Goal: Communication & Community: Answer question/provide support

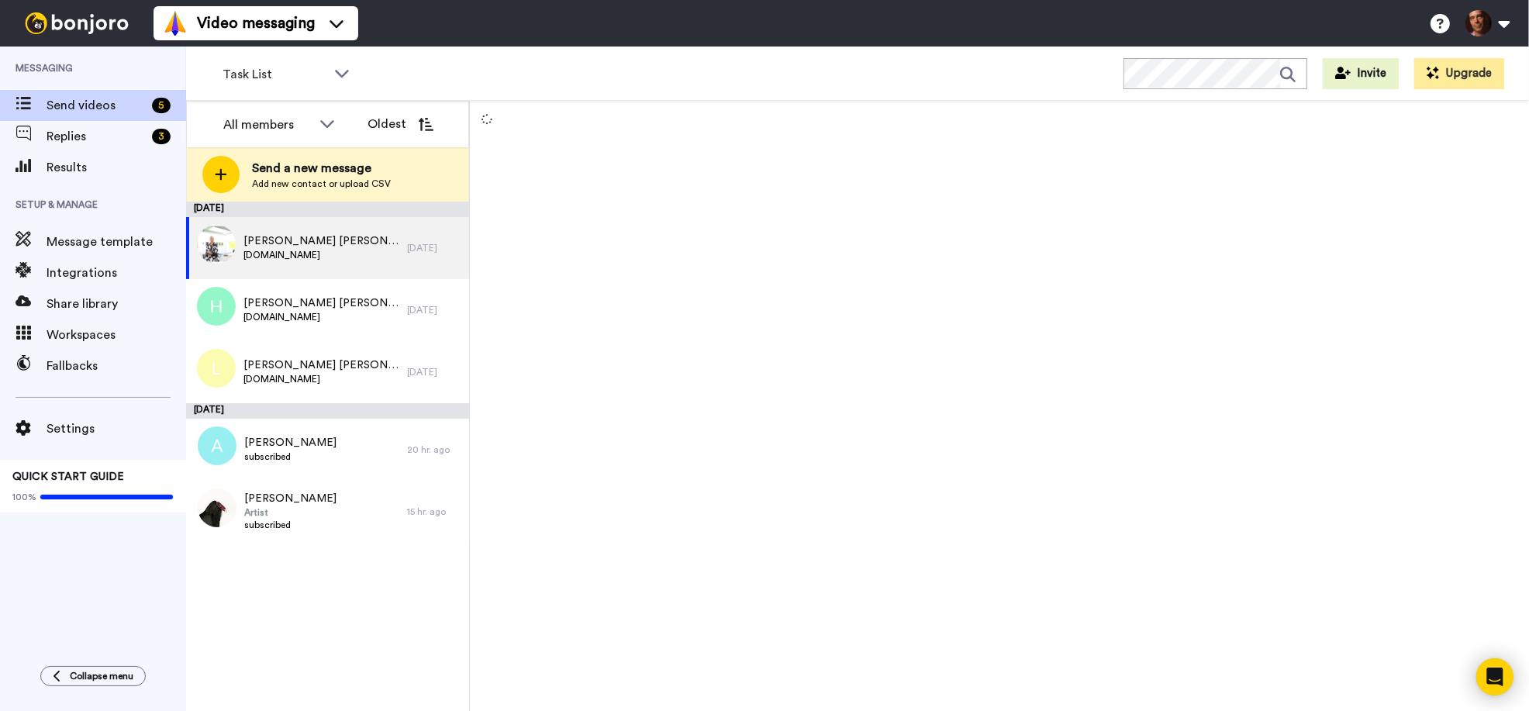
click at [107, 135] on span "Replies" at bounding box center [96, 136] width 99 height 19
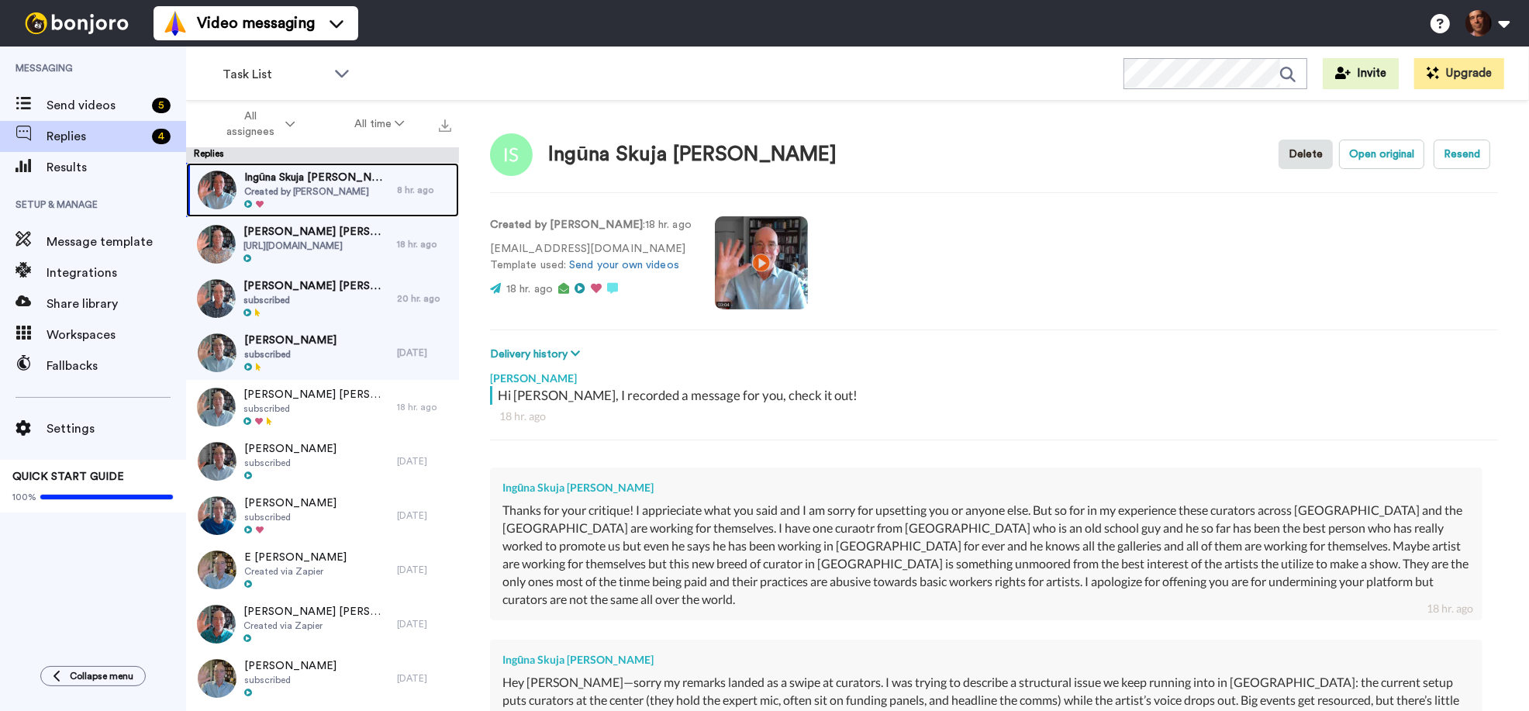
click at [299, 184] on span "Ingūna Skuja [PERSON_NAME]" at bounding box center [316, 178] width 145 height 16
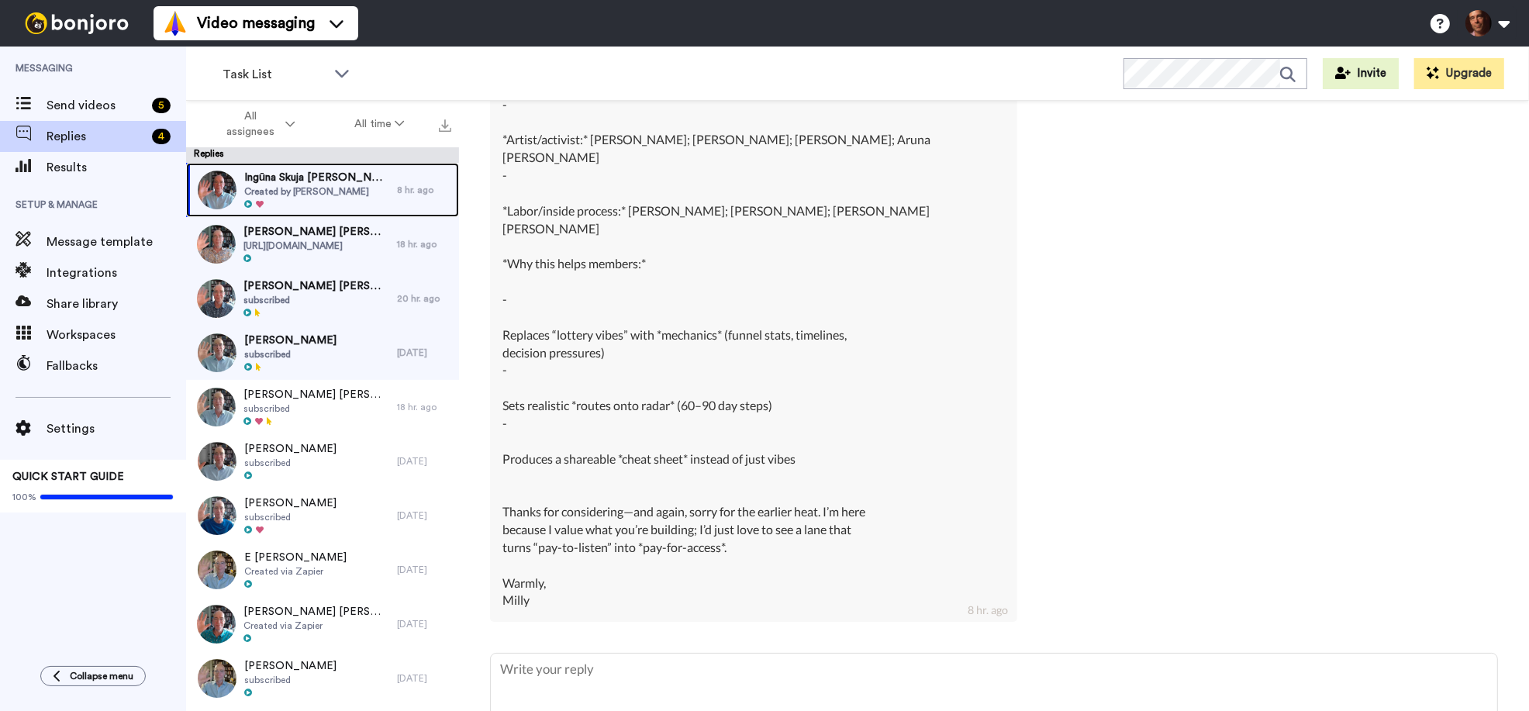
scroll to position [2195, 0]
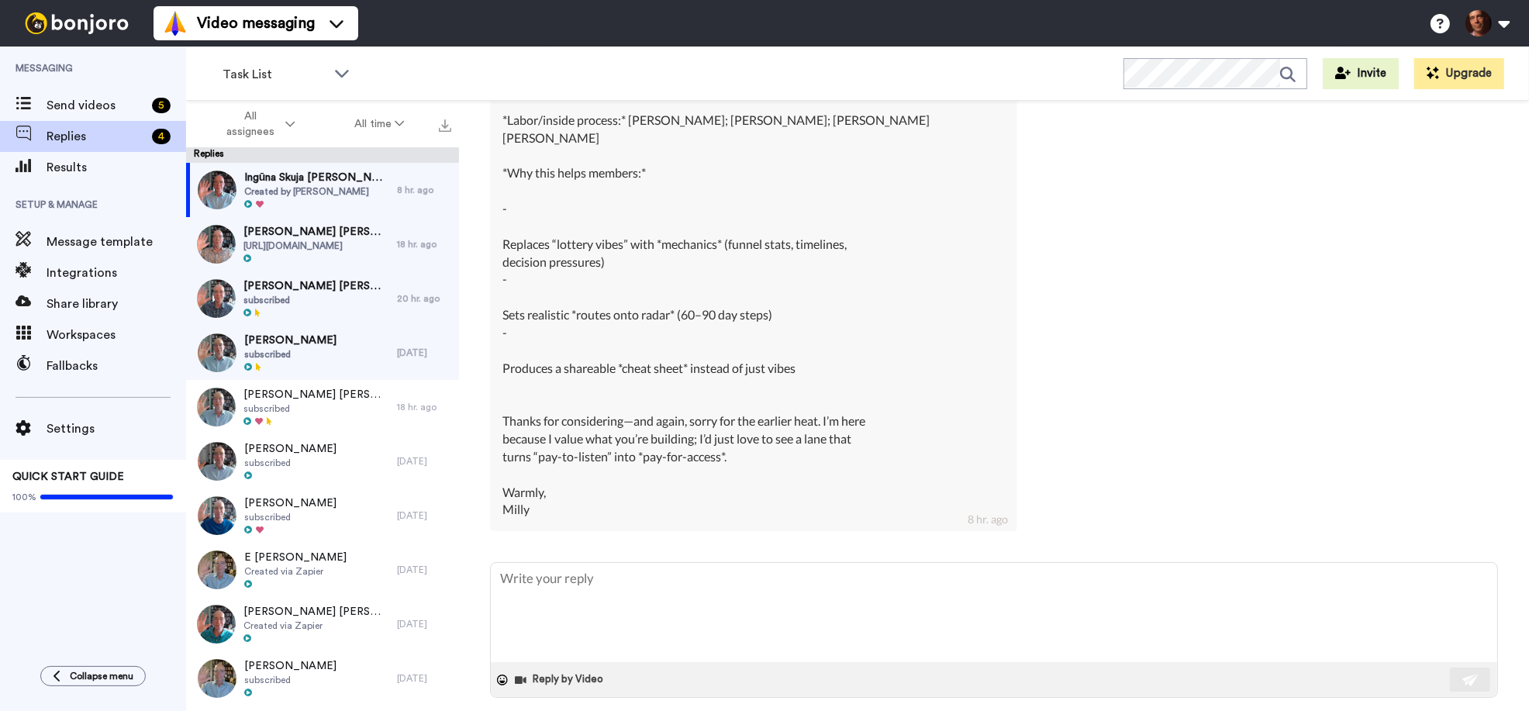
drag, startPoint x: 815, startPoint y: 351, endPoint x: 494, endPoint y: 346, distance: 321.1
copy div "Produces a shareable *cheat sheet* instead of just vibes"
click at [590, 589] on textarea at bounding box center [994, 612] width 1006 height 99
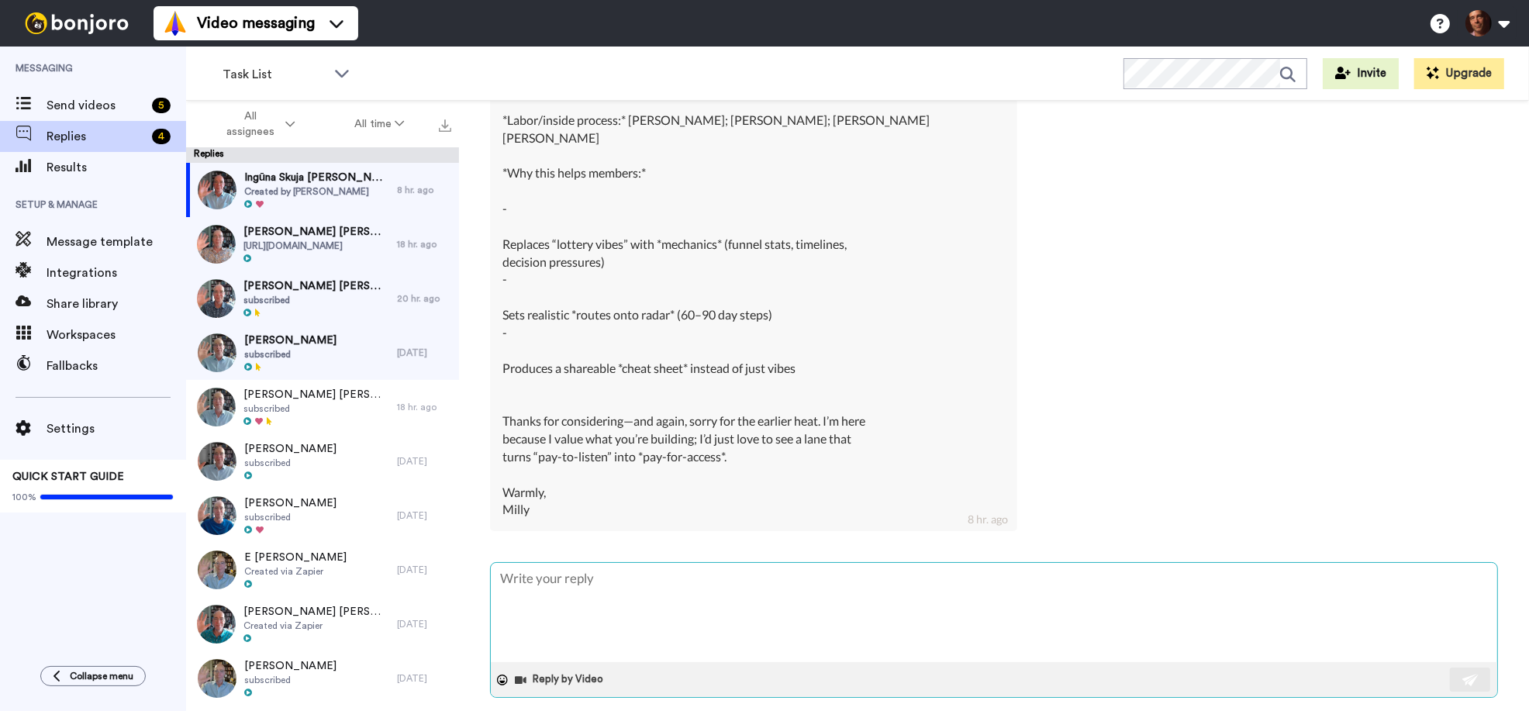
type textarea "x"
type textarea "T"
type textarea "x"
type textarea "Ta"
type textarea "x"
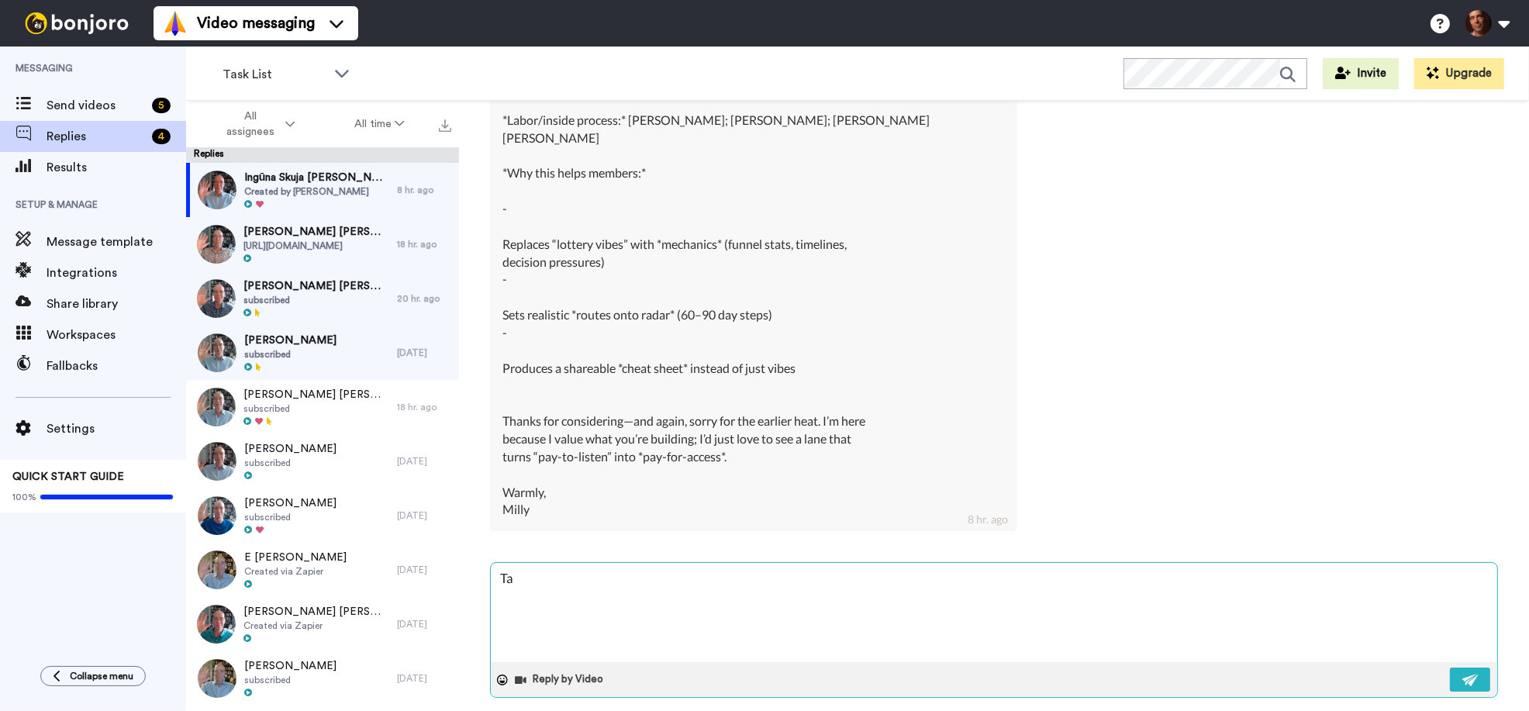
type textarea "Tan"
type textarea "x"
type textarea "Ta"
type textarea "x"
type textarea "T"
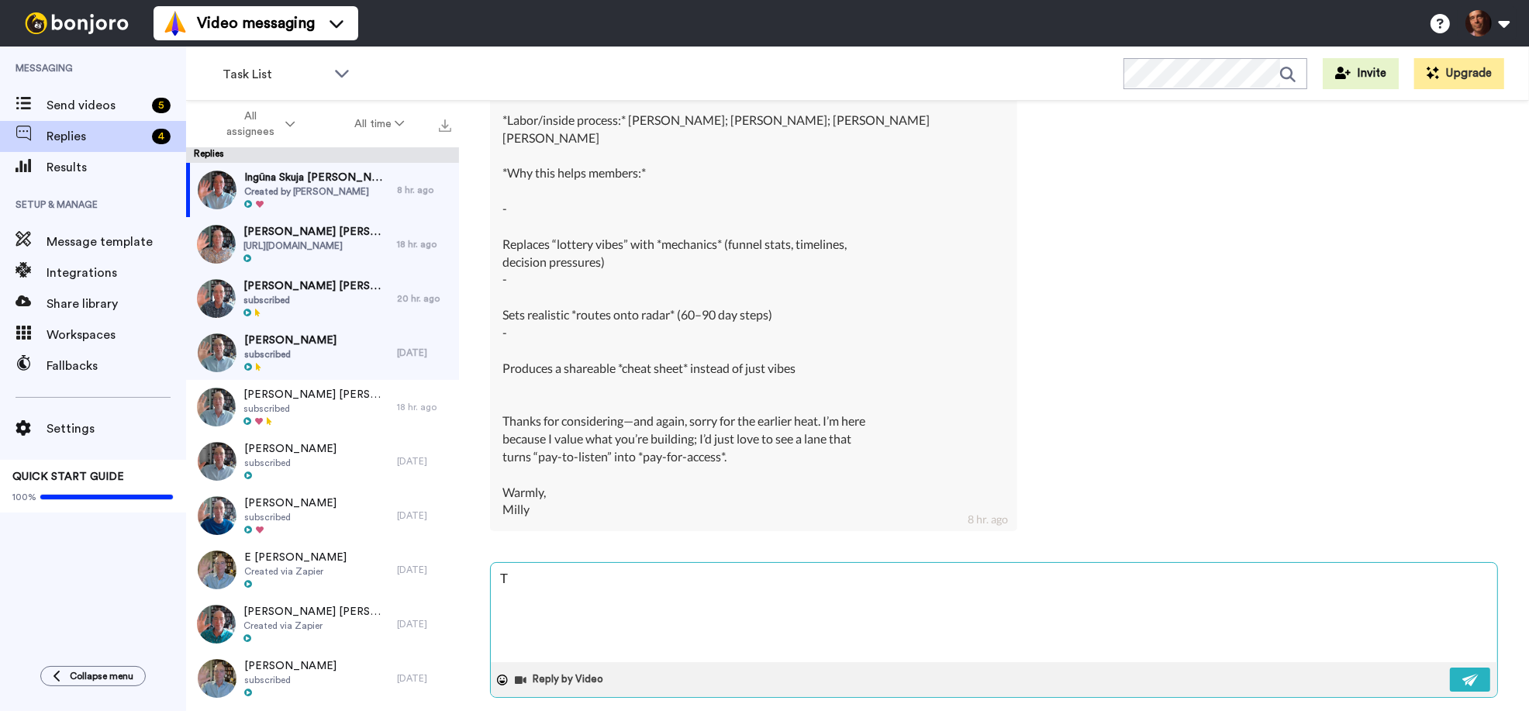
type textarea "x"
type textarea "Th"
type textarea "x"
type textarea "Tha"
type textarea "x"
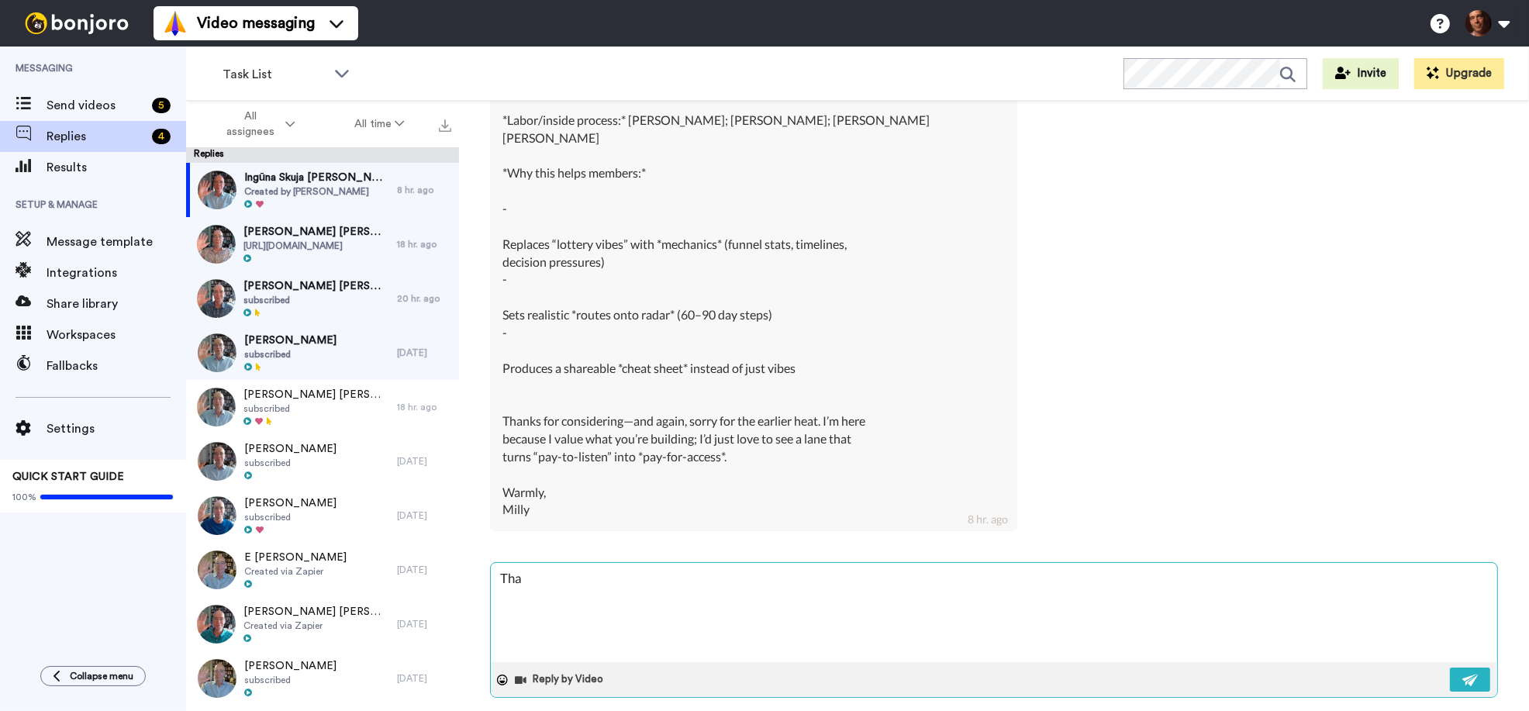
type textarea "Than"
type textarea "x"
type textarea "Thank"
type textarea "x"
type textarea "Thank"
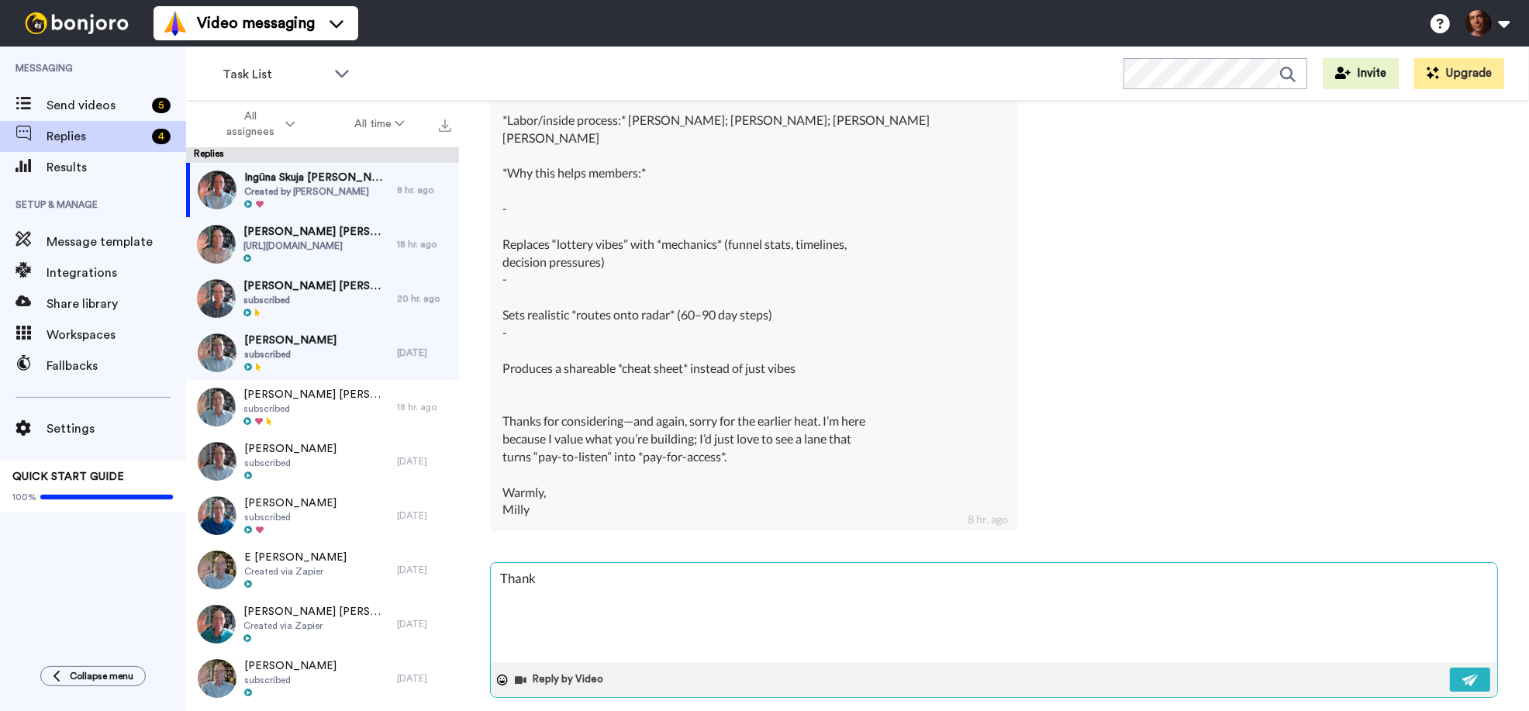
type textarea "x"
type textarea "Thank y"
type textarea "x"
type textarea "Thank yo"
type textarea "x"
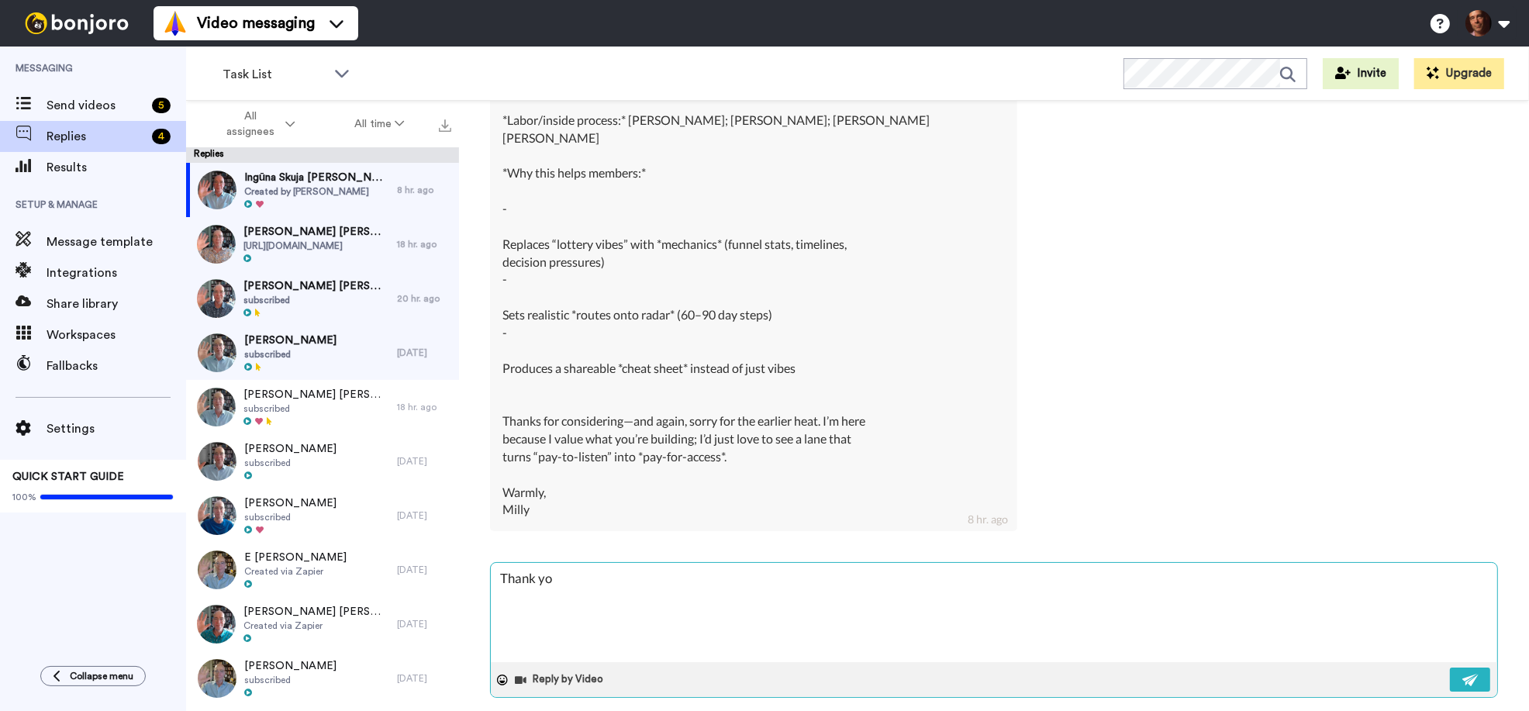
type textarea "Thank you"
type textarea "x"
type textarea "Thank you"
type textarea "x"
type textarea "Thank you f"
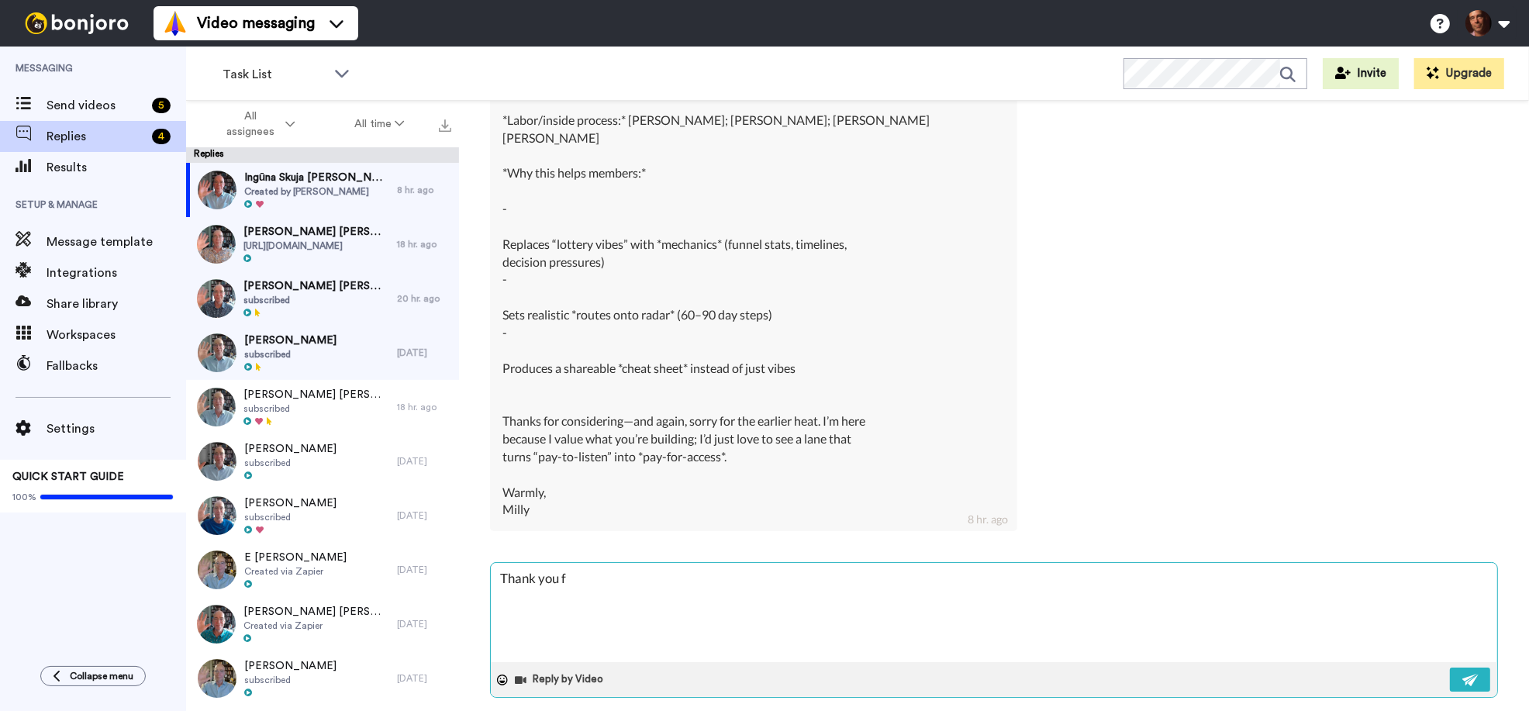
type textarea "x"
type textarea "Thank you fo"
type textarea "x"
type textarea "Thank you for"
type textarea "x"
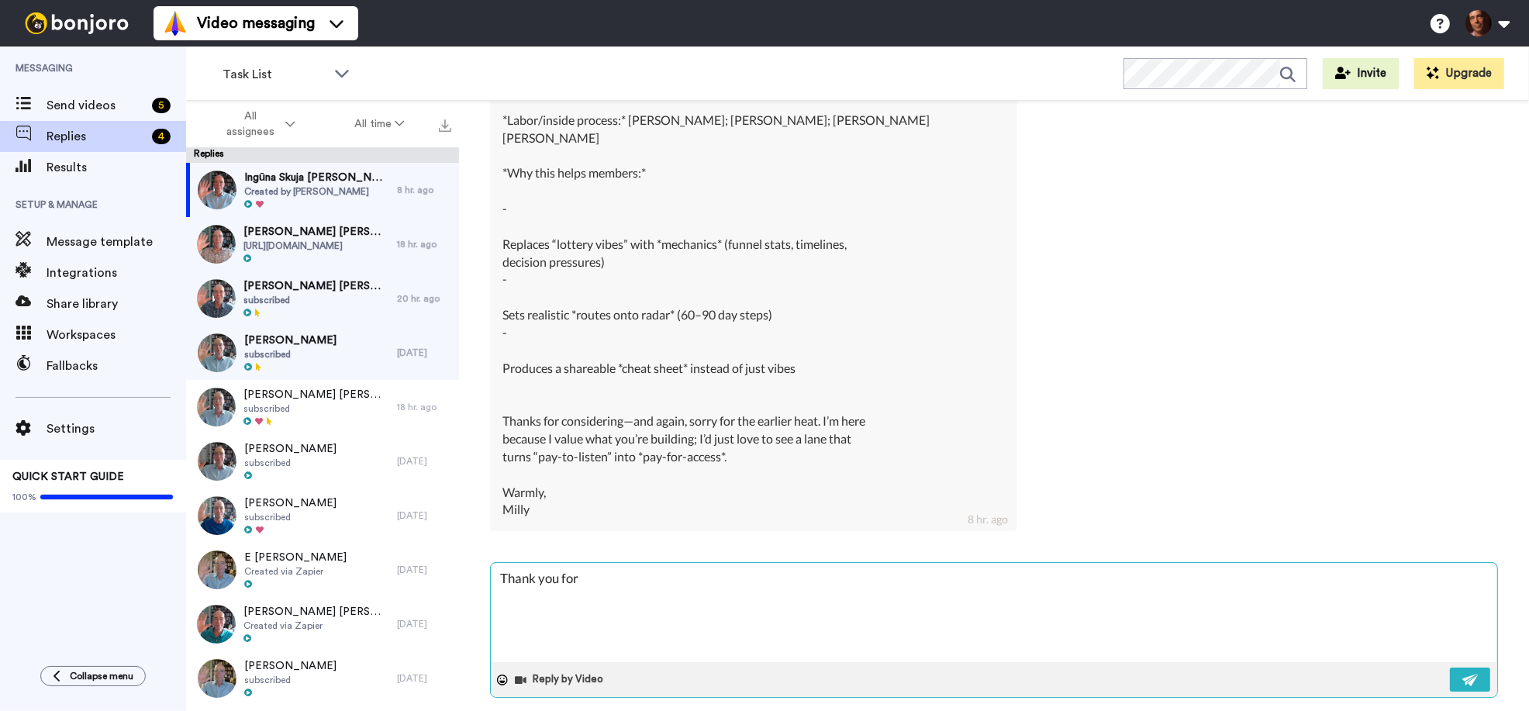
type textarea "Thank you for"
type textarea "x"
type textarea "Thank you for w"
type textarea "x"
type textarea "Thank you for wr"
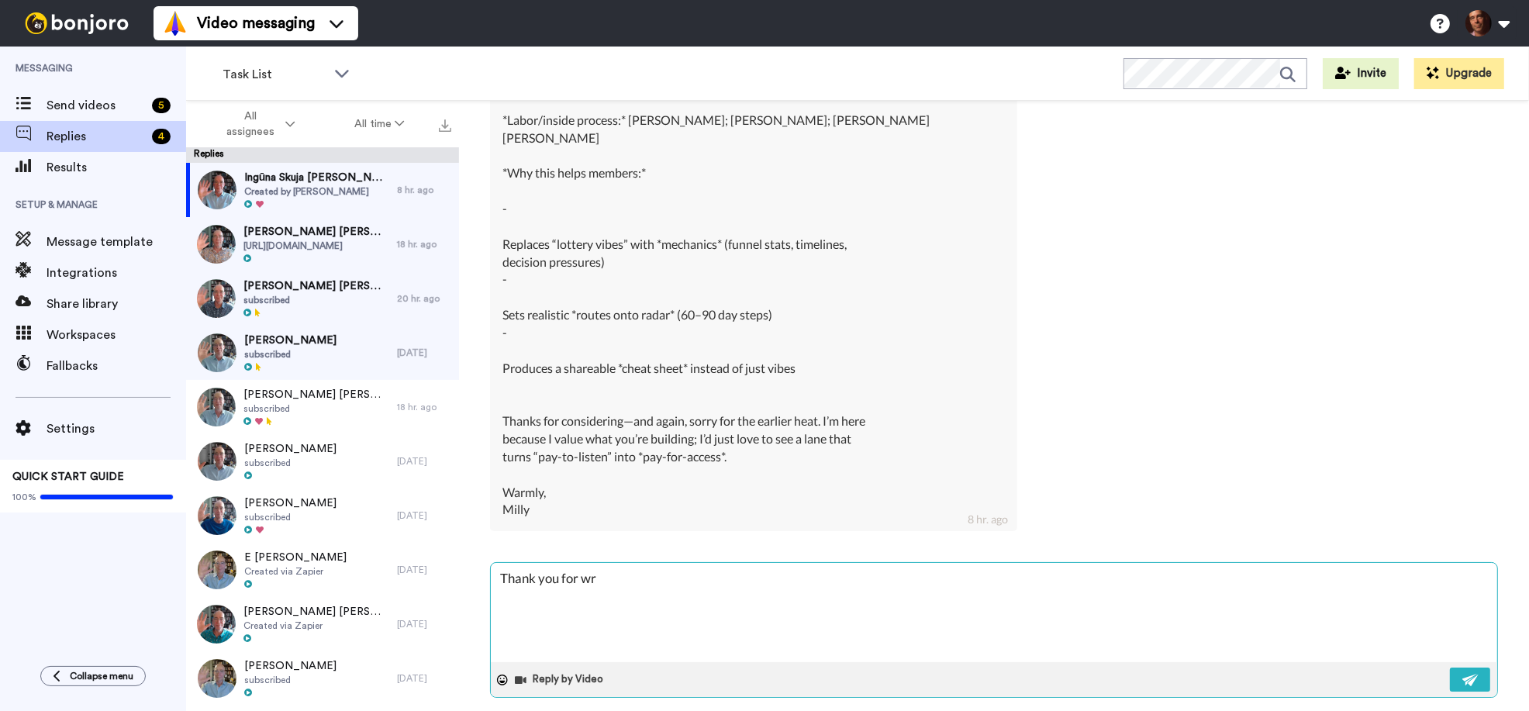
type textarea "x"
type textarea "Thank you for wri"
type textarea "x"
type textarea "Thank you for writ"
type textarea "x"
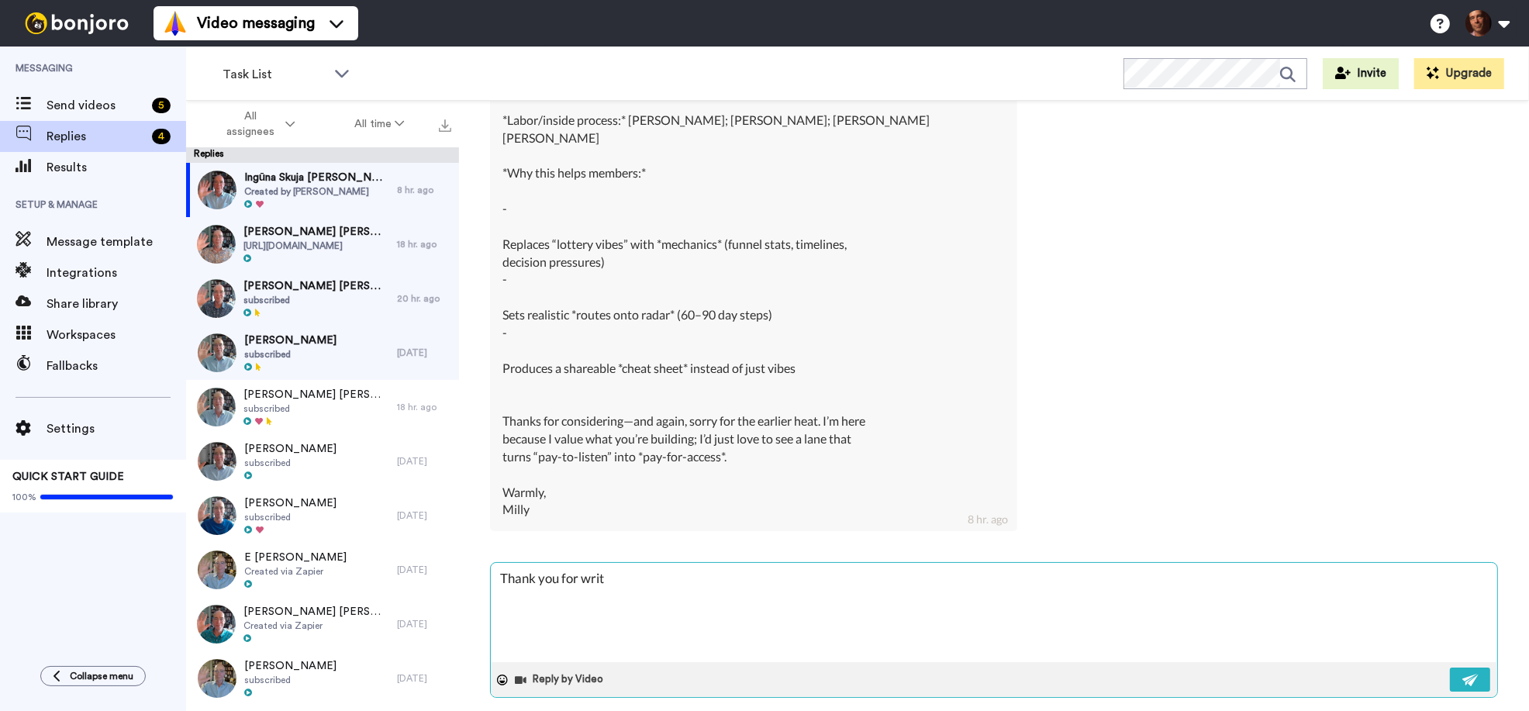
type textarea "Thank you for writi"
type textarea "x"
type textarea "Thank you for writin"
type textarea "x"
type textarea "Thank you for writing"
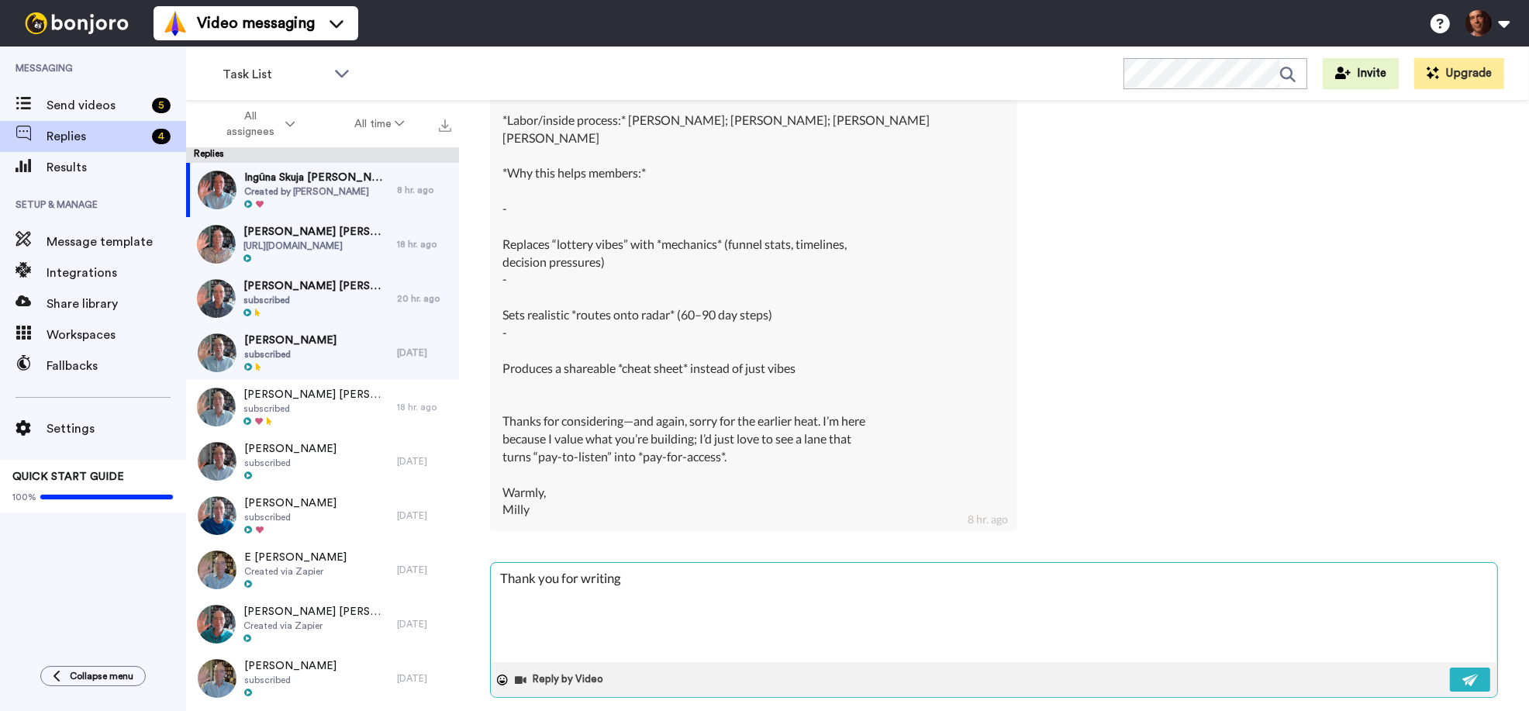
type textarea "x"
type textarea "Thank you for writing"
type textarea "x"
type textarea "Thank you for writing a"
type textarea "x"
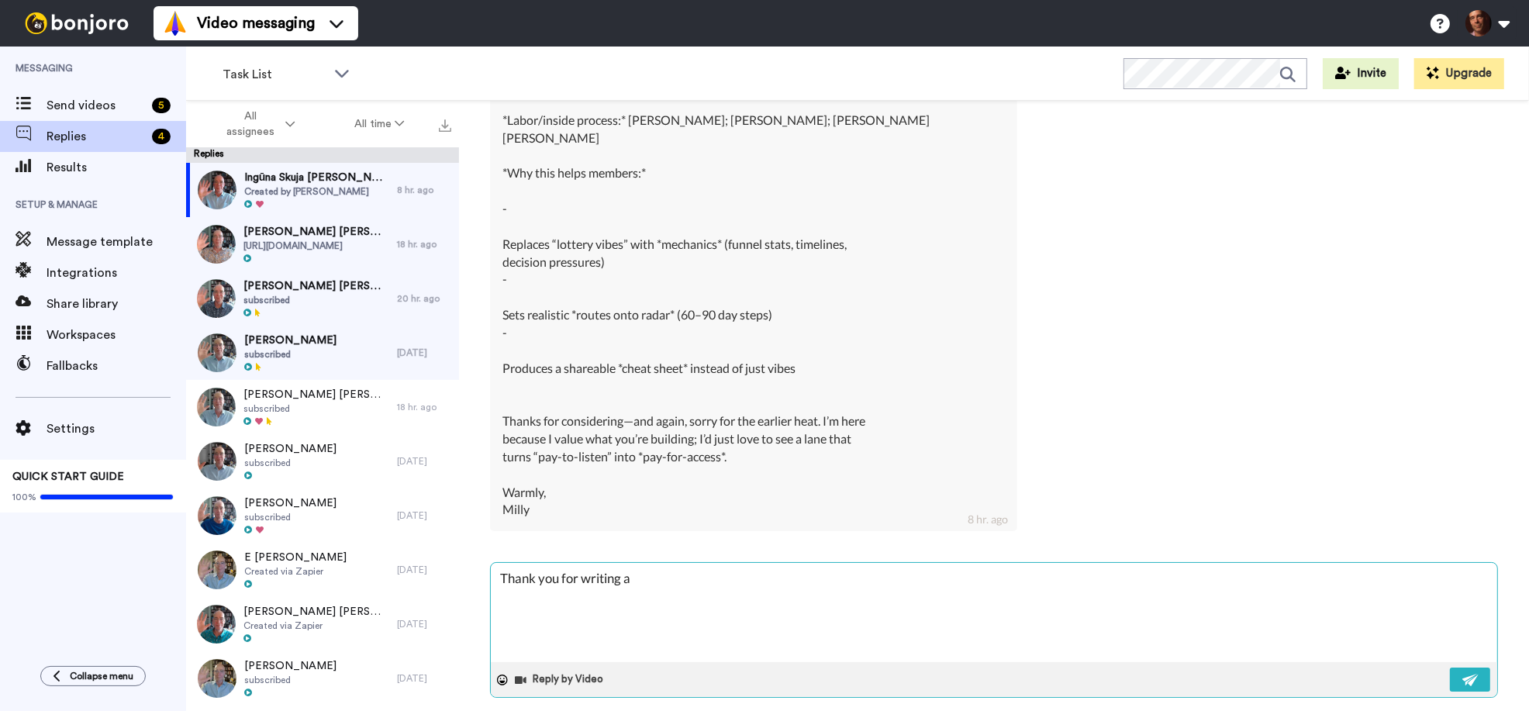
type textarea "Thank you for writing al"
type textarea "x"
type textarea "Thank you for writing all"
type textarea "x"
type textarea "Thank you for writing all"
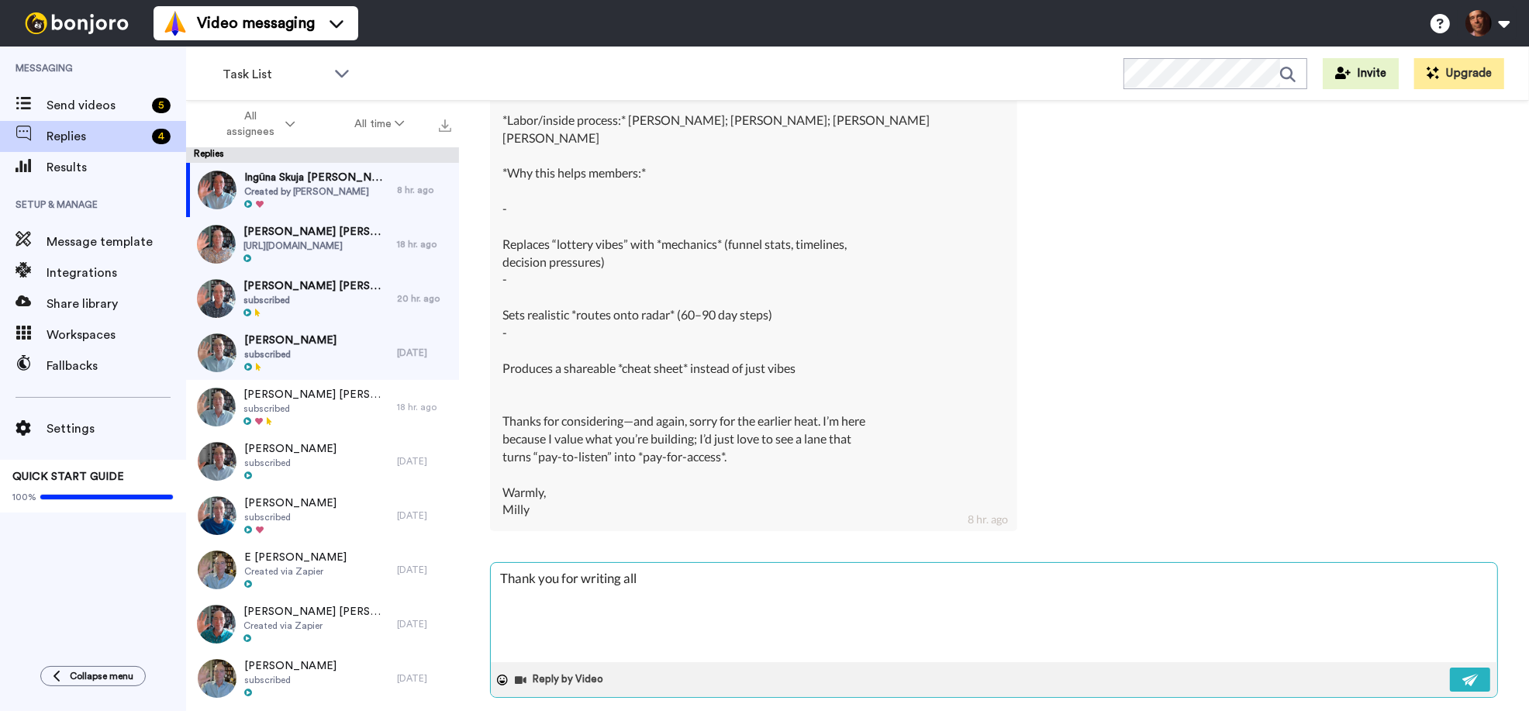
type textarea "x"
type textarea "Thank you for writing all t"
type textarea "x"
type textarea "Thank you for writing all th"
type textarea "x"
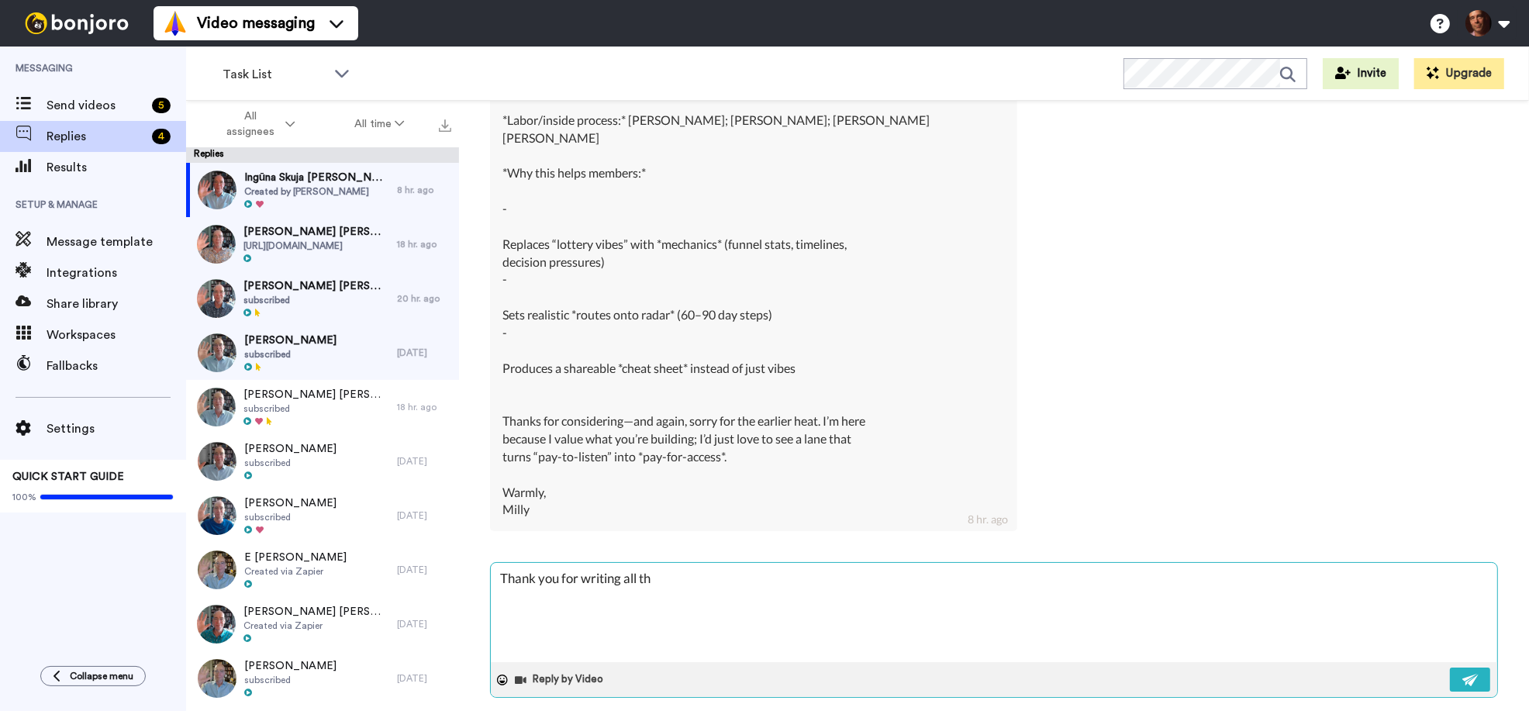
type textarea "Thank you for writing all thi"
type textarea "x"
type textarea "Thank you for writing all this"
type textarea "x"
type textarea "Thank you for writing all this"
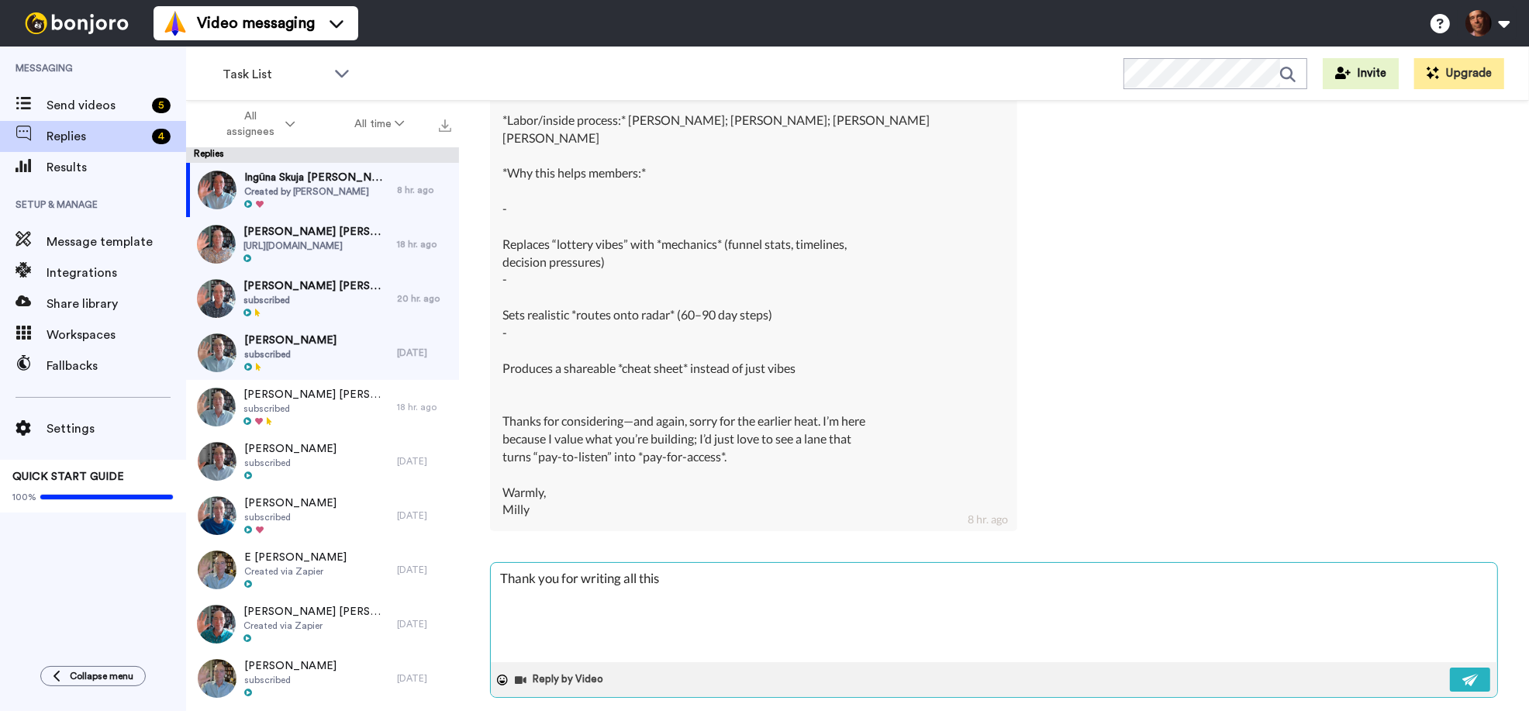
type textarea "x"
type textarea "Thank you for writing all this o"
type textarea "x"
type textarea "Thank you for writing all this ou"
type textarea "x"
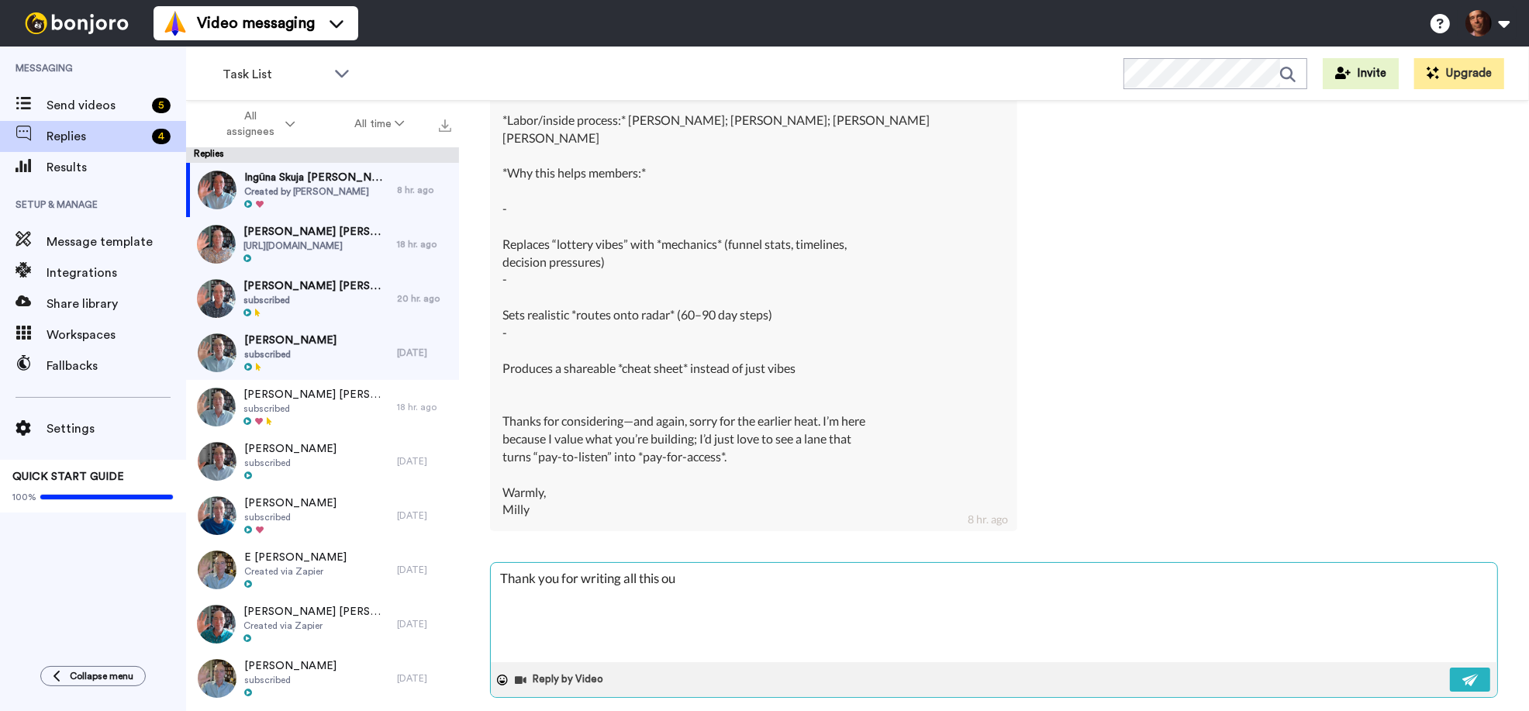
type textarea "Thank you for writing all this out"
type textarea "x"
type textarea "Thank you for writing all this out,"
type textarea "x"
type textarea "Thank you for writing all this out,"
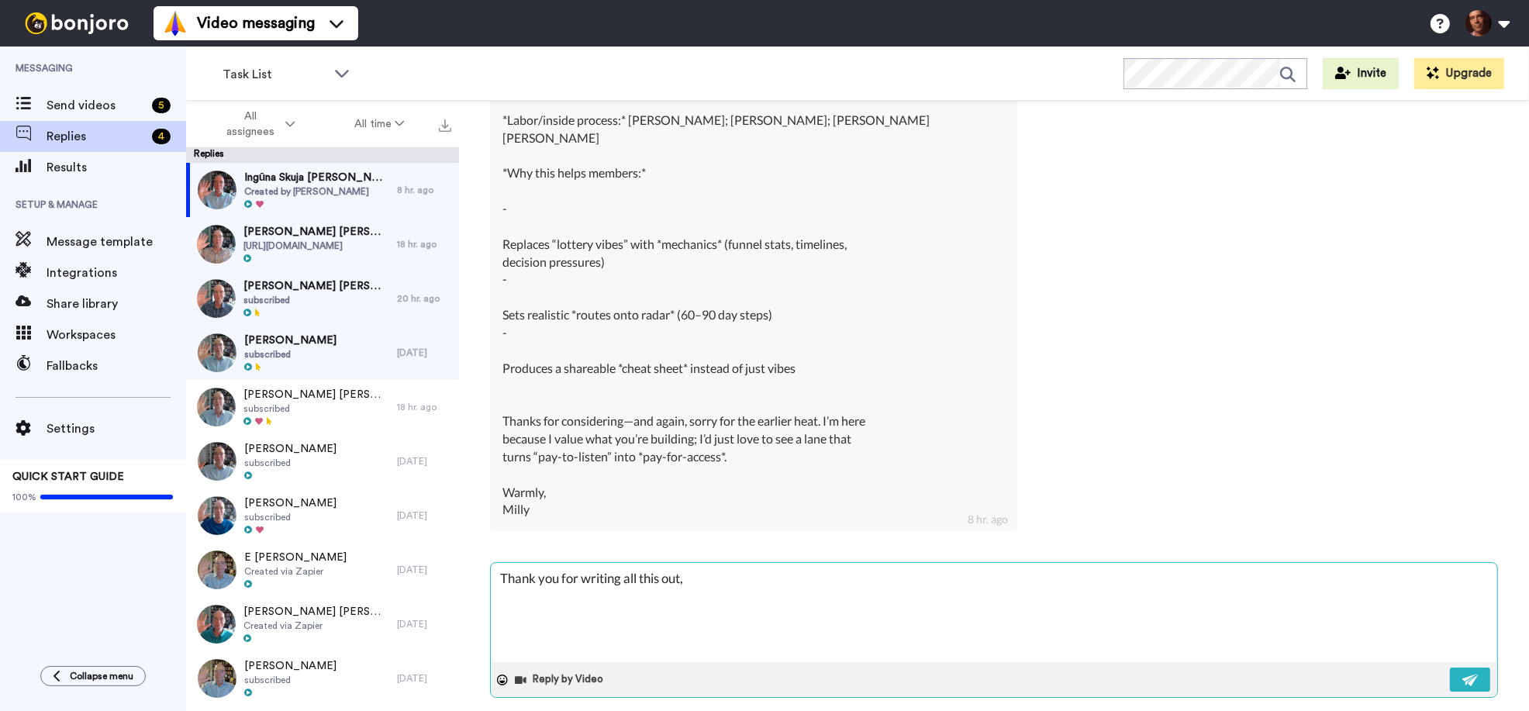
type textarea "x"
type textarea "Thank you for writing all this out, I"
type textarea "x"
type textarea "Thank you for writing all this out, I"
type textarea "x"
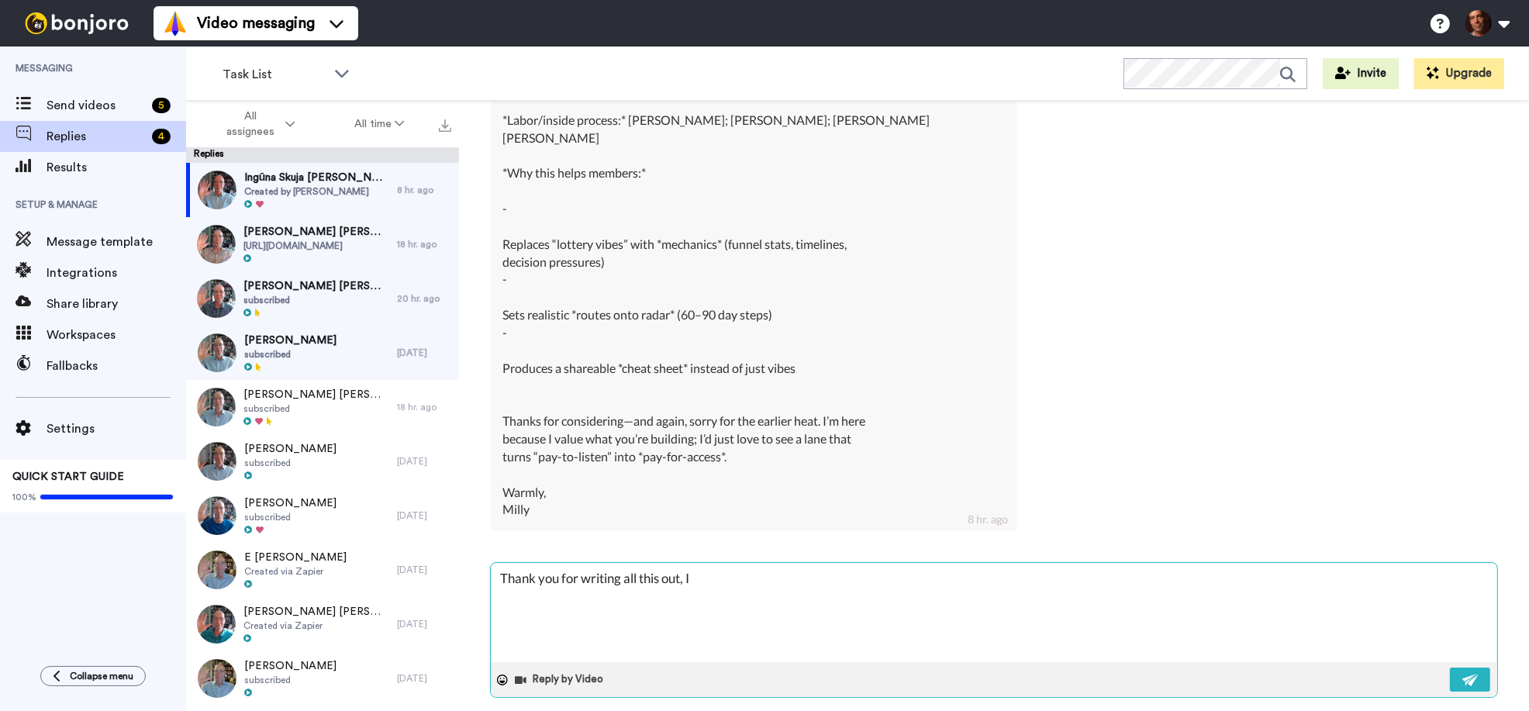
type textarea "Thank you for writing all this out, I s"
type textarea "x"
type textarea "Thank you for writing all this out, I sp"
type textarea "x"
type textarea "Thank you for writing all this out, I s"
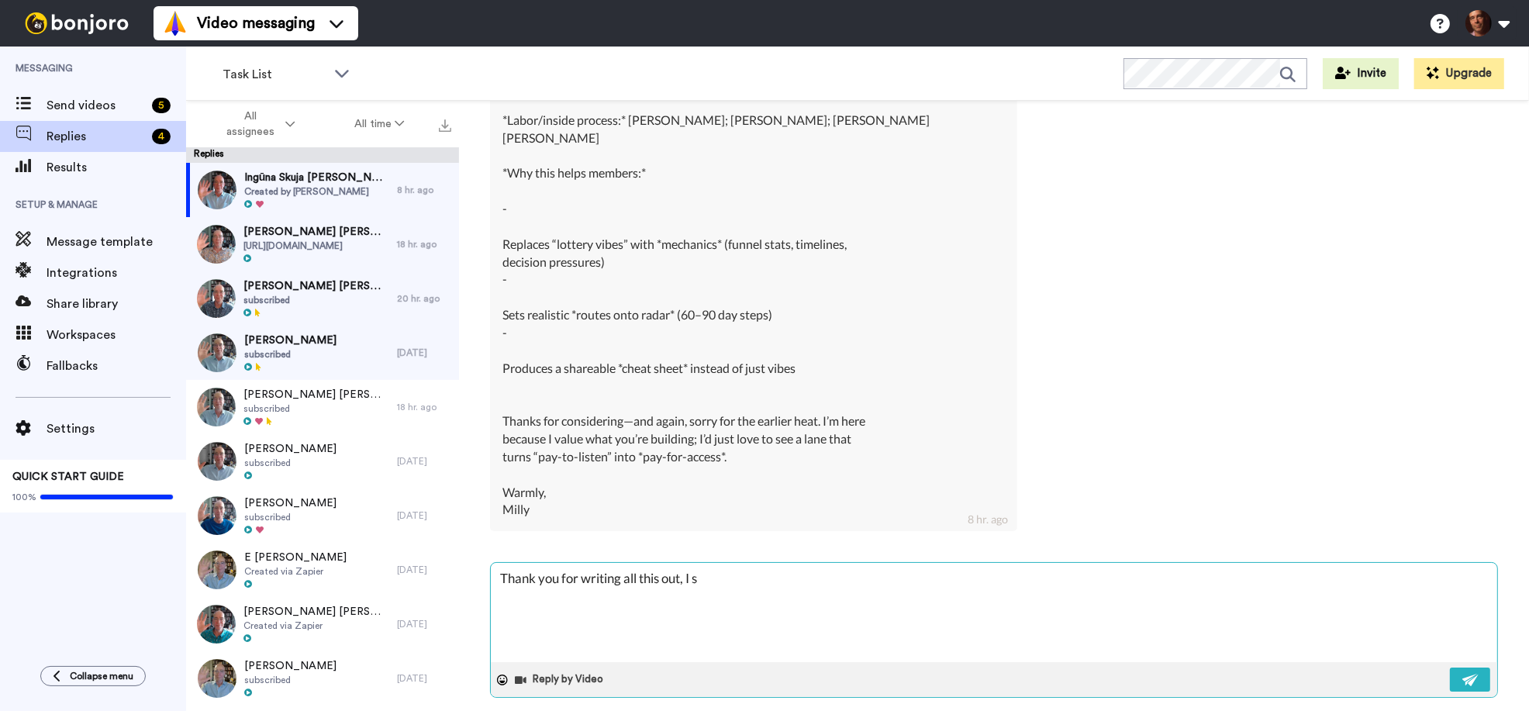
type textarea "x"
type textarea "Thank you for writing all this out, I so"
type textarea "x"
type textarea "Thank you for writing all this out, I so"
type textarea "x"
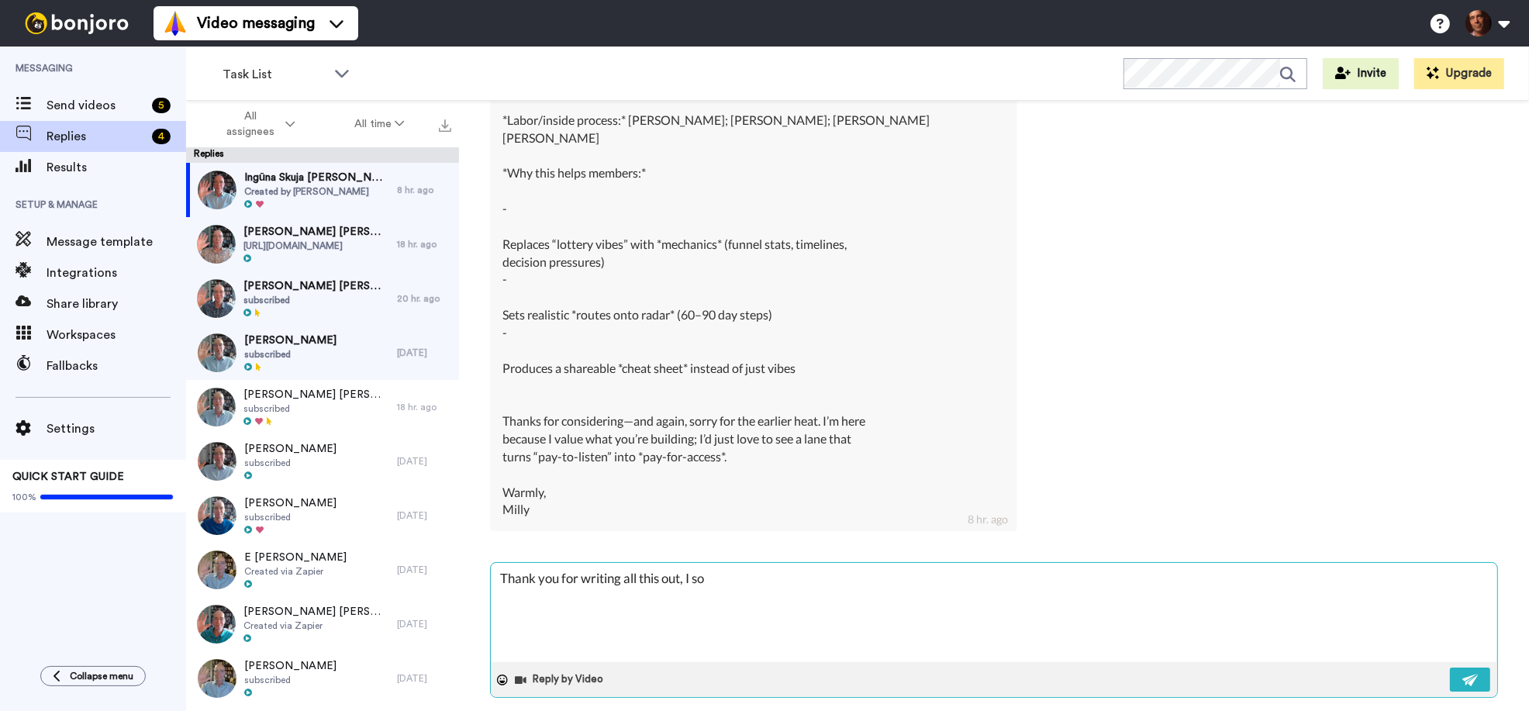
type textarea "Thank you for writing all this out, I so a"
type textarea "x"
type textarea "Thank you for writing all this out, I so ap"
type textarea "x"
type textarea "Thank you for writing all this out, I so app"
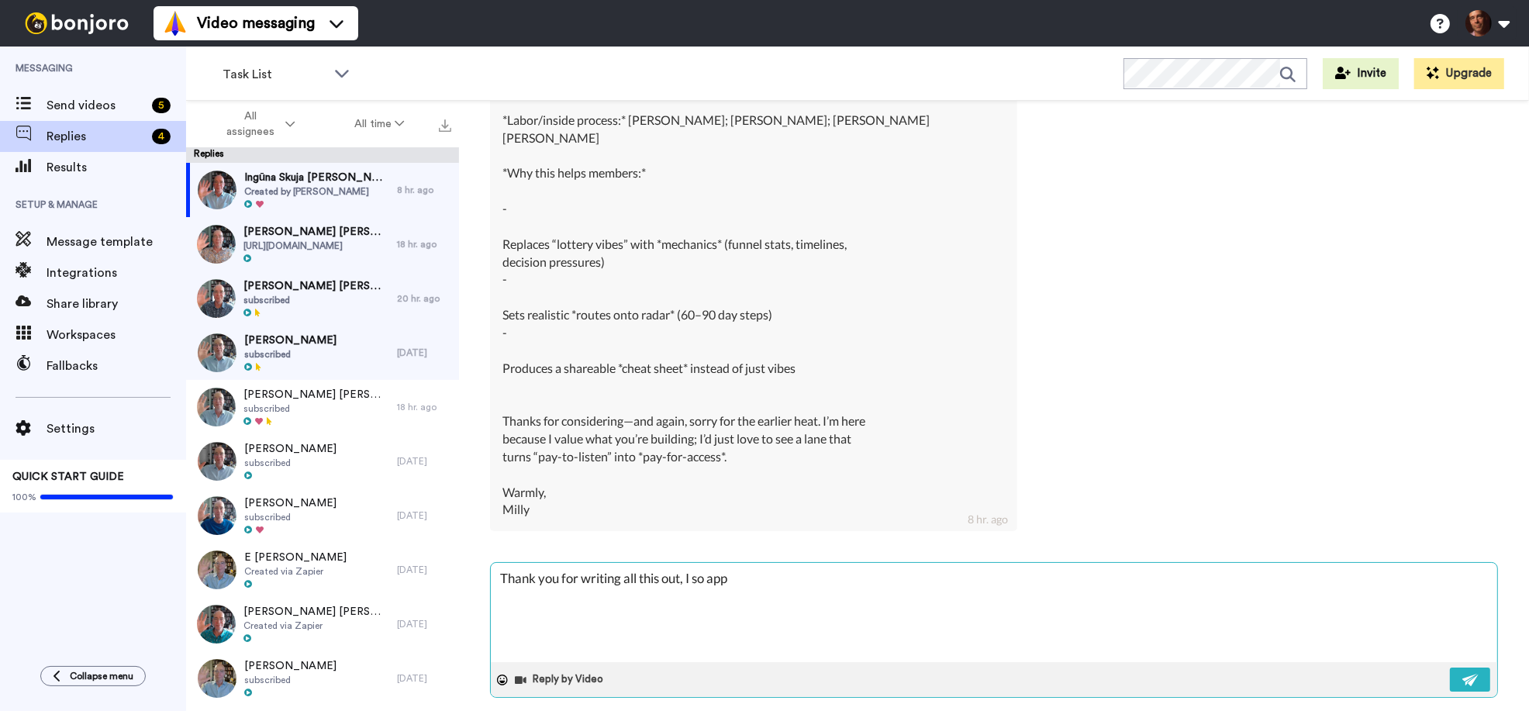
type textarea "x"
type textarea "Thank you for writing all this out, I so appr"
type textarea "x"
type textarea "Thank you for writing all this out, I so appre"
type textarea "x"
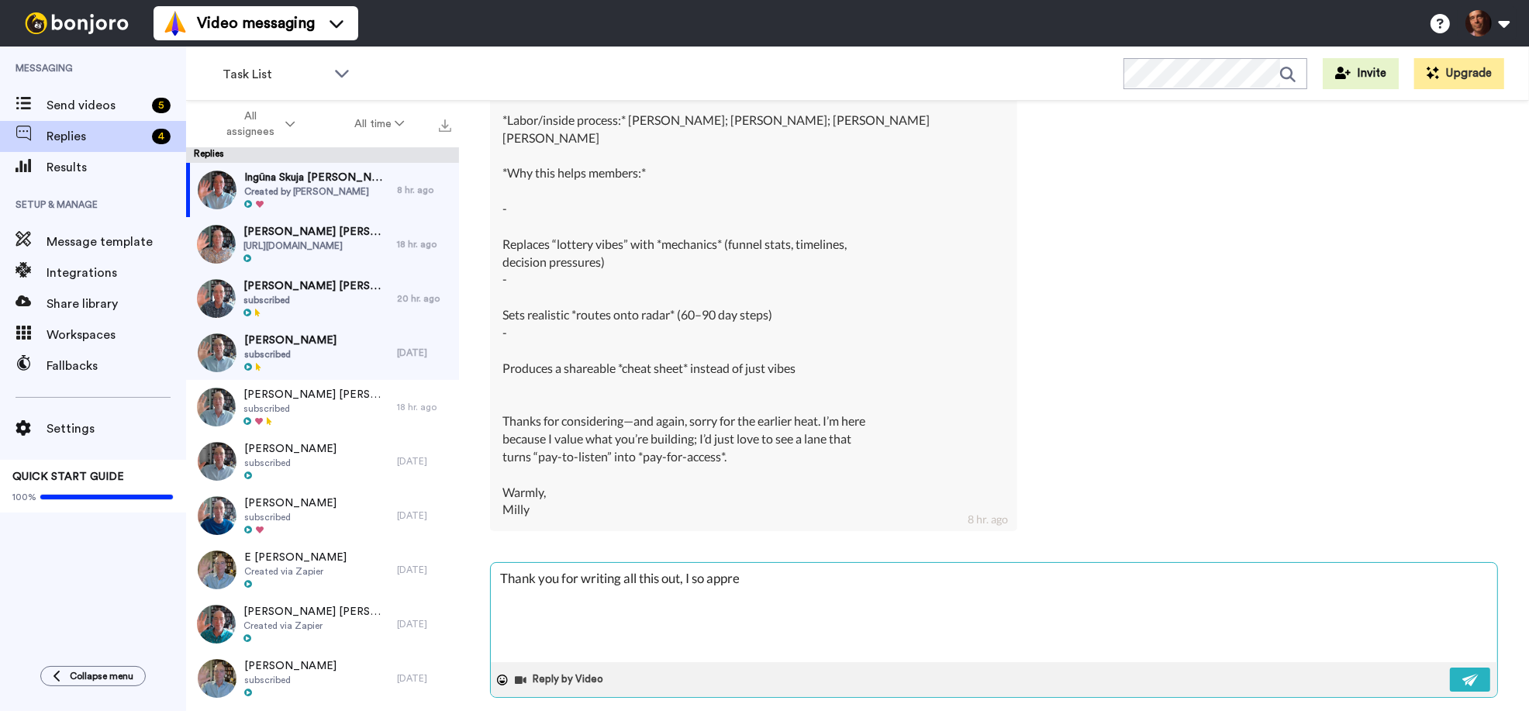
type textarea "Thank you for writing all this out, I so apprec"
type textarea "x"
type textarea "Thank you for writing all this out, I so appreci"
type textarea "x"
type textarea "Thank you for writing all this out, I so apprecia"
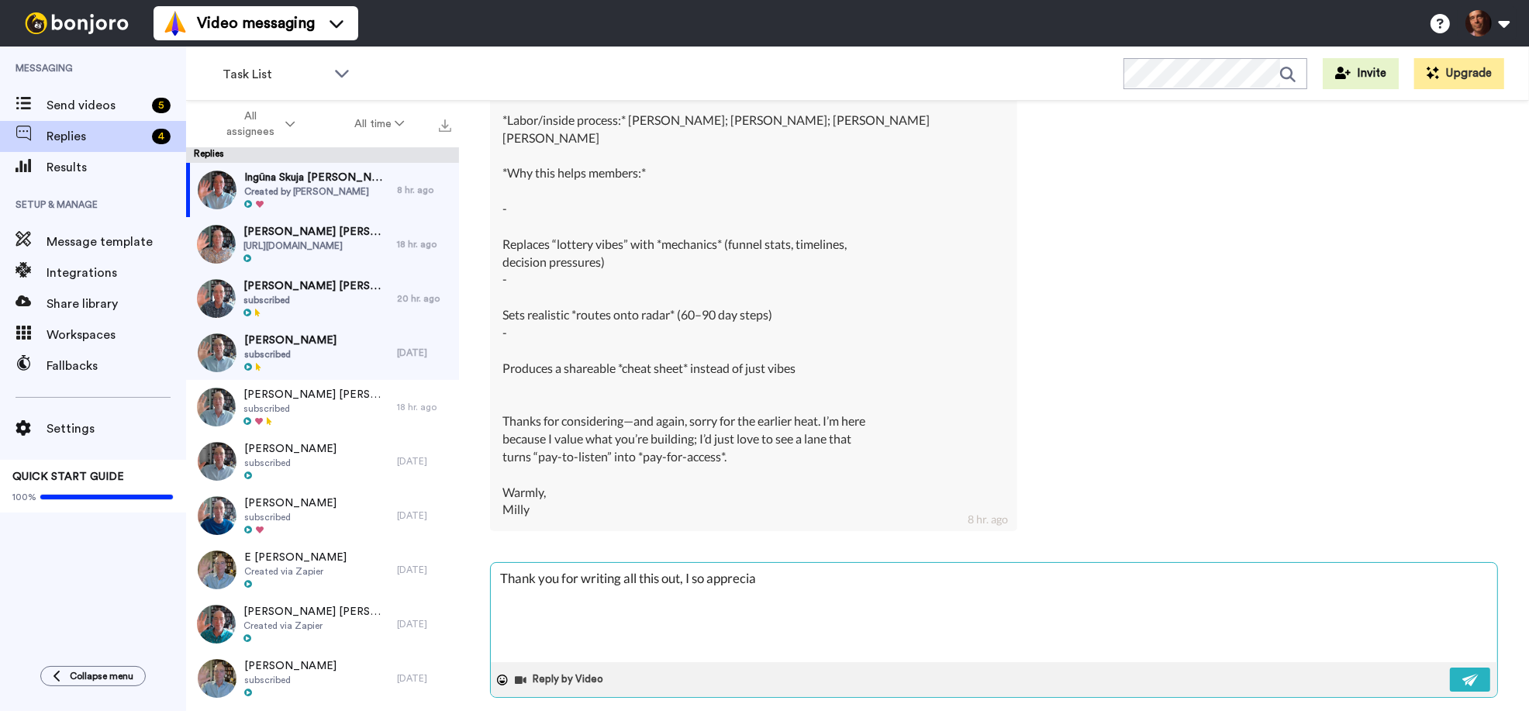
type textarea "x"
type textarea "Thank you for writing all this out, I so appreciae"
type textarea "x"
type textarea "Thank you for writing all this out, I so appreciae"
type textarea "x"
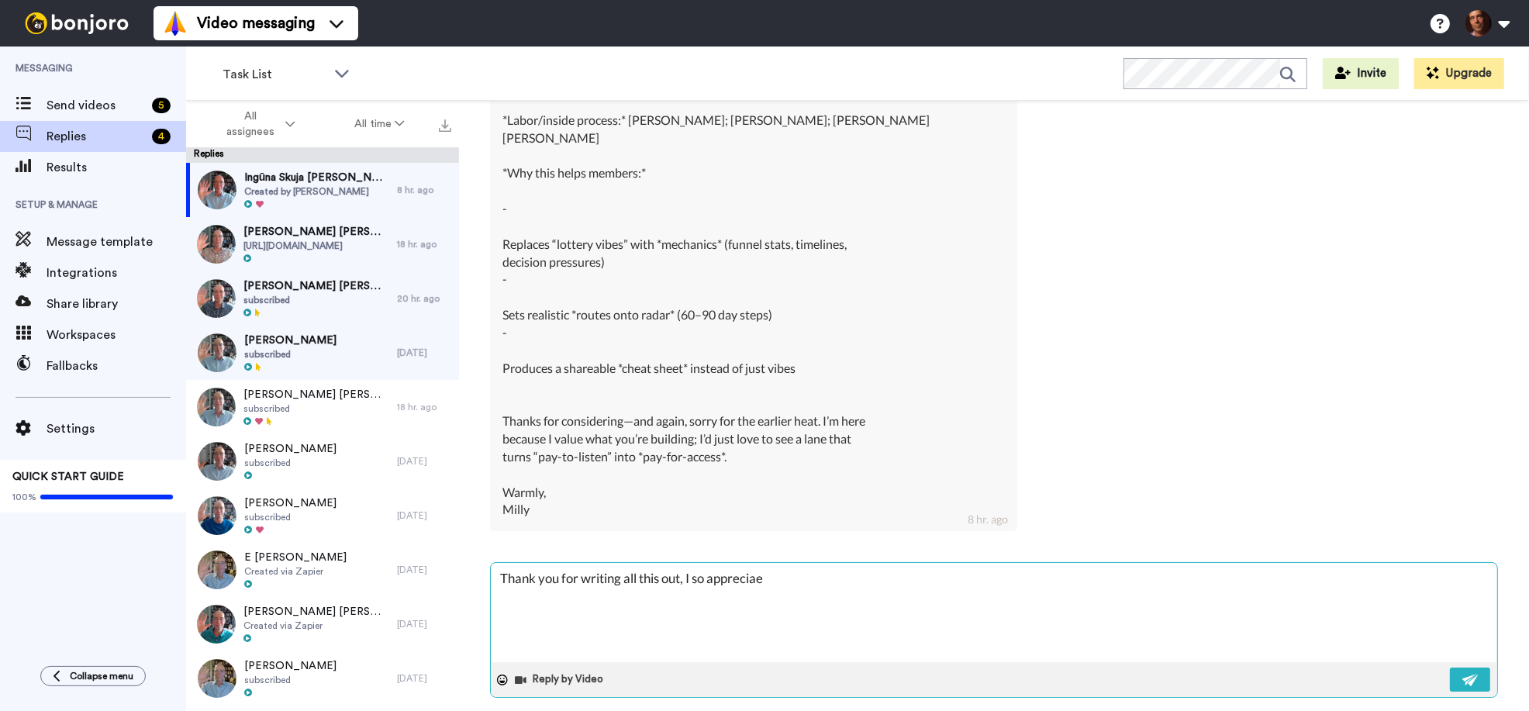
type textarea "Thank you for writing all this out, I so appreciae t"
type textarea "x"
type textarea "Thank you for writing all this out, I so appreciae th"
type textarea "x"
type textarea "Thank you for writing all this out, I so appreciae thi"
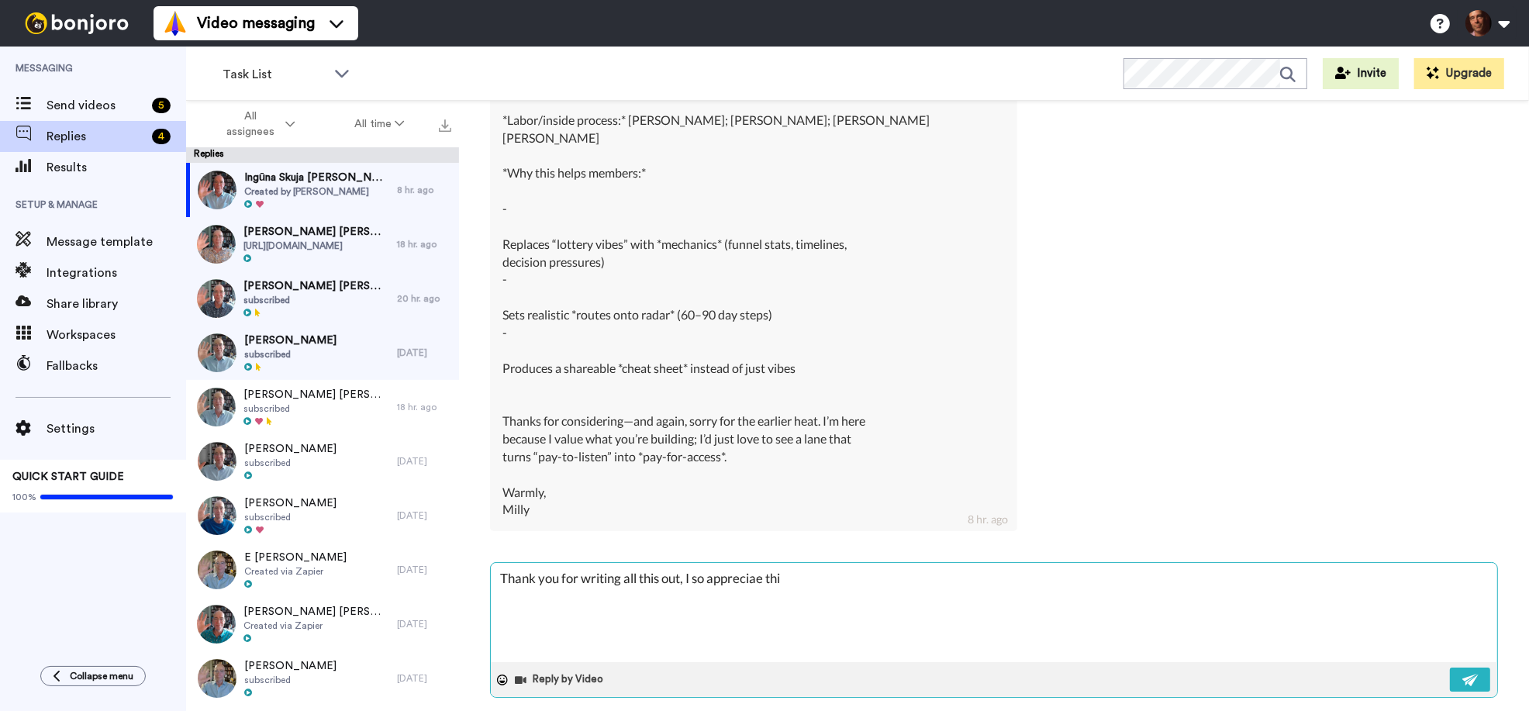
type textarea "x"
type textarea "Thank you for writing all this out, I so appreciae this"
type textarea "x"
type textarea "Thank you for writing all this out, I so appreciae thi"
type textarea "x"
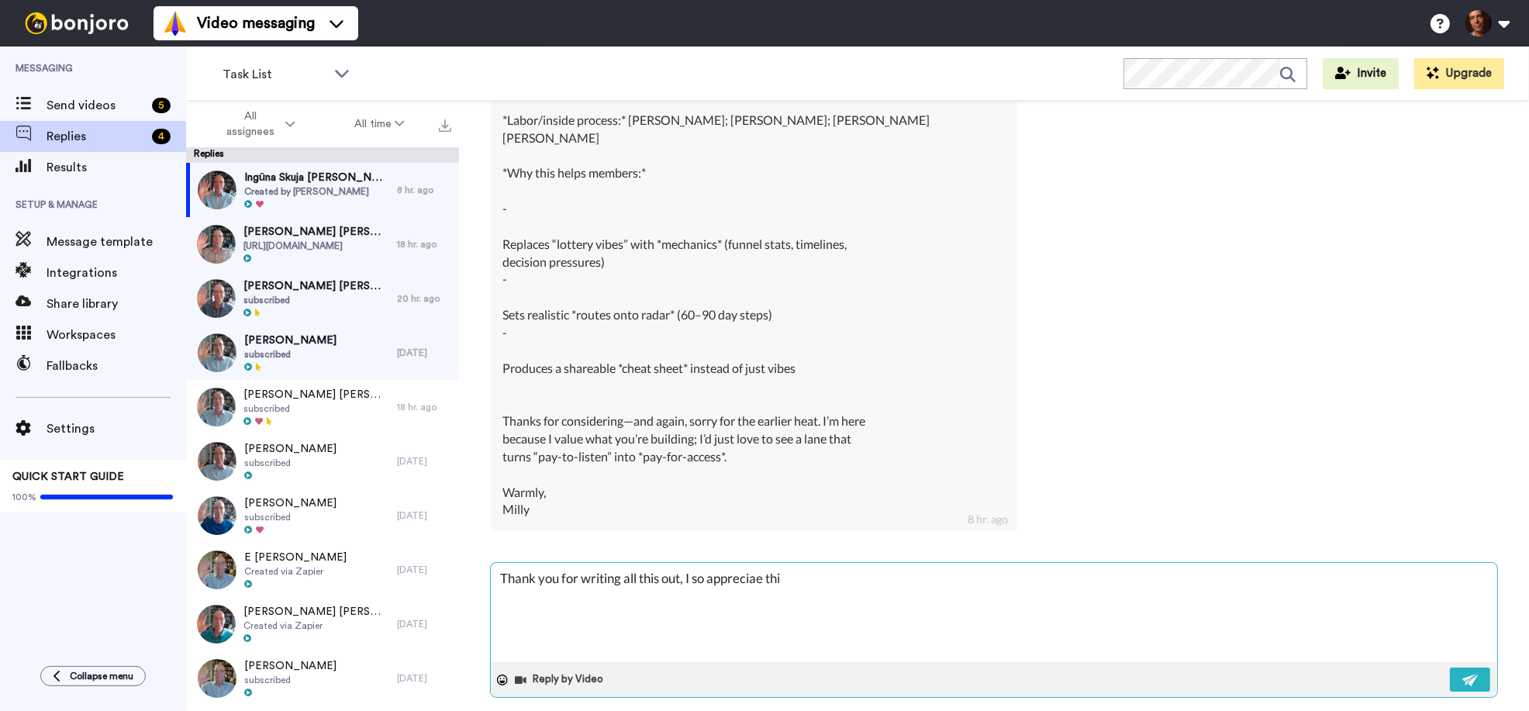
type textarea "Thank you for writing all this out, I so appreciae th"
type textarea "x"
type textarea "Thank you for writing all this out, I so appreciae t"
type textarea "x"
type textarea "Thank you for writing all this out, I so appreciae"
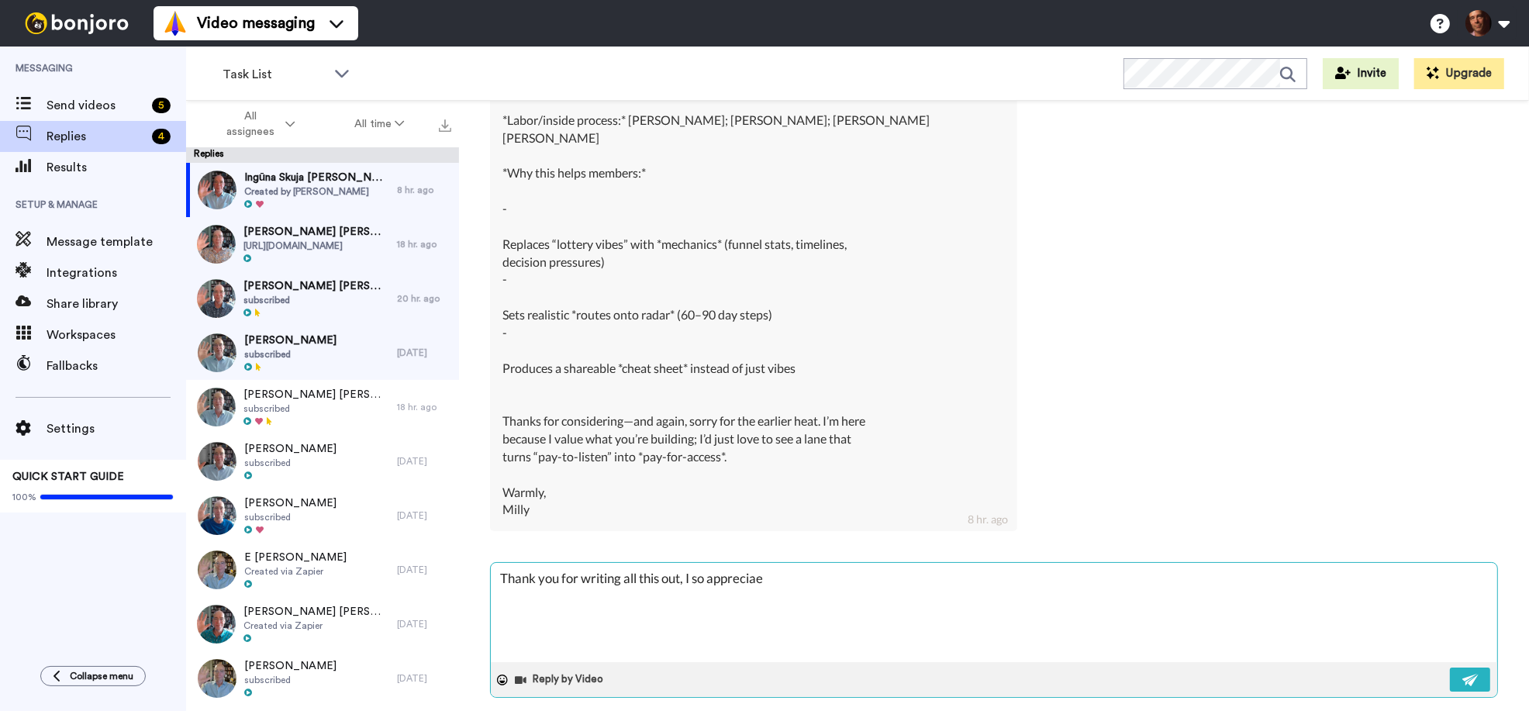
type textarea "x"
type textarea "Thank you for writing all this out, I so appreciae"
type textarea "x"
type textarea "Thank you for writing all this out, I so apprecia"
type textarea "x"
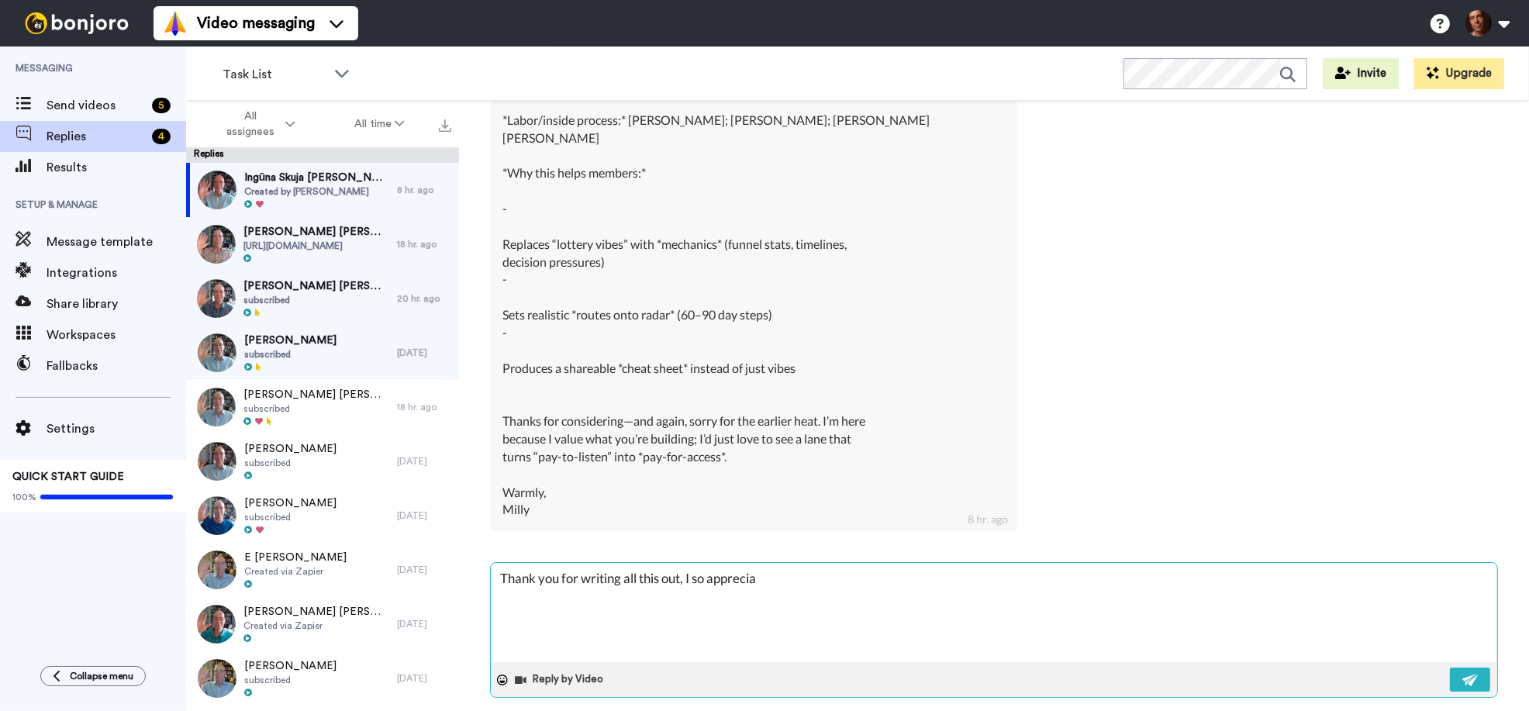
type textarea "Thank you for writing all this out, I so appreci"
type textarea "x"
type textarea "Thank you for writing all this out, I so apprecit"
type textarea "x"
type textarea "Thank you for writing all this out, I so apprecite"
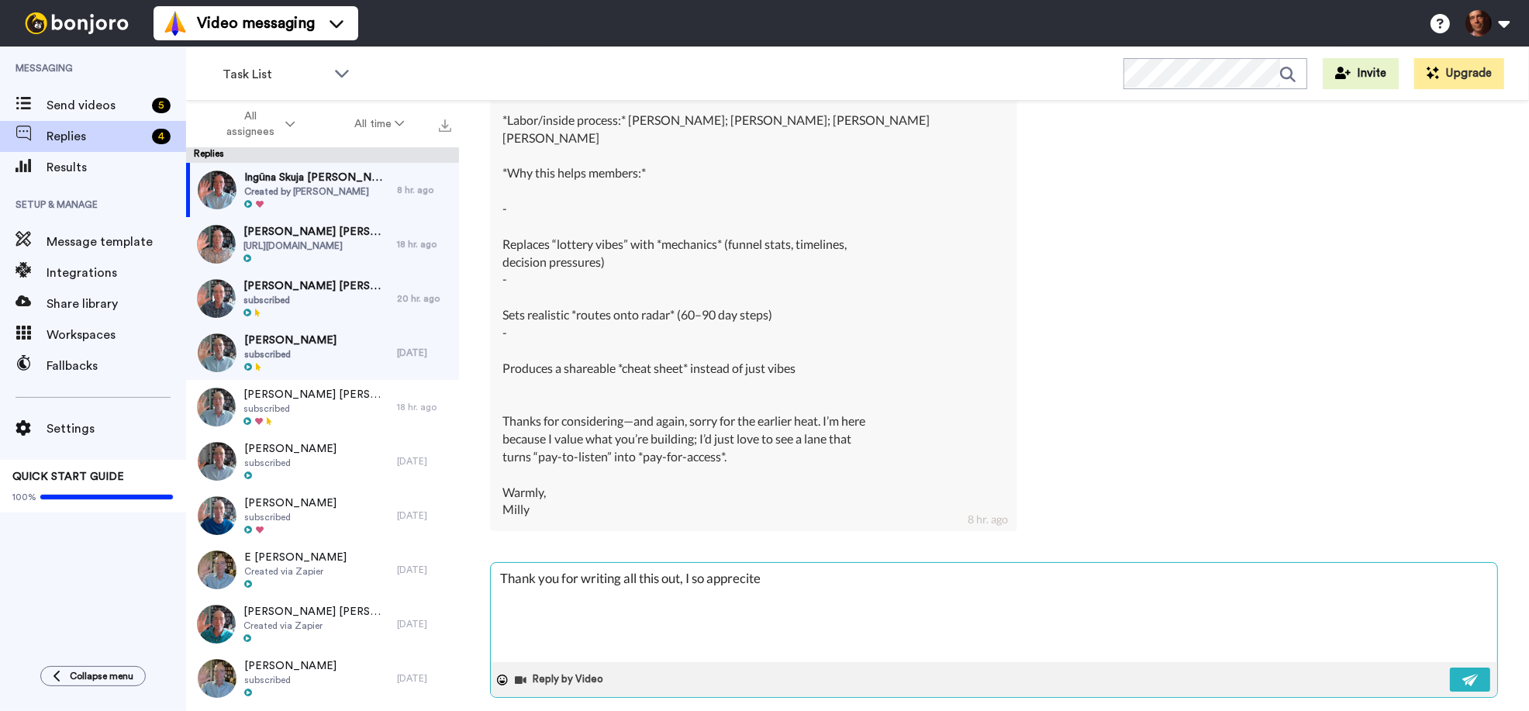
type textarea "x"
type textarea "Thank you for writing all this out, I so apprecit"
type textarea "x"
type textarea "Thank you for writing all this out, I so appreci"
type textarea "x"
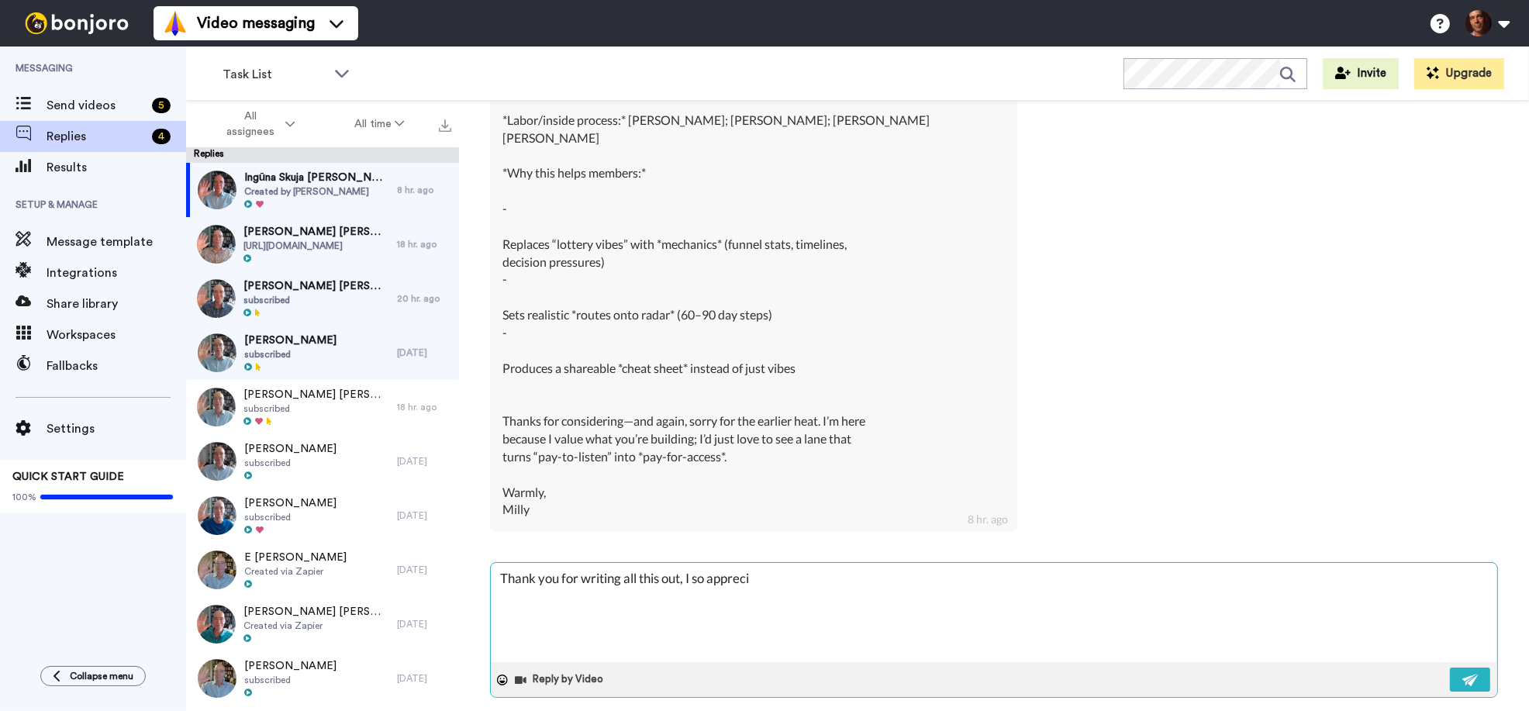
type textarea "Thank you for writing all this out, I so apprecia"
type textarea "x"
type textarea "Thank you for writing all this out, I so appreciat"
type textarea "x"
type textarea "Thank you for writing all this out, I so appreciate"
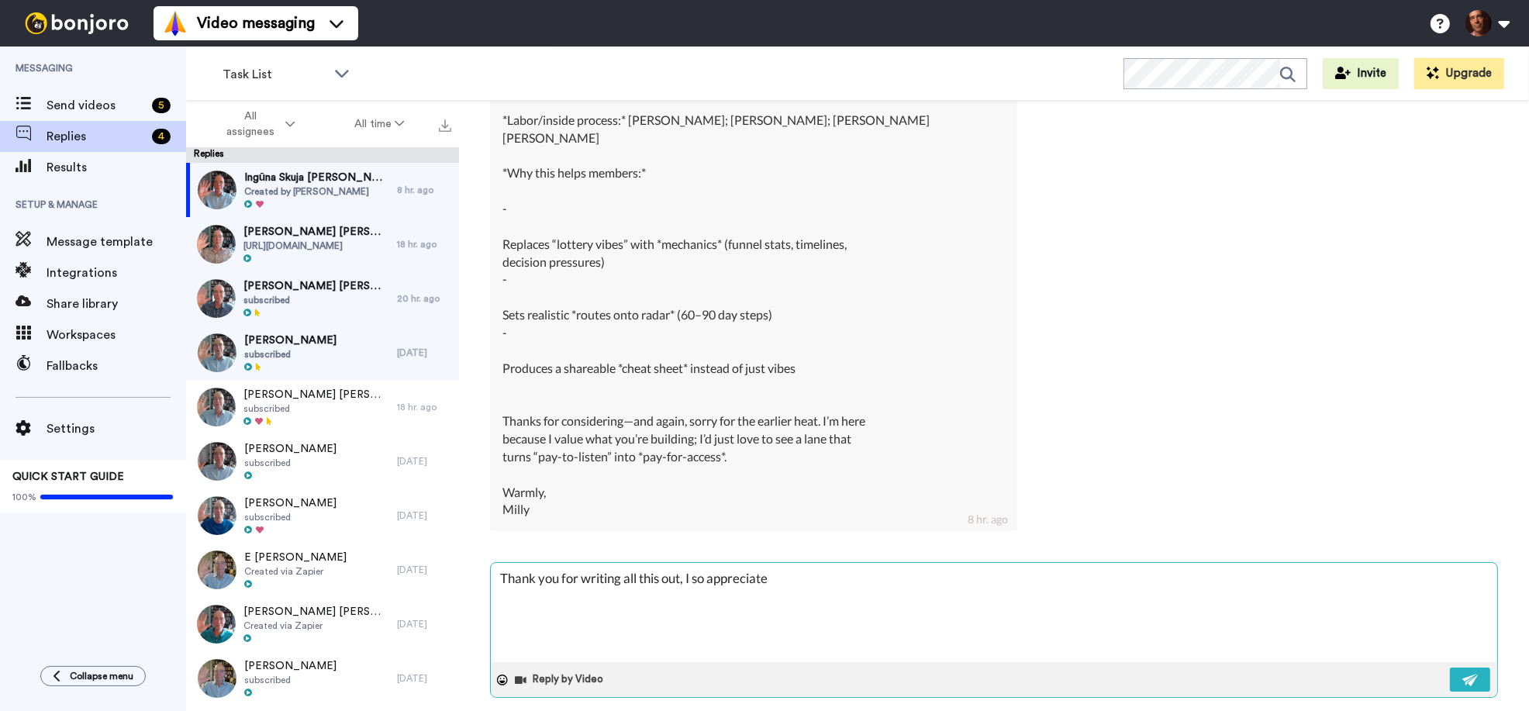
type textarea "x"
type textarea "Thank you for writing all this out, I so appreciate"
type textarea "x"
type textarea "Thank you for writing all this out, I so appreciate t"
type textarea "x"
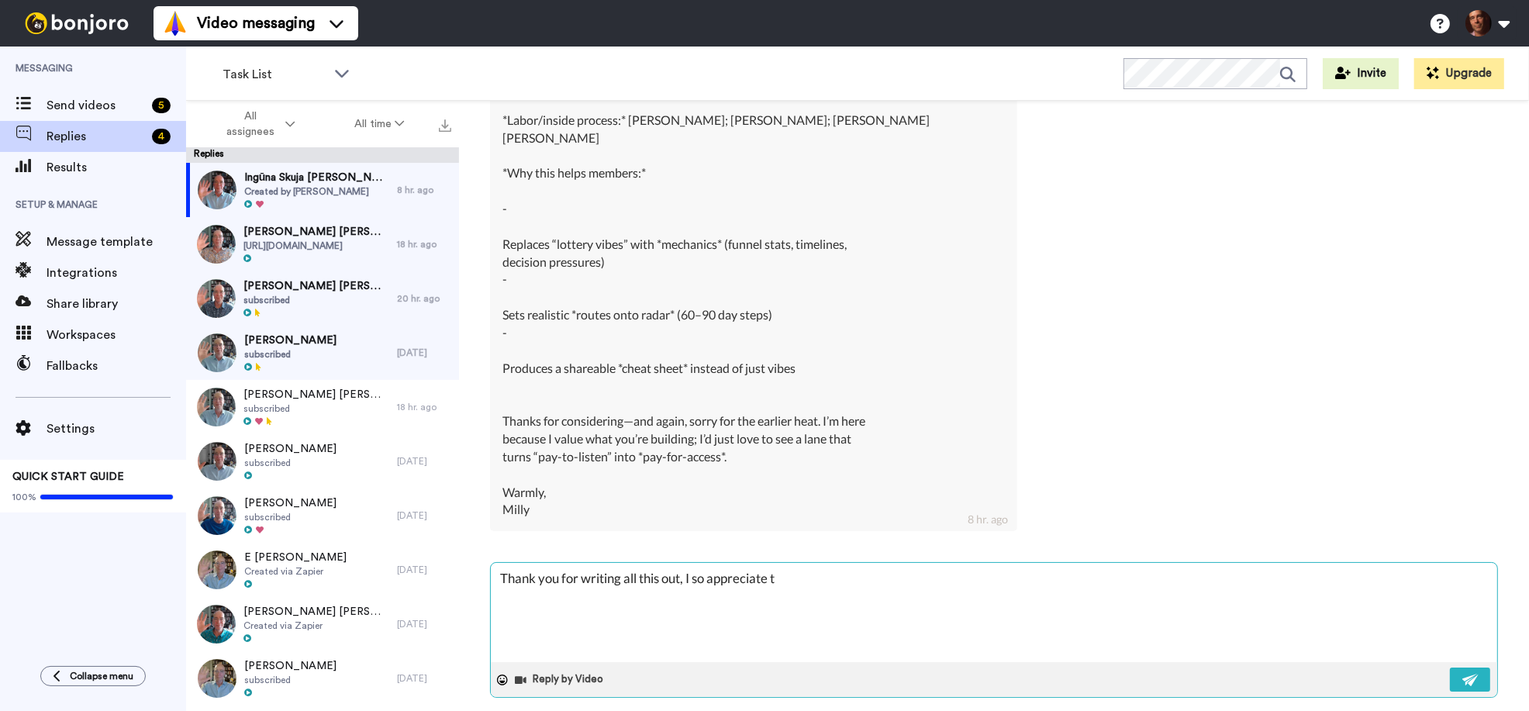
type textarea "Thank you for writing all this out, I so appreciate th"
type textarea "x"
type textarea "Thank you for writing all this out, I so appreciate thi"
type textarea "x"
type textarea "Thank you for writing all this out, I so appreciate this"
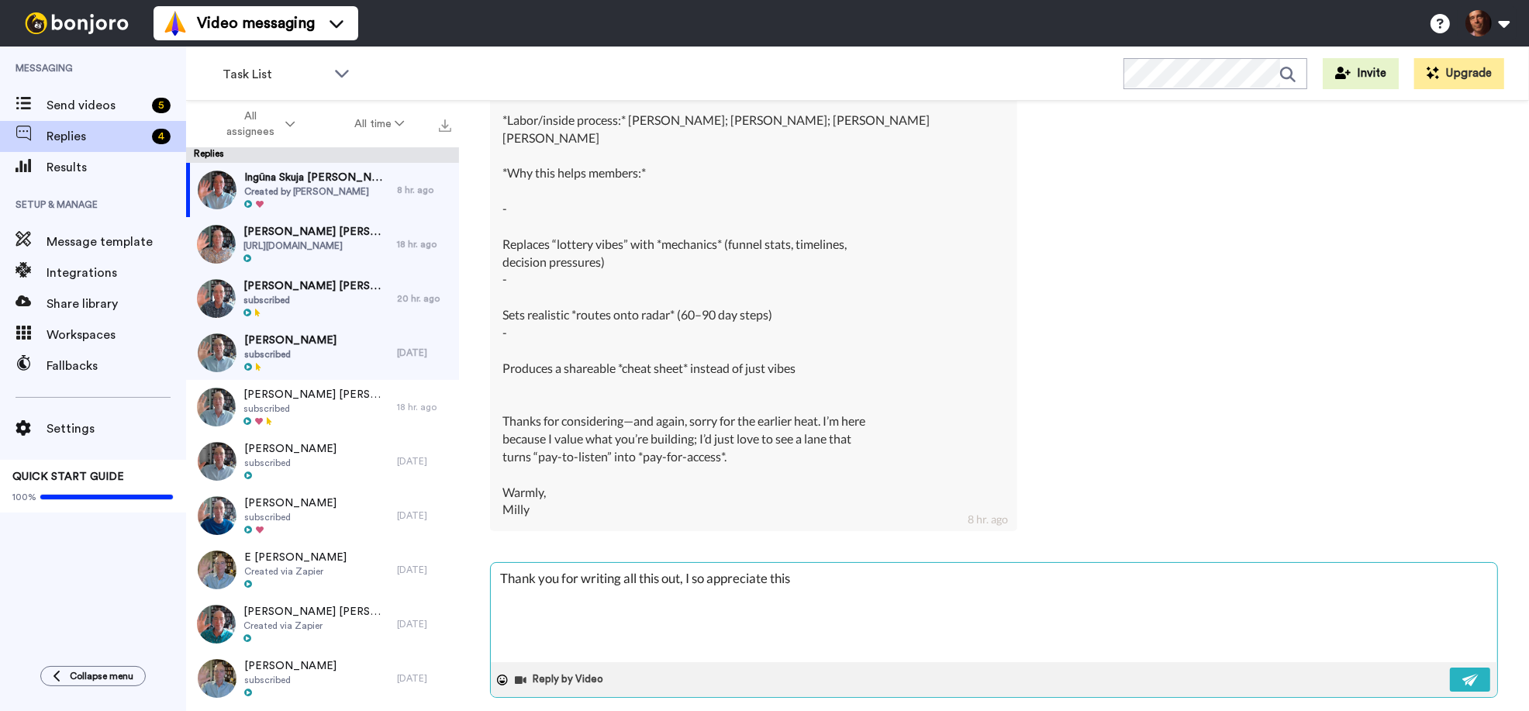
type textarea "x"
type textarea "Thank you for writing all this out, I so appreciate this!"
type textarea "x"
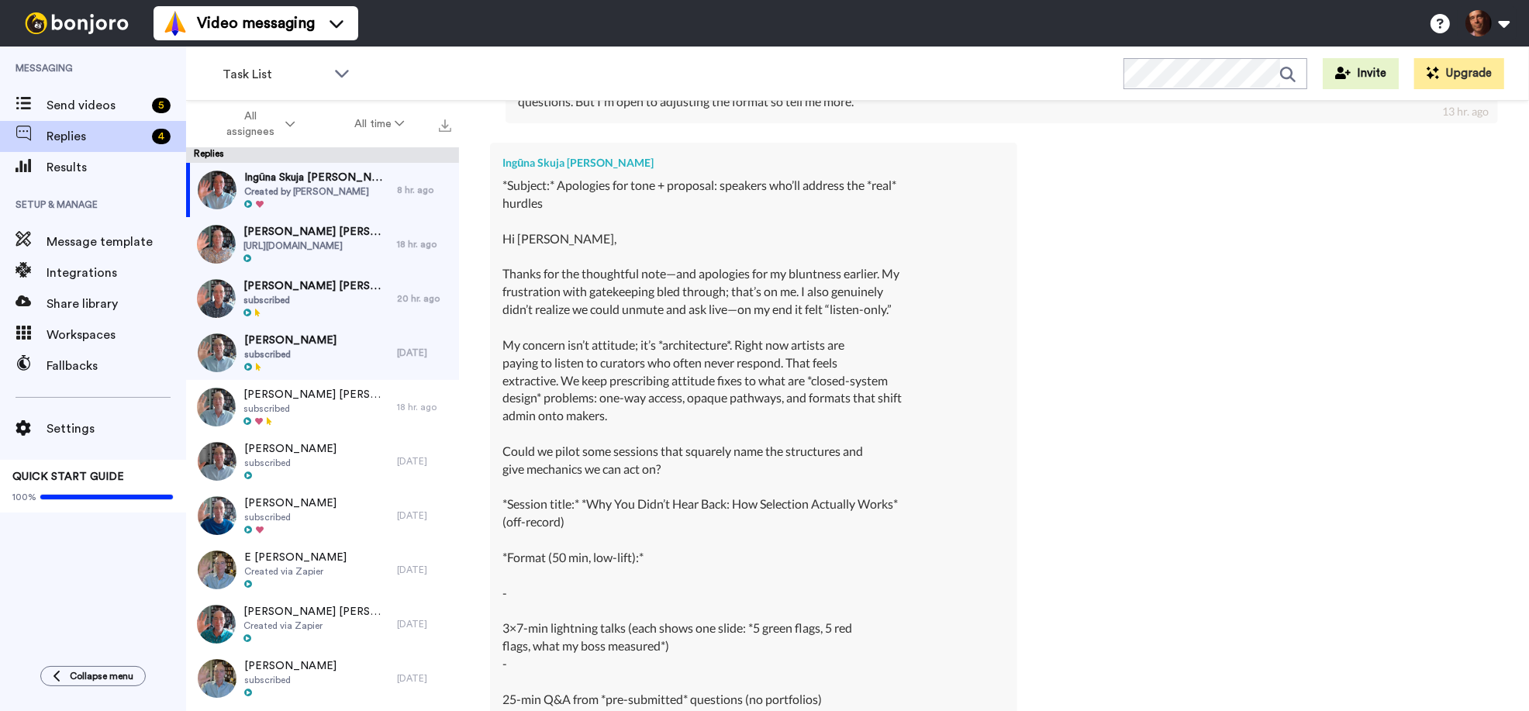
scroll to position [1181, 0]
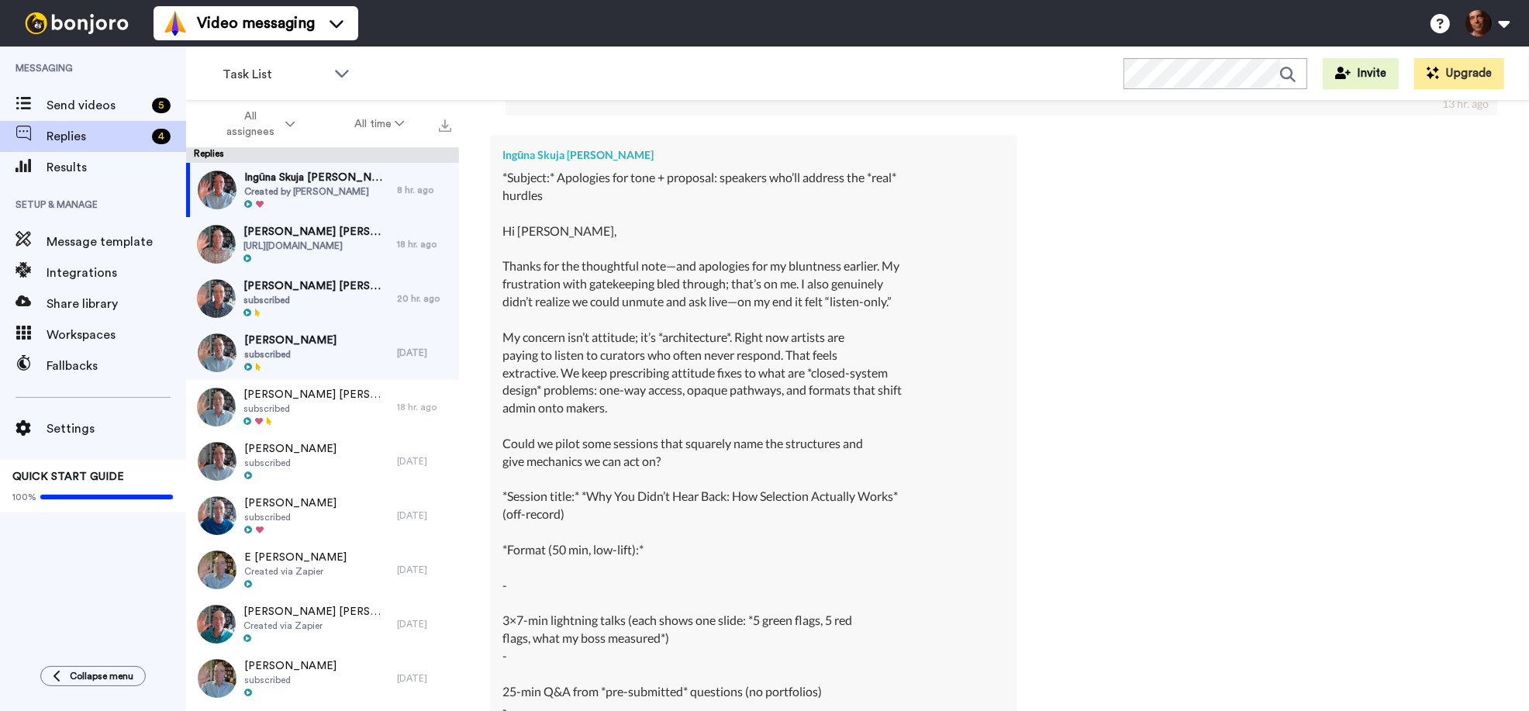
type textarea "Thank you for writing all this out, I so appreciate this!"
drag, startPoint x: 589, startPoint y: 500, endPoint x: 489, endPoint y: 482, distance: 102.4
click at [489, 482] on div "Ingūna Skuja Ingūna Skuja Delete Open original Resend Created by [PERSON_NAME] …" at bounding box center [994, 433] width 1070 height 665
copy div "*Session title:* *Why You Didn’t Hear Back: How Selection Actually Works* (off-…"
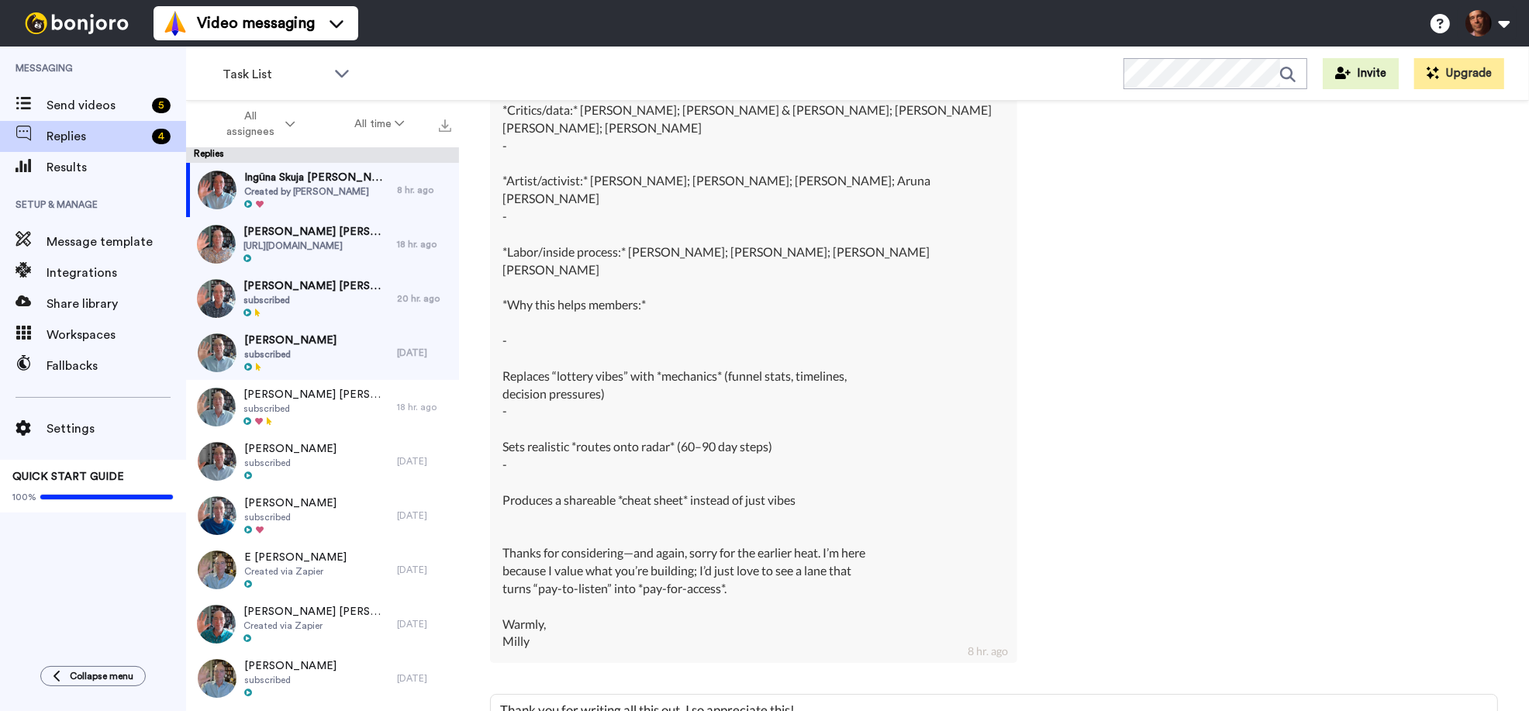
scroll to position [2195, 0]
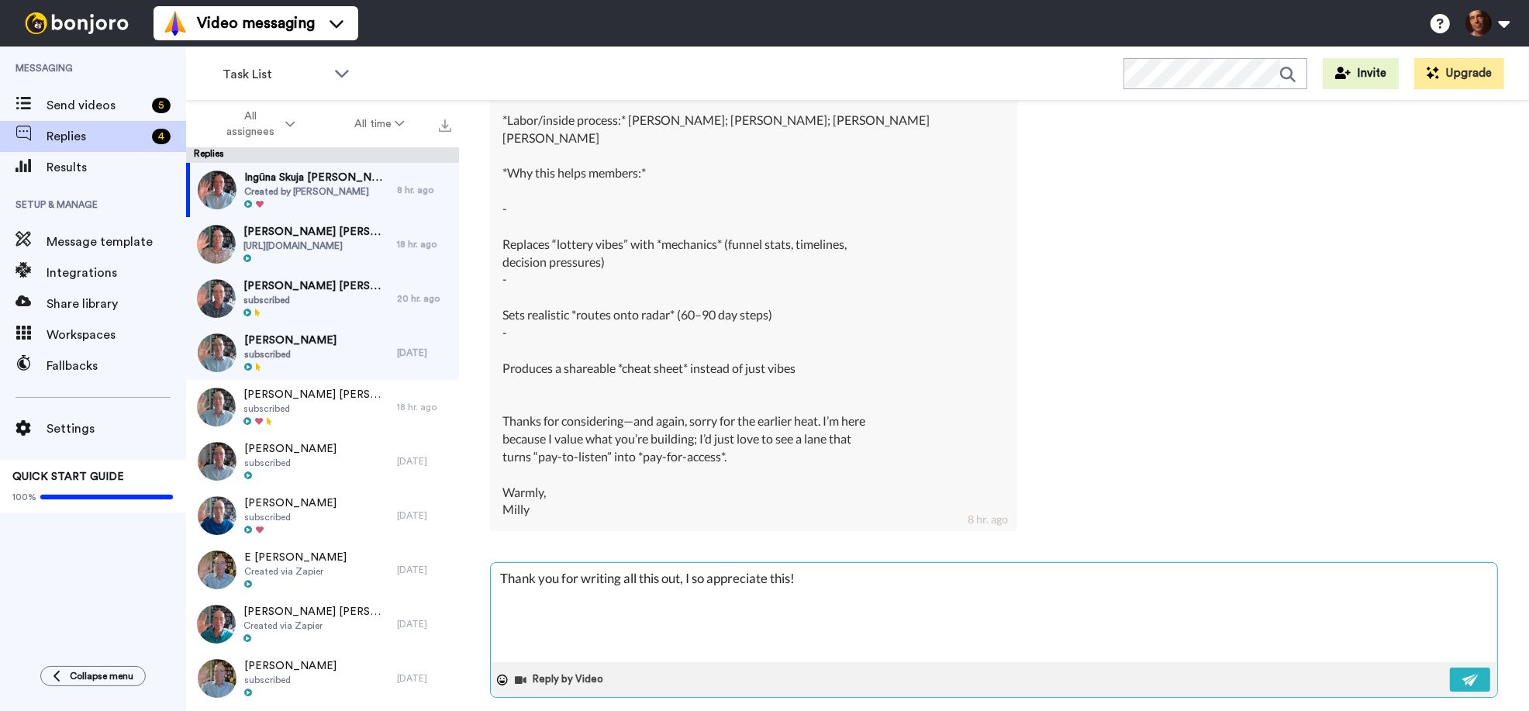
click at [848, 569] on textarea "Thank you for writing all this out, I so appreciate this!" at bounding box center [994, 612] width 1006 height 99
type textarea "x"
type textarea "Thank you for writing all this out, I so appreciate this! I"
type textarea "x"
type textarea "Thank you for writing all this out, I so appreciate this! I"
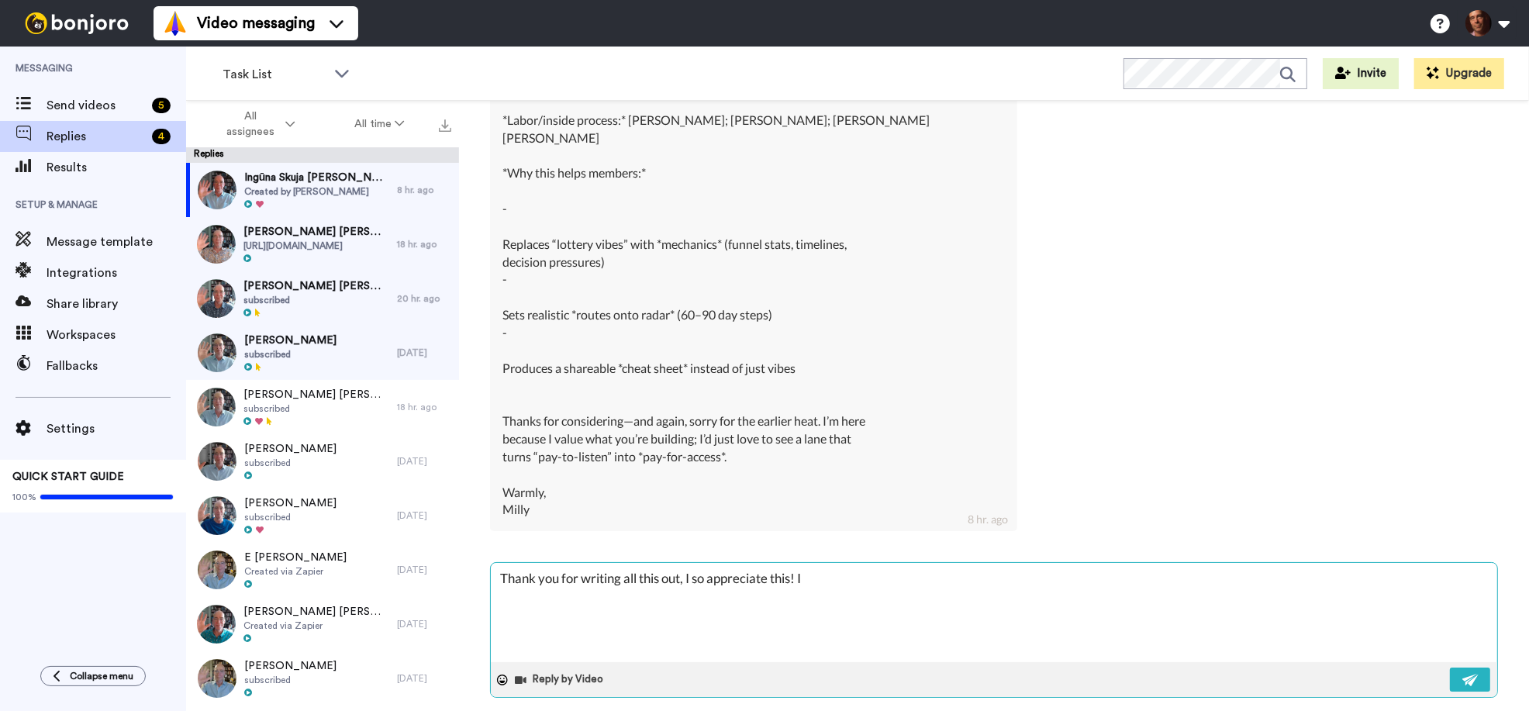
type textarea "x"
type textarea "Thank you for writing all this out, I so appreciate this! I l"
type textarea "x"
type textarea "Thank you for writing all this out, I so appreciate this! I li"
type textarea "x"
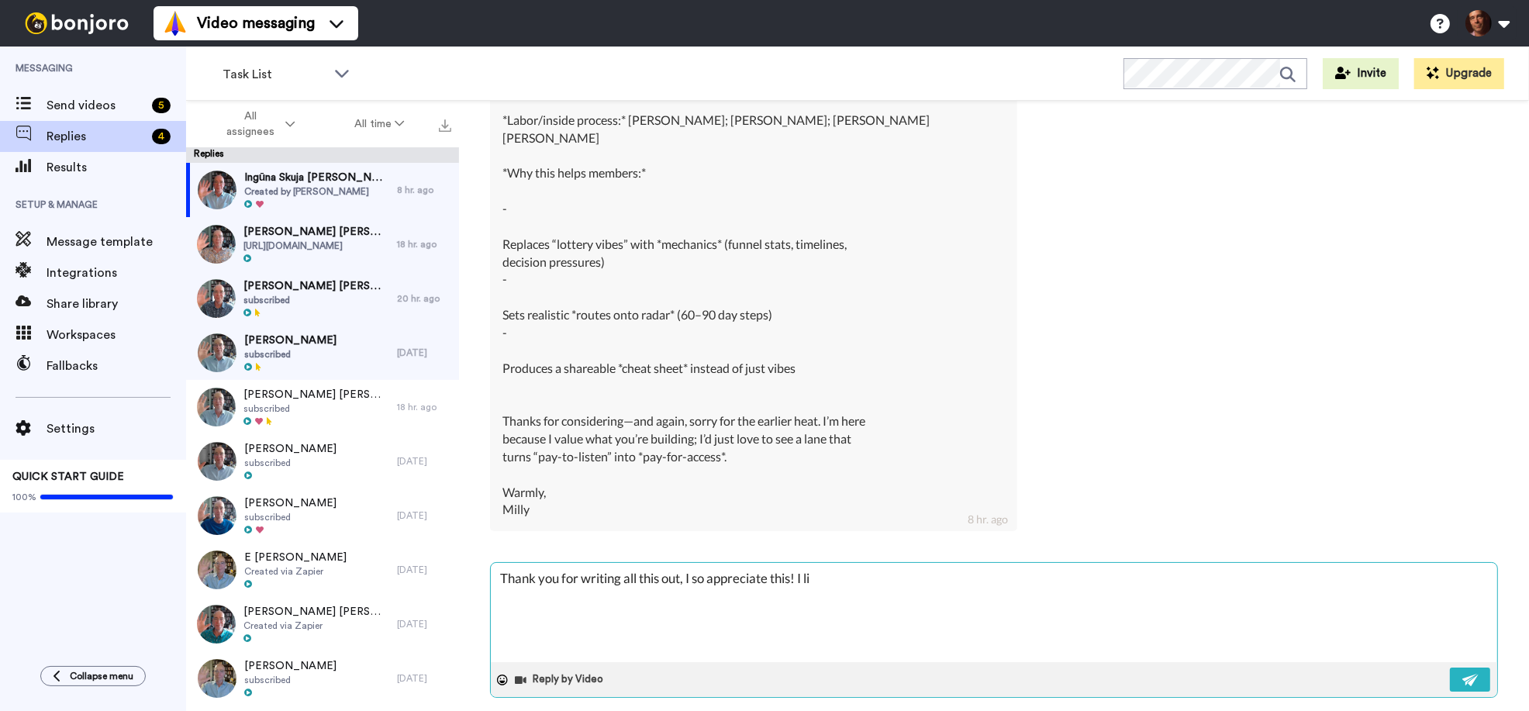
type textarea "Thank you for writing all this out, I so appreciate this! I lik"
type textarea "x"
type textarea "Thank you for writing all this out, I so appreciate this! I like"
type textarea "x"
type textarea "Thank you for writing all this out, I so appreciate this! I like"
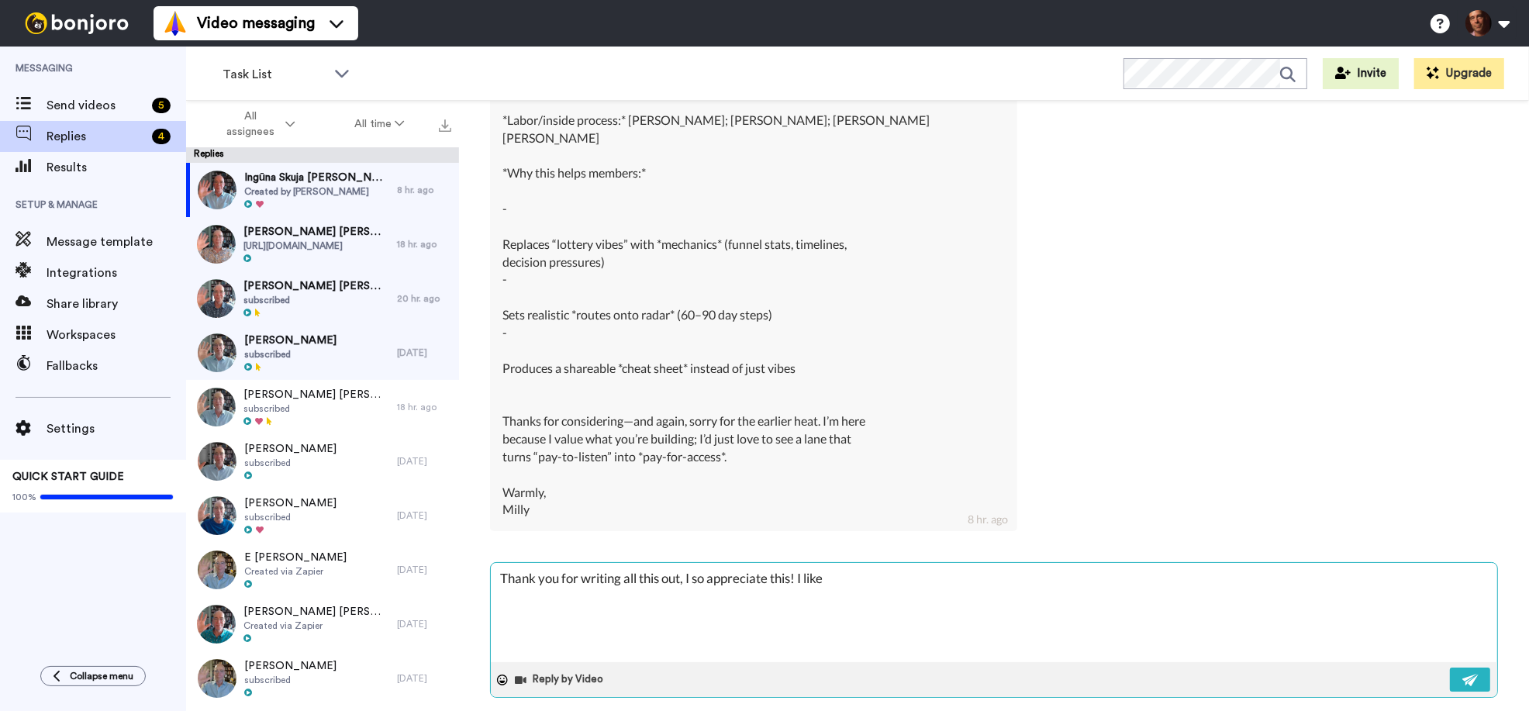
paste textarea "*Session title:* *Why You Didn’t Hear Back: How Selection Actually Works* (off-…"
type textarea "x"
type textarea "Thank you for writing all this out, I so appreciate this! I like *Session title…"
drag, startPoint x: 913, startPoint y: 562, endPoint x: 829, endPoint y: 564, distance: 84.6
click at [829, 564] on textarea "Thank you for writing all this out, I so appreciate this! I like *Session title…" at bounding box center [994, 612] width 1006 height 99
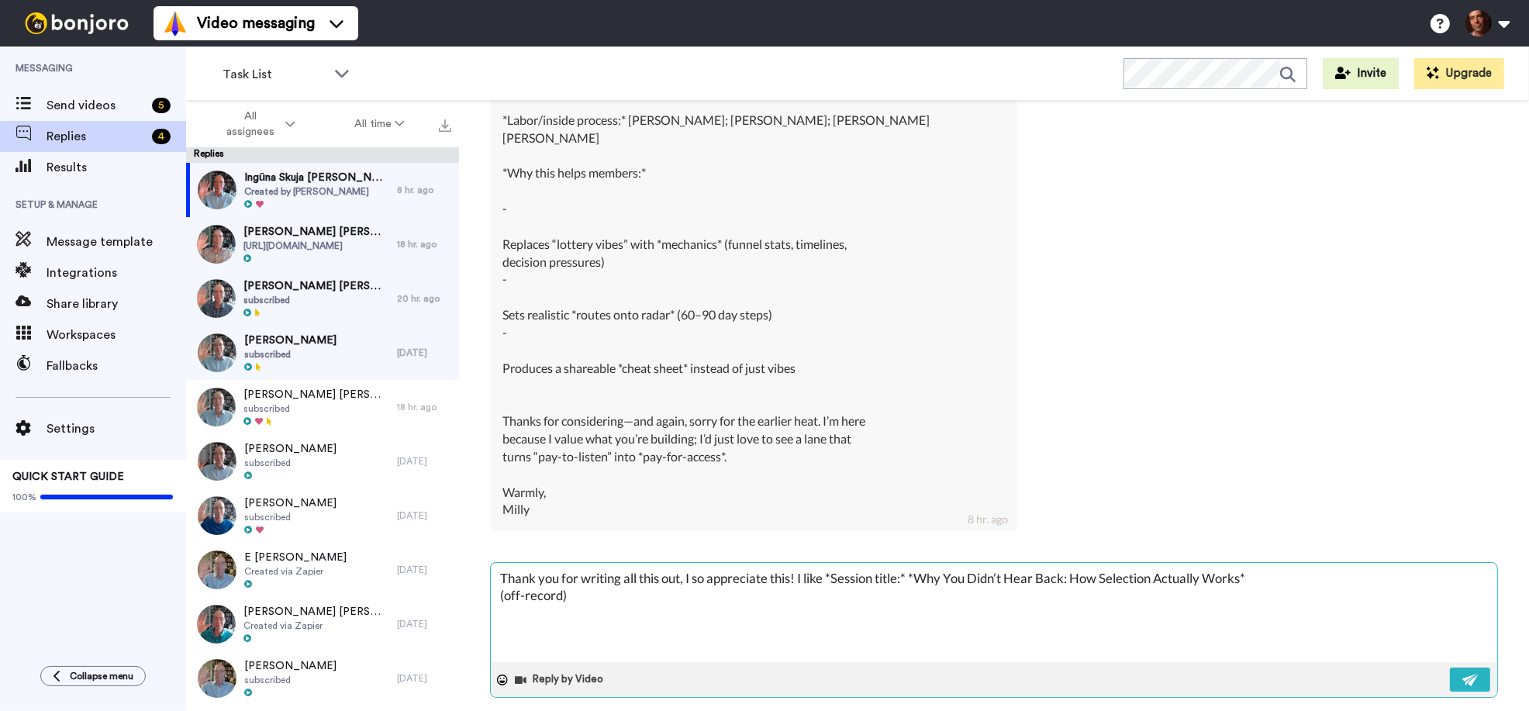
type textarea "x"
type textarea "Thank you for writing all this out, I so appreciate this! I like*Why You Didn’t…"
type textarea "x"
type textarea "Thank you for writing all this out, I so appreciate this! I like *Why You Didn’…"
click at [1191, 563] on textarea "Thank you for writing all this out, I so appreciate this! I like *Why You Didn’…" at bounding box center [994, 612] width 1006 height 99
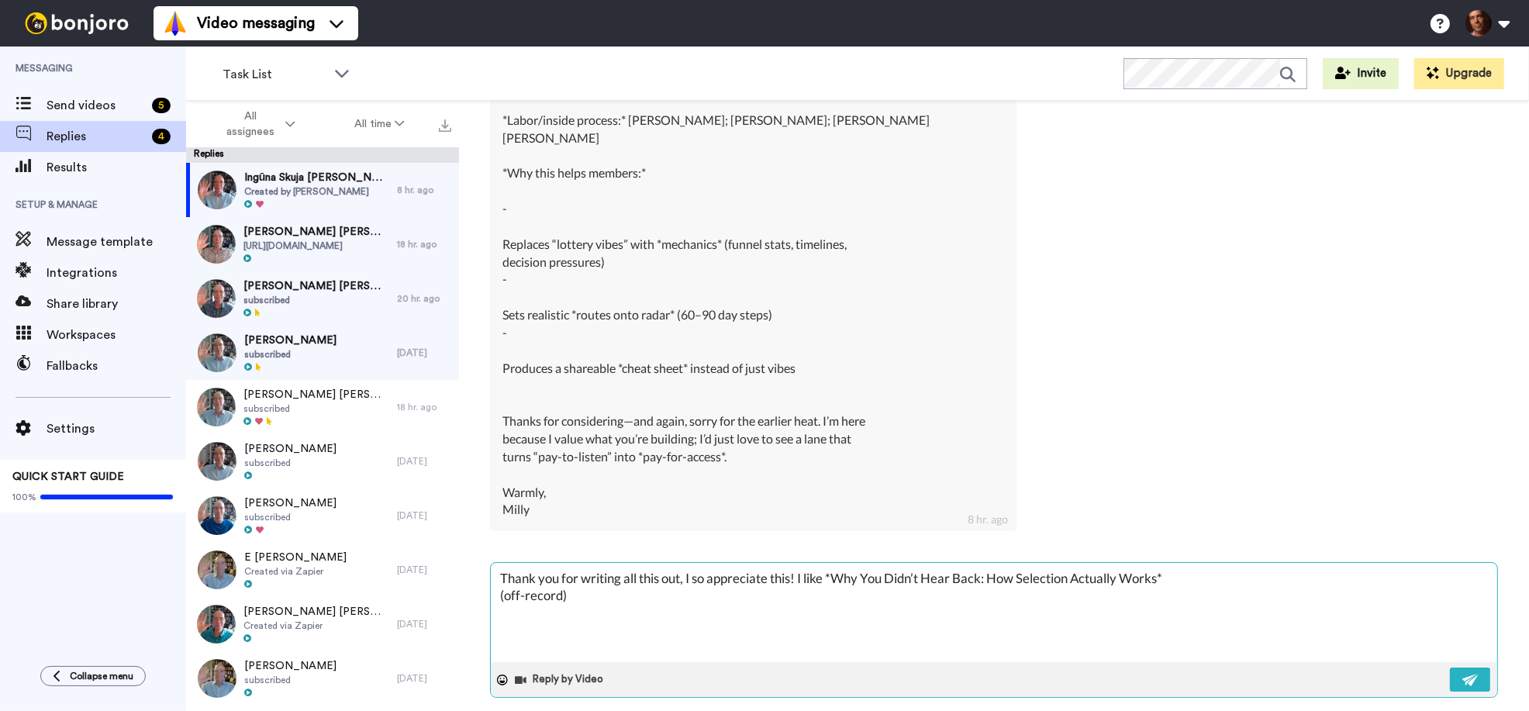
click at [1199, 563] on textarea "Thank you for writing all this out, I so appreciate this! I like *Why You Didn’…" at bounding box center [994, 612] width 1006 height 99
type textarea "x"
type textarea "Thank you for writing all this out, I so appreciate this! I like *Why You Didn’…"
type textarea "x"
type textarea "Thank you for writing all this out, I so appreciate this! I like *Why You Didn’…"
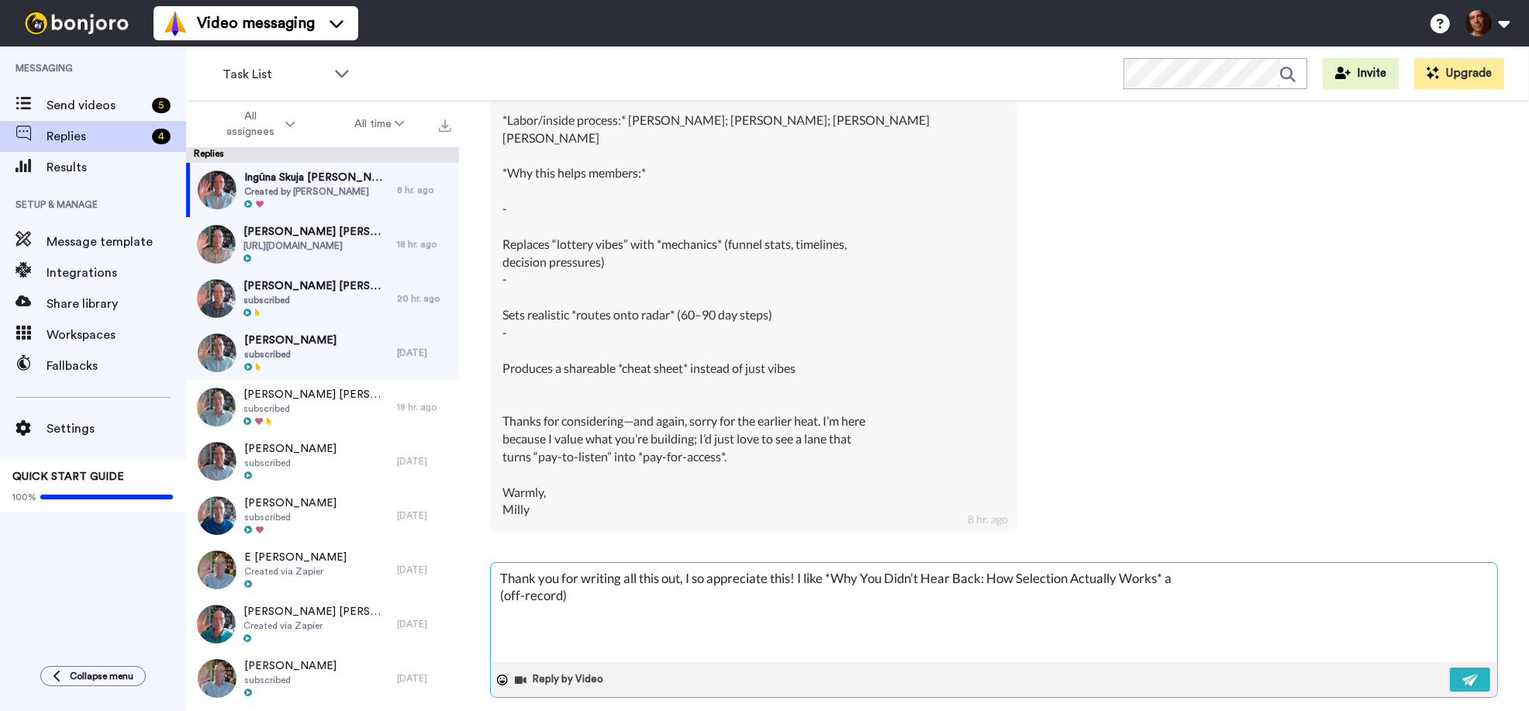
type textarea "x"
type textarea "Thank you for writing all this out, I so appreciate this! I like *Why You Didn’…"
type textarea "x"
type textarea "Thank you for writing all this out, I so appreciate this! I like *Why You Didn’…"
type textarea "x"
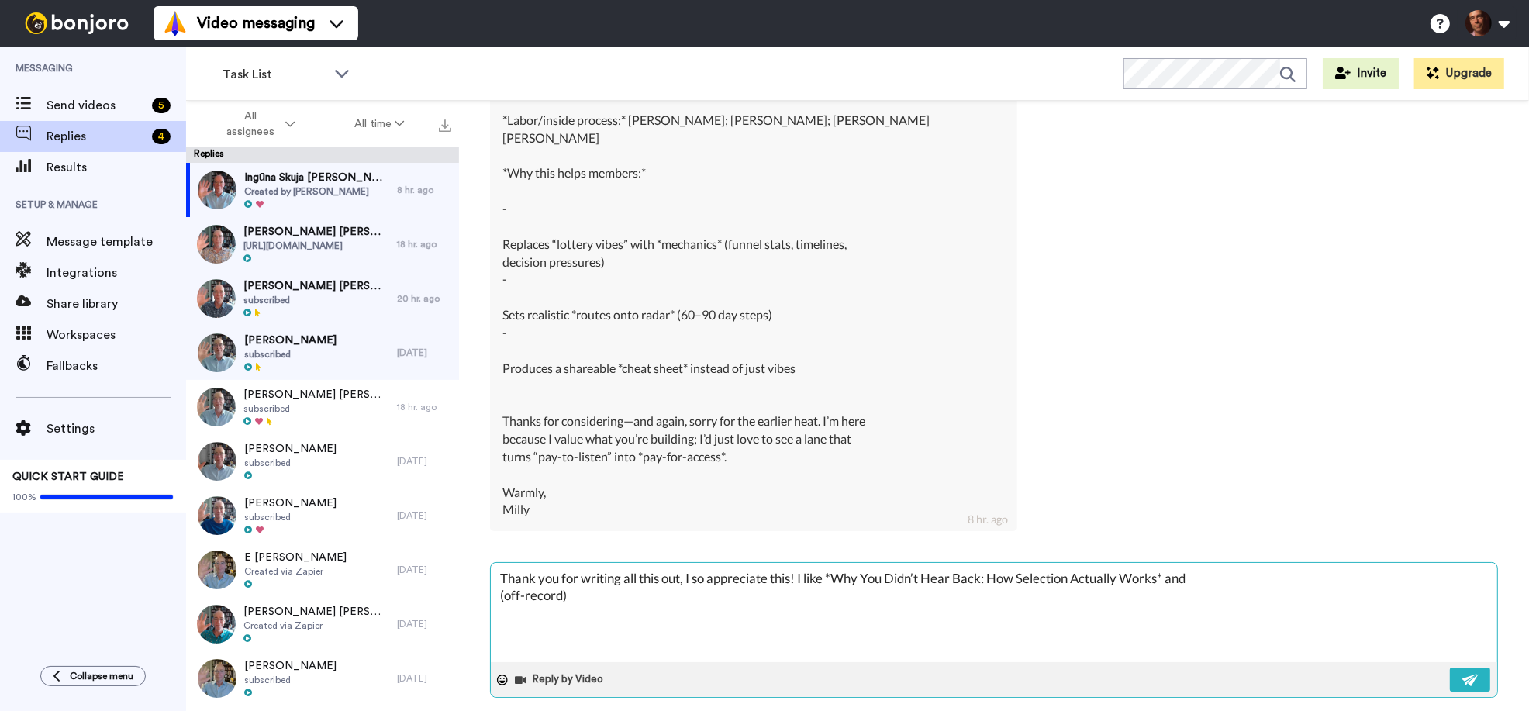
type textarea "Thank you for writing all this out, I so appreciate this! I like *Why You Didn’…"
type textarea "x"
type textarea "Thank you for writing all this out, I so appreciate this! I like *Why You Didn’…"
type textarea "x"
type textarea "Thank you for writing all this out, I so appreciate this! I like *Why You Didn’…"
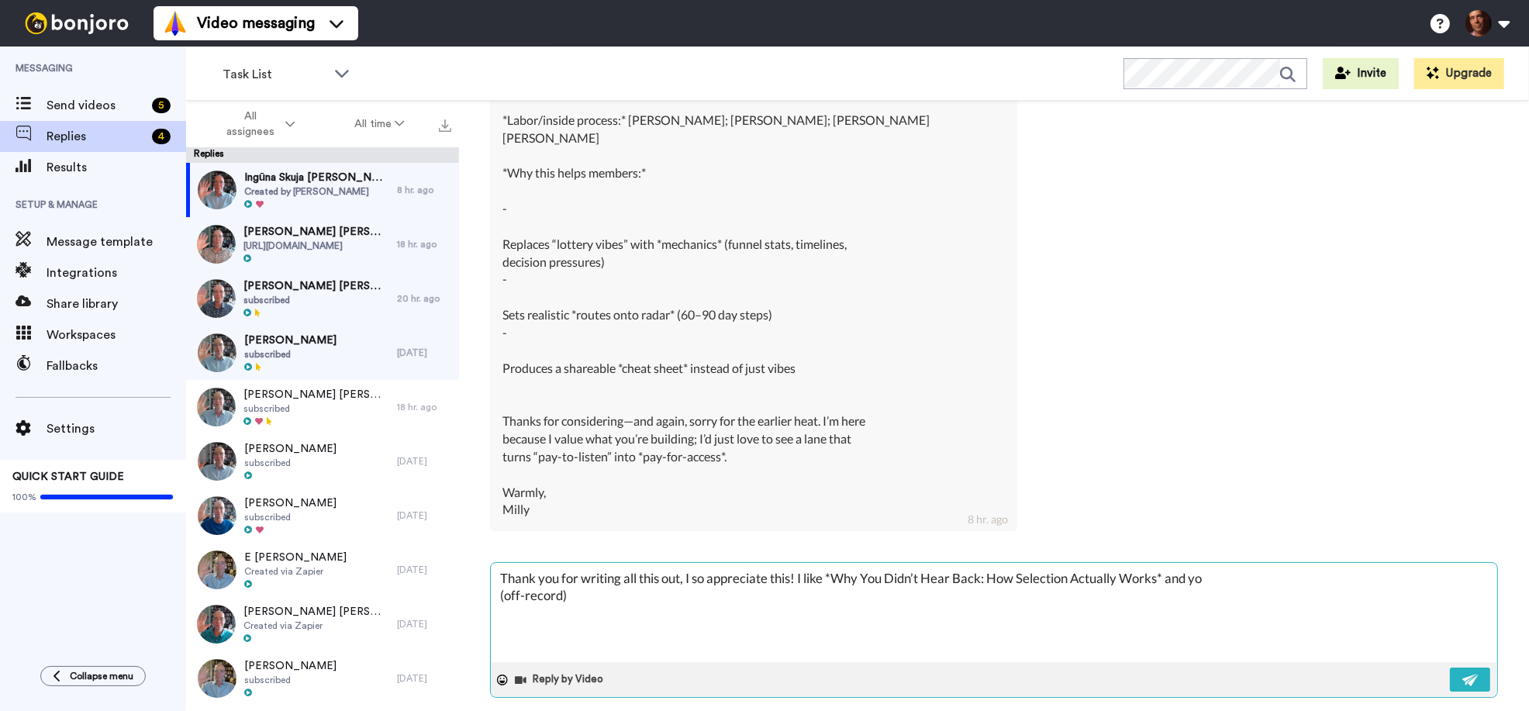
type textarea "x"
type textarea "Thank you for writing all this out, I so appreciate this! I like *Why You Didn’…"
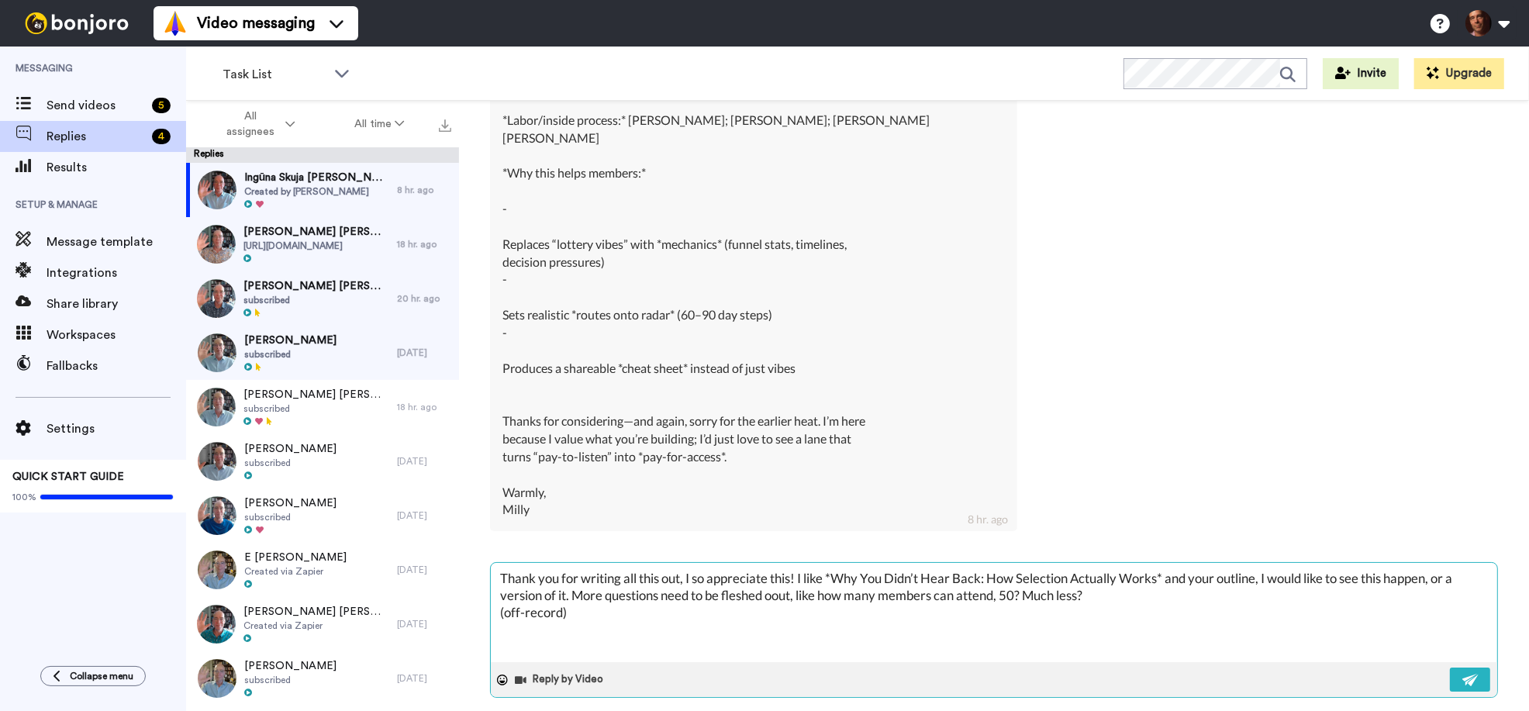
click at [782, 579] on textarea "Thank you for writing all this out, I so appreciate this! I like *Why You Didn’…" at bounding box center [994, 612] width 1006 height 99
click at [1140, 583] on textarea "Thank you for writing all this out, I so appreciate this! I like *Why You Didn’…" at bounding box center [994, 612] width 1006 height 99
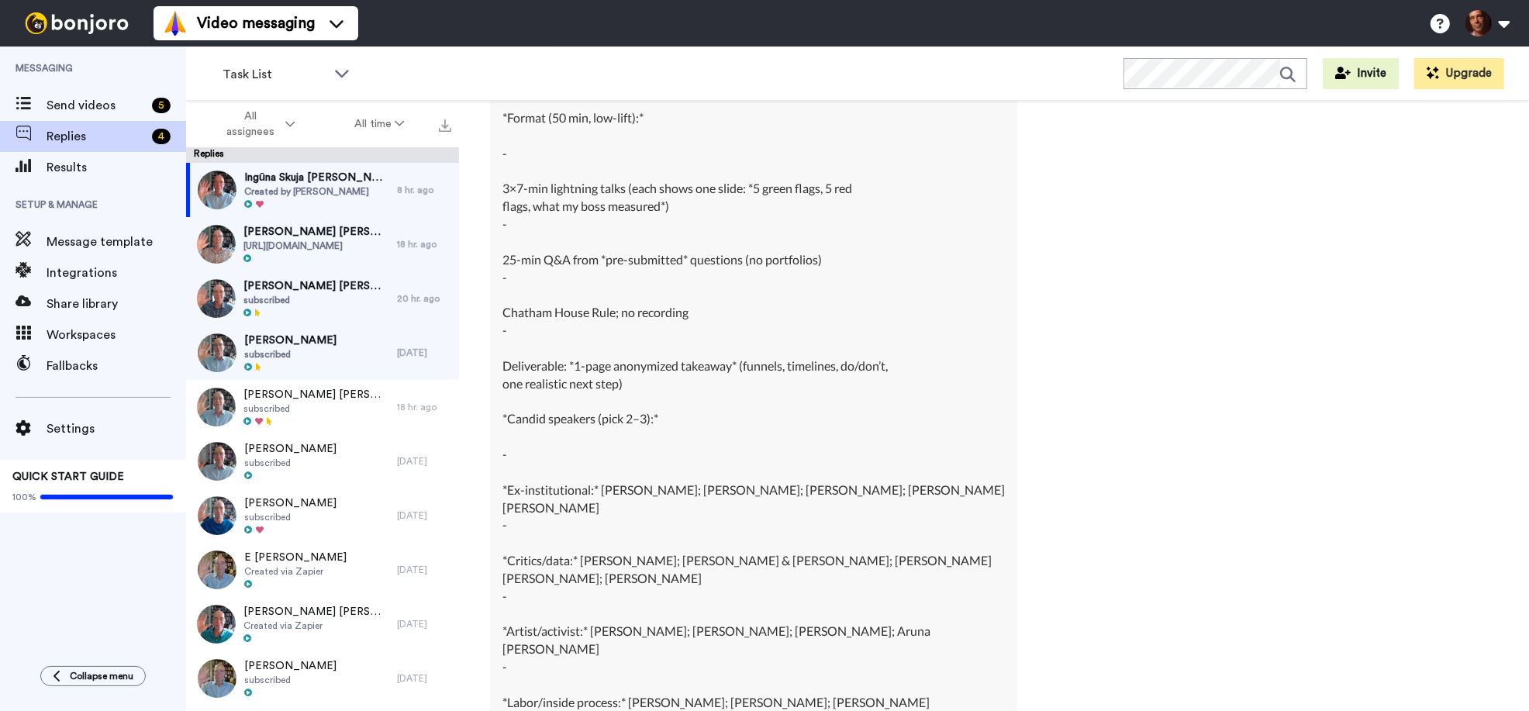
scroll to position [1614, 0]
drag, startPoint x: 649, startPoint y: 378, endPoint x: 486, endPoint y: 350, distance: 165.2
click at [486, 350] on div "Ingūna Skuja Ingūna Skuja Delete Open original Resend Created by [PERSON_NAME] …" at bounding box center [994, 433] width 1070 height 665
copy div "Deliverable: *1-page anonymized takeaway* (funnels, timelines, do/don’t, one re…"
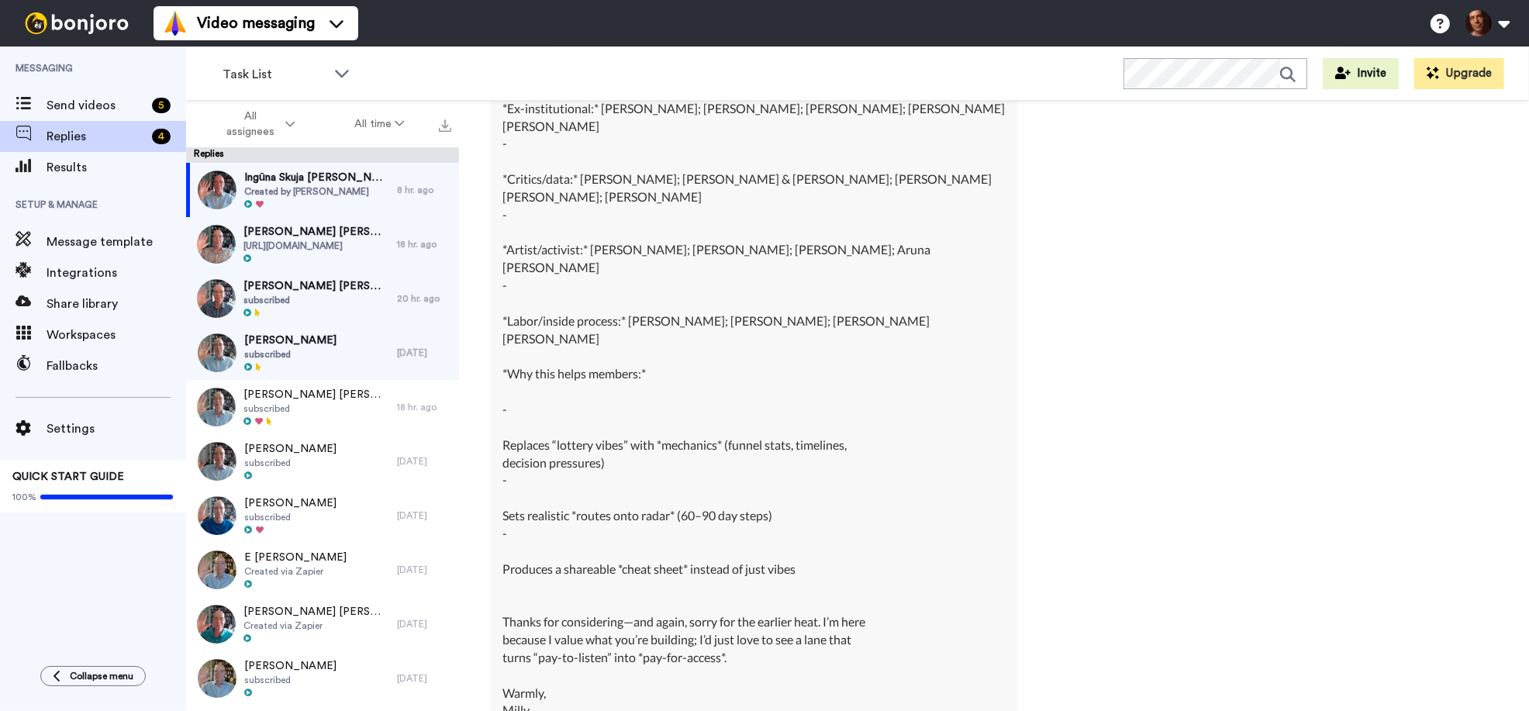
scroll to position [2195, 0]
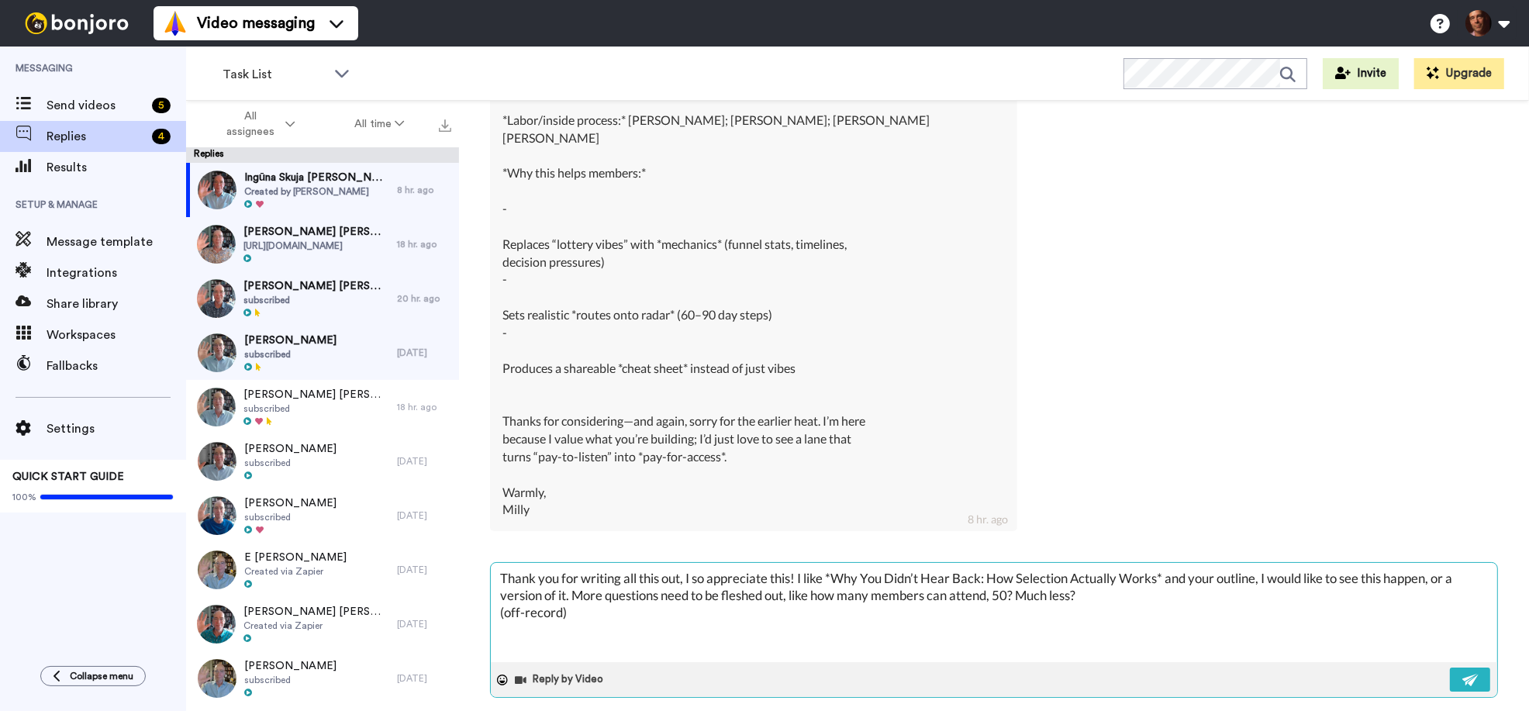
click at [1140, 580] on textarea "Thank you for writing all this out, I so appreciate this! I like *Why You Didn’…" at bounding box center [994, 612] width 1006 height 99
paste textarea "Deliverable: *1-page anonymized takeaway* (funnels, timelines, do/don’t, one re…"
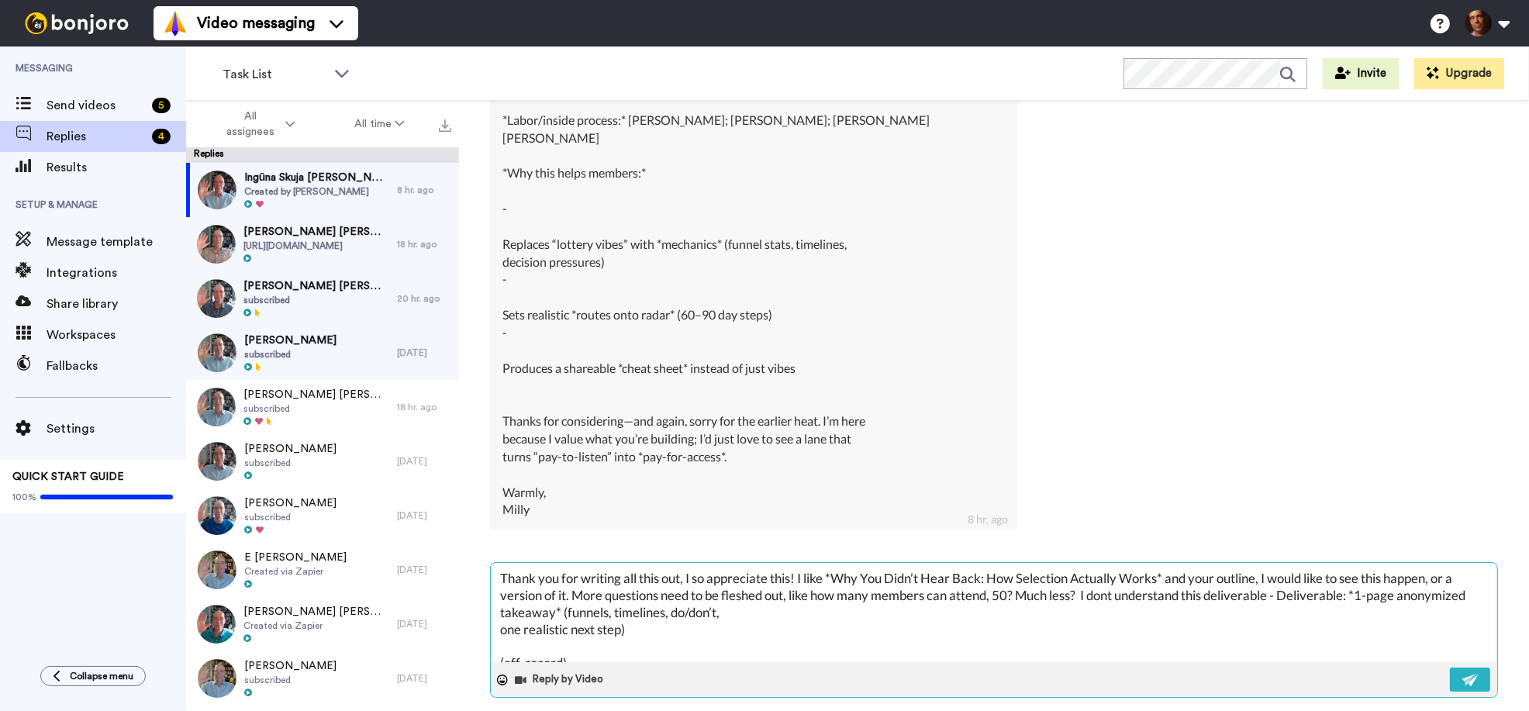
drag, startPoint x: 1358, startPoint y: 579, endPoint x: 1285, endPoint y: 583, distance: 73.0
click at [1285, 583] on textarea "Thank you for writing all this out, I so appreciate this! I like *Why You Didn’…" at bounding box center [994, 612] width 1006 height 99
click at [685, 616] on textarea "Thank you for writing all this out, I so appreciate this! I like *Why You Didn’…" at bounding box center [994, 612] width 1006 height 99
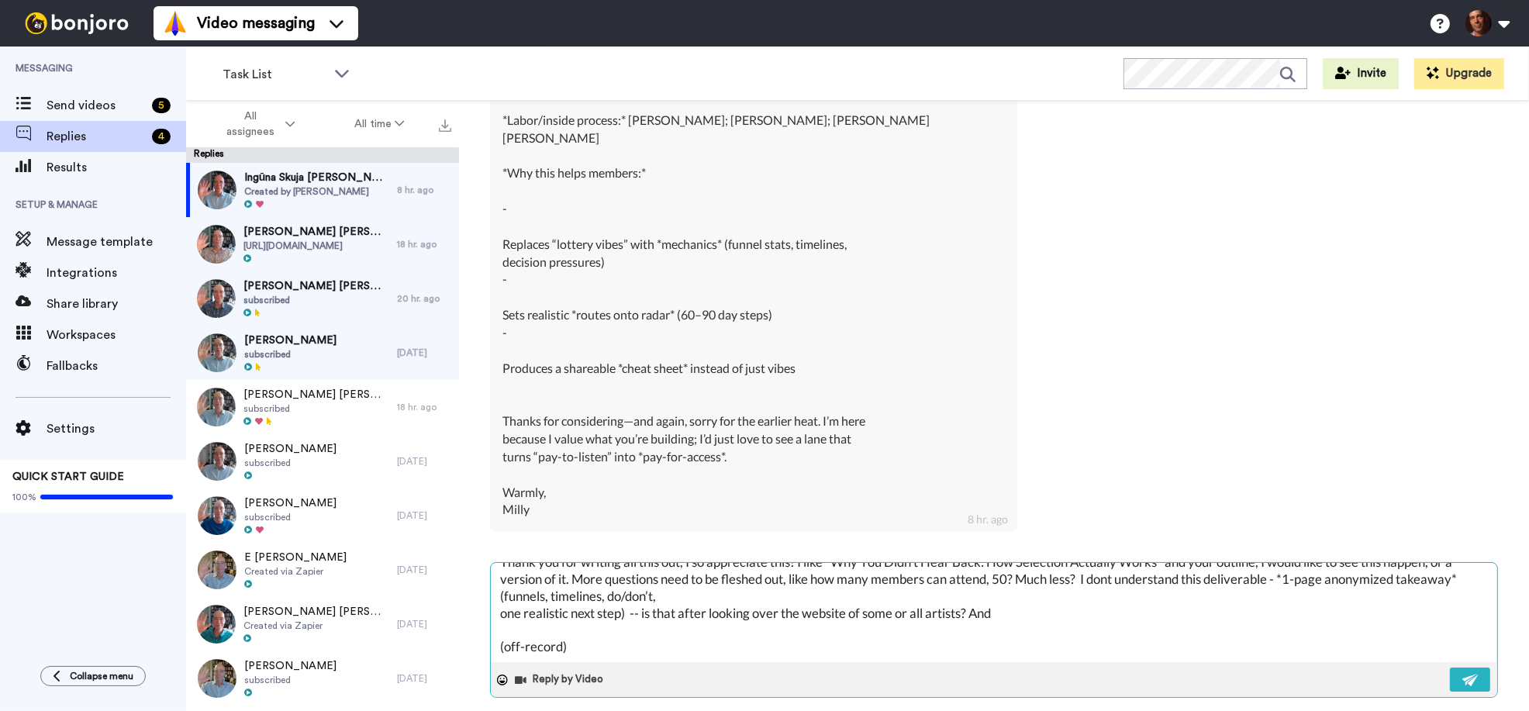
click at [500, 602] on textarea "Thank you for writing all this out, I so appreciate this! I like *Why You Didn’…" at bounding box center [994, 612] width 1006 height 99
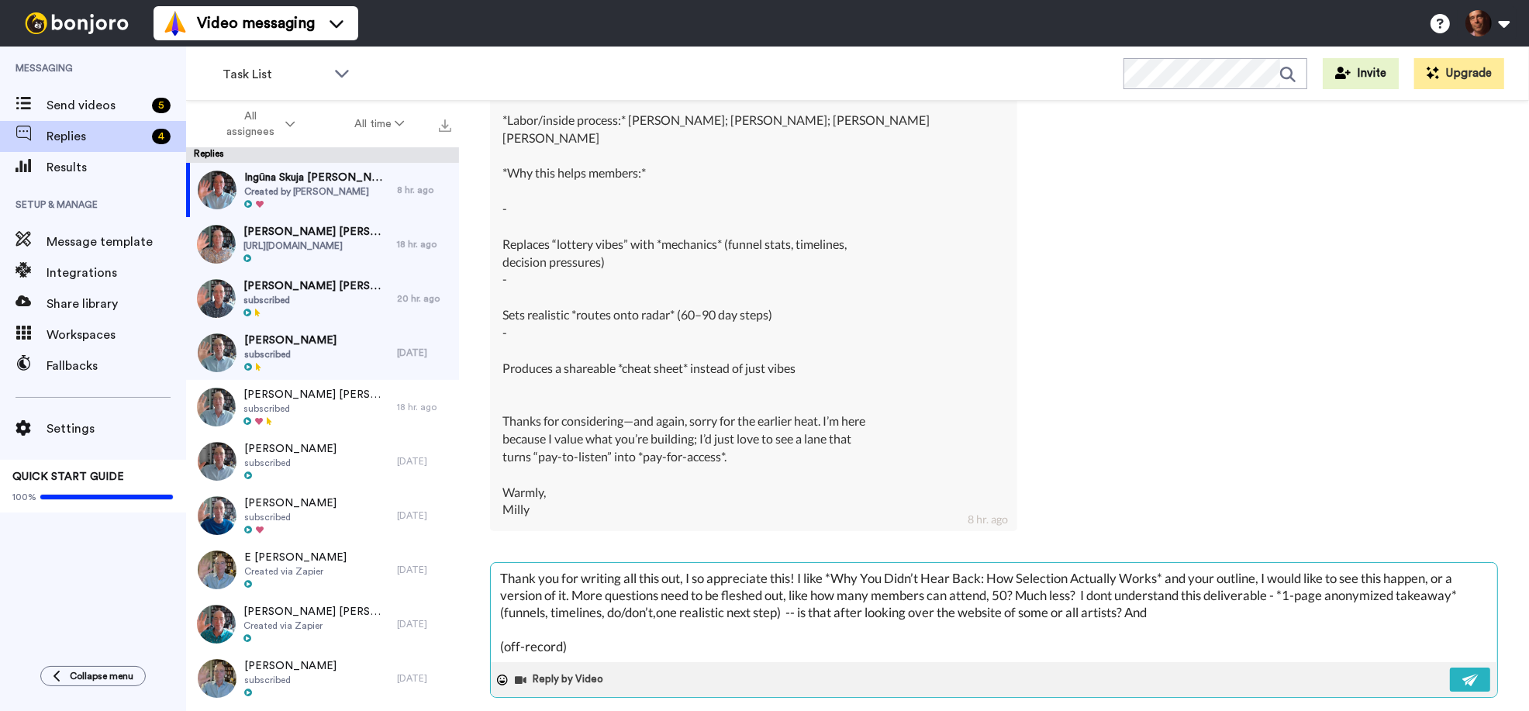
scroll to position [0, 0]
click at [1207, 601] on textarea "Thank you for writing all this out, I so appreciate this! I like *Why You Didn’…" at bounding box center [994, 612] width 1006 height 99
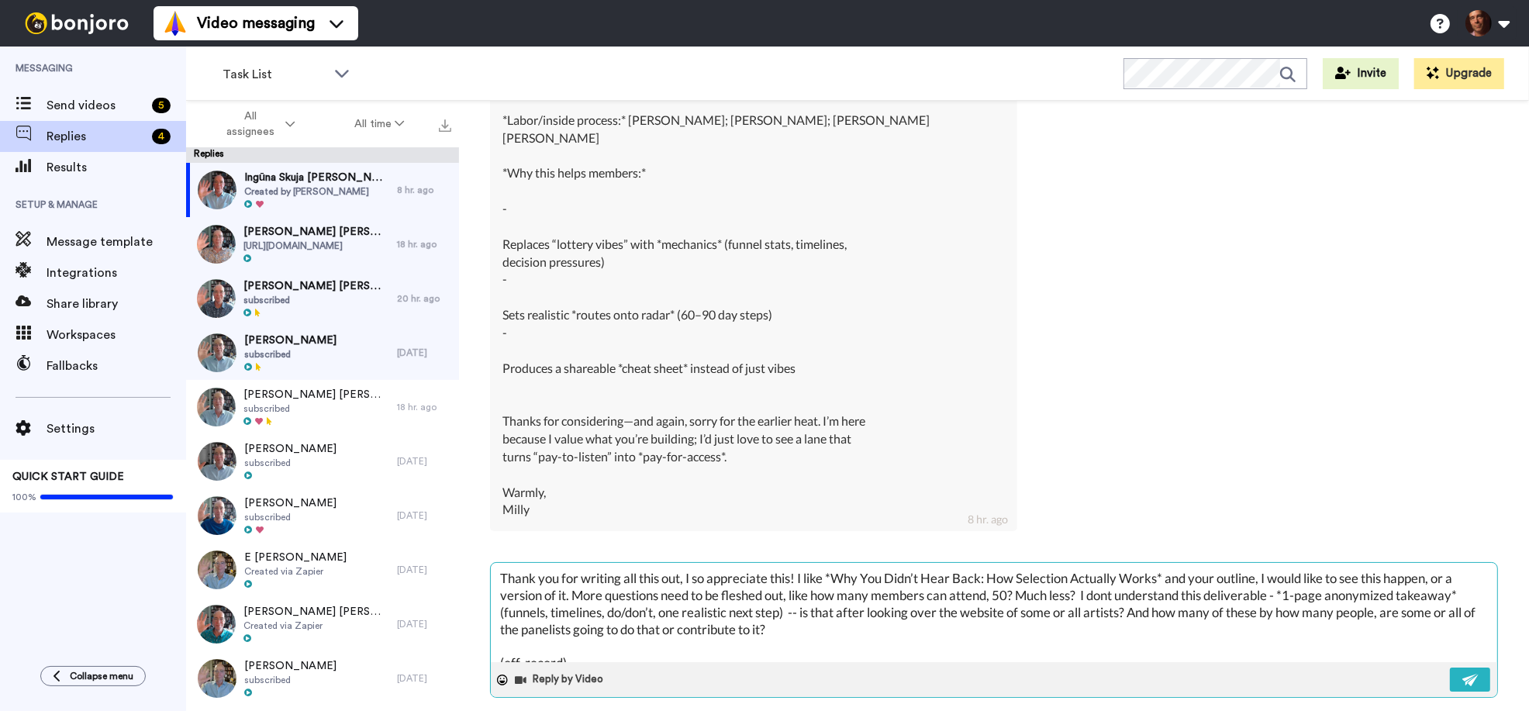
click at [1111, 584] on textarea "Thank you for writing all this out, I so appreciate this! I like *Why You Didn’…" at bounding box center [994, 612] width 1006 height 99
drag, startPoint x: 602, startPoint y: 582, endPoint x: 575, endPoint y: 585, distance: 28.2
click at [575, 585] on textarea "Thank you for writing all this out, I so appreciate this! I like *Why You Didn’…" at bounding box center [994, 612] width 1006 height 99
drag, startPoint x: 816, startPoint y: 581, endPoint x: 662, endPoint y: 584, distance: 154.3
click at [662, 584] on textarea "Thank you for writing all this out, I so appreciate this! I like *Why You Didn’…" at bounding box center [994, 612] width 1006 height 99
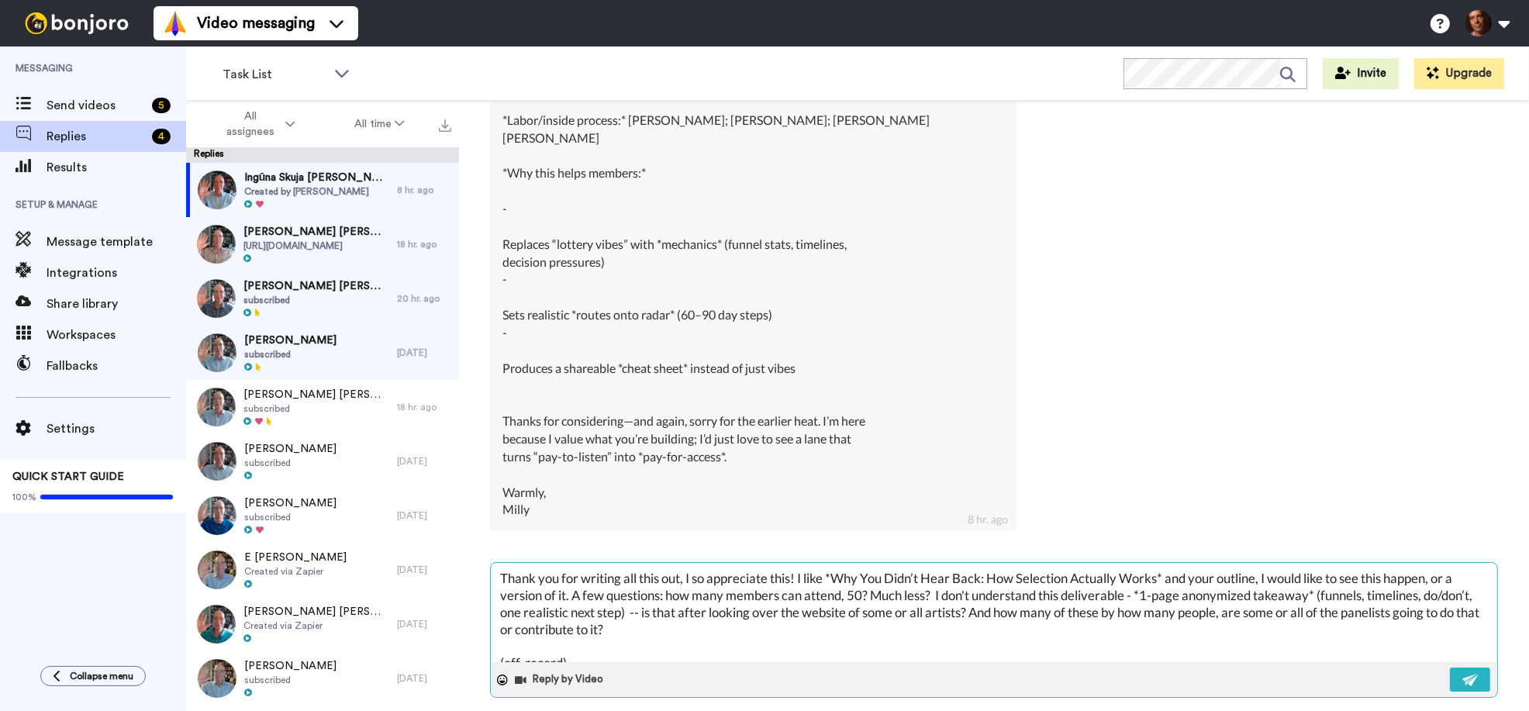
click at [854, 596] on textarea "Thank you for writing all this out, I so appreciate this! I like *Why You Didn’…" at bounding box center [994, 612] width 1006 height 99
click at [1321, 595] on textarea "Thank you for writing all this out, I so appreciate this! I like *Why You Didn’…" at bounding box center [994, 612] width 1006 height 99
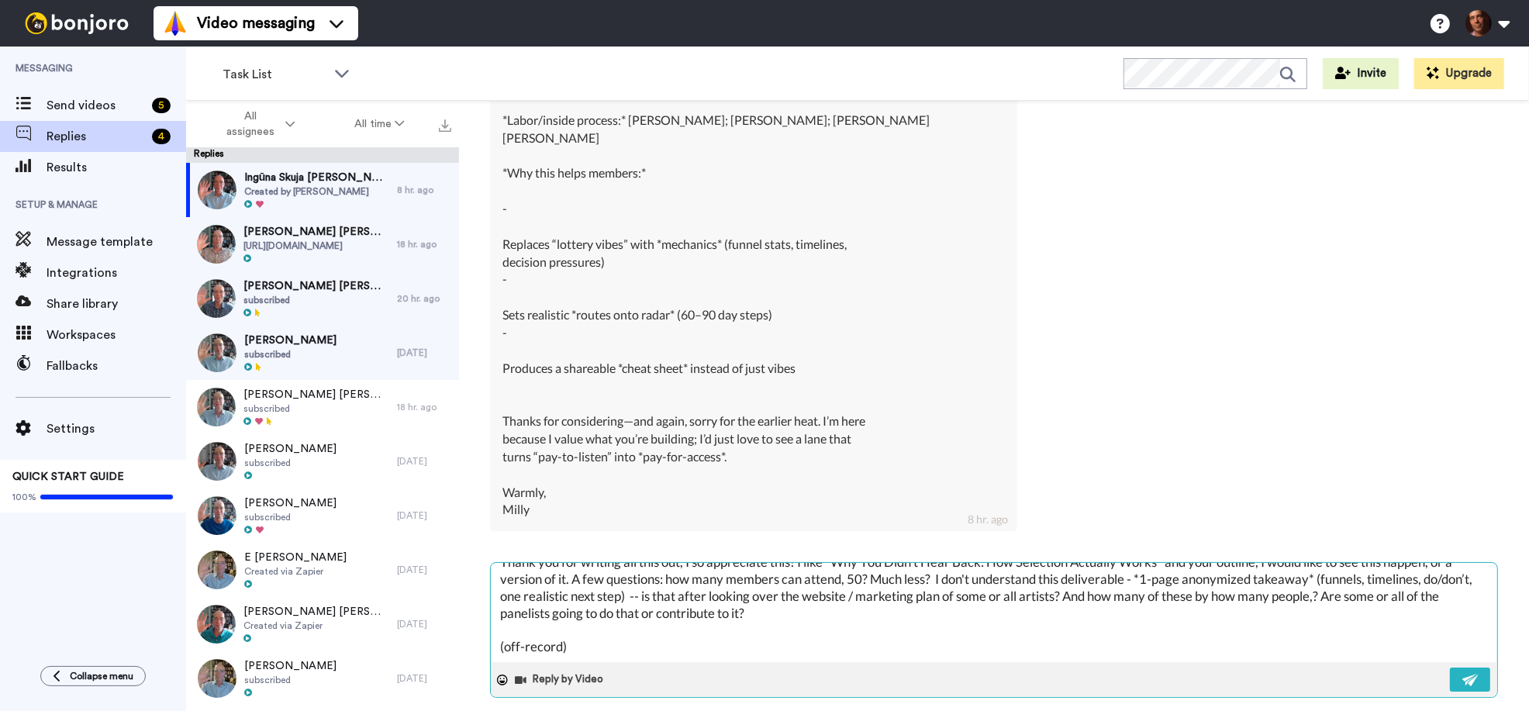
click at [811, 595] on textarea "Thank you for writing all this out, I so appreciate this! I like *Why You Didn’…" at bounding box center [994, 612] width 1006 height 99
drag, startPoint x: 589, startPoint y: 628, endPoint x: 502, endPoint y: 621, distance: 87.1
click at [502, 621] on textarea "Thank you for writing all this out, I so appreciate this! I like *Why You Didn’…" at bounding box center [994, 612] width 1006 height 99
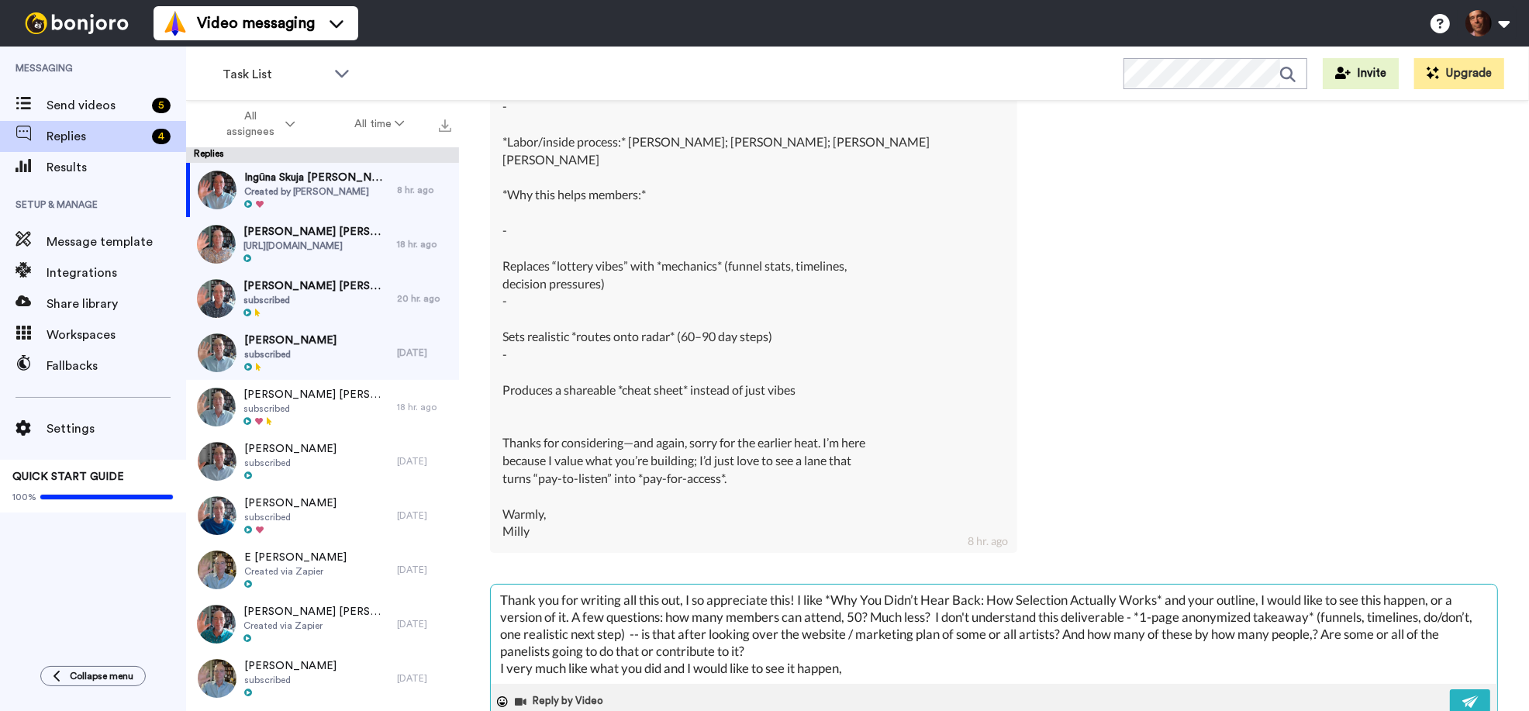
scroll to position [2195, 0]
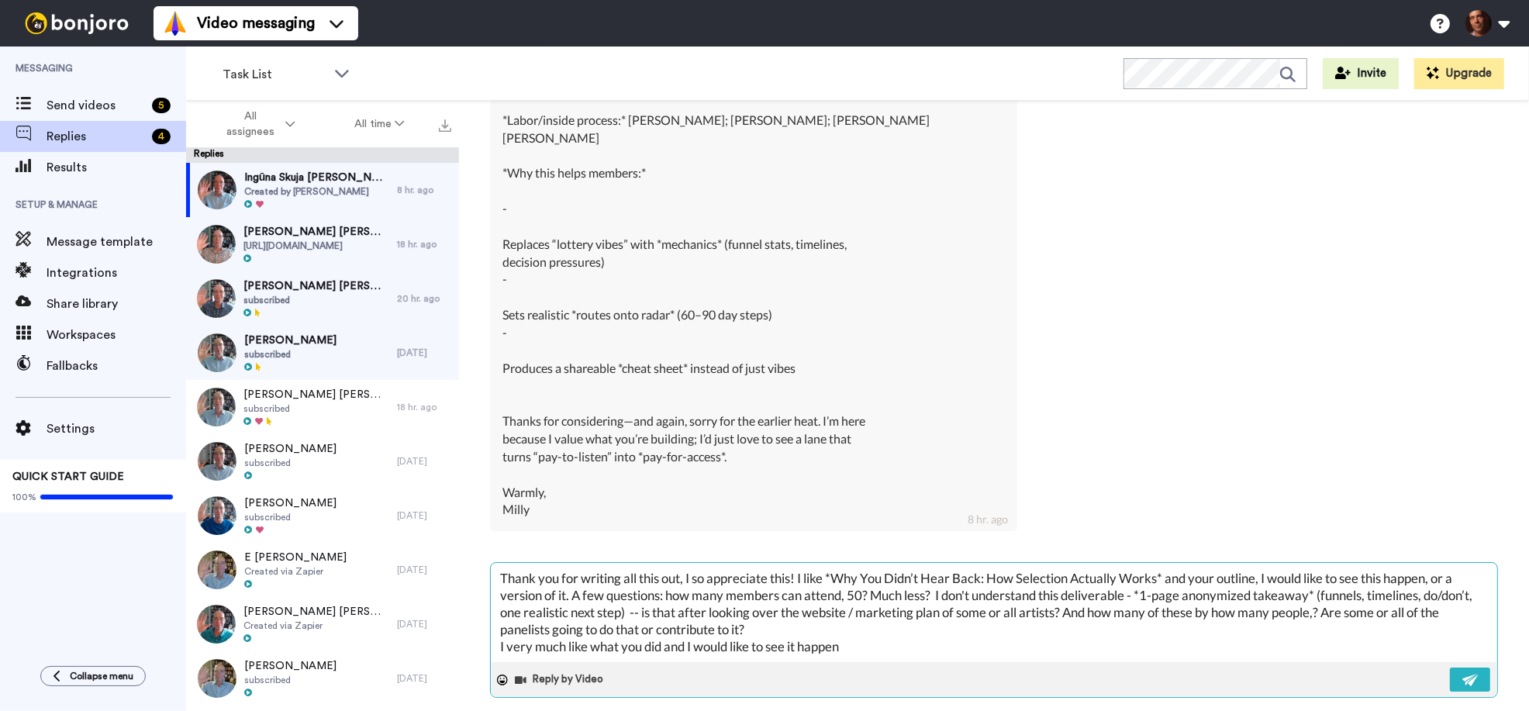
drag, startPoint x: 661, startPoint y: 632, endPoint x: 647, endPoint y: 633, distance: 14.8
click at [647, 633] on textarea "Thank you for writing all this out, I so appreciate this! I like *Why You Didn’…" at bounding box center [994, 612] width 1006 height 99
click at [886, 634] on textarea "Thank you for writing all this out, I so appreciate this! I like *Why You Didn’…" at bounding box center [994, 612] width 1006 height 99
drag, startPoint x: 906, startPoint y: 630, endPoint x: 646, endPoint y: 630, distance: 260.5
click at [646, 630] on textarea "Thank you for writing all this out, I so appreciate this! I like *Why You Didn’…" at bounding box center [994, 612] width 1006 height 99
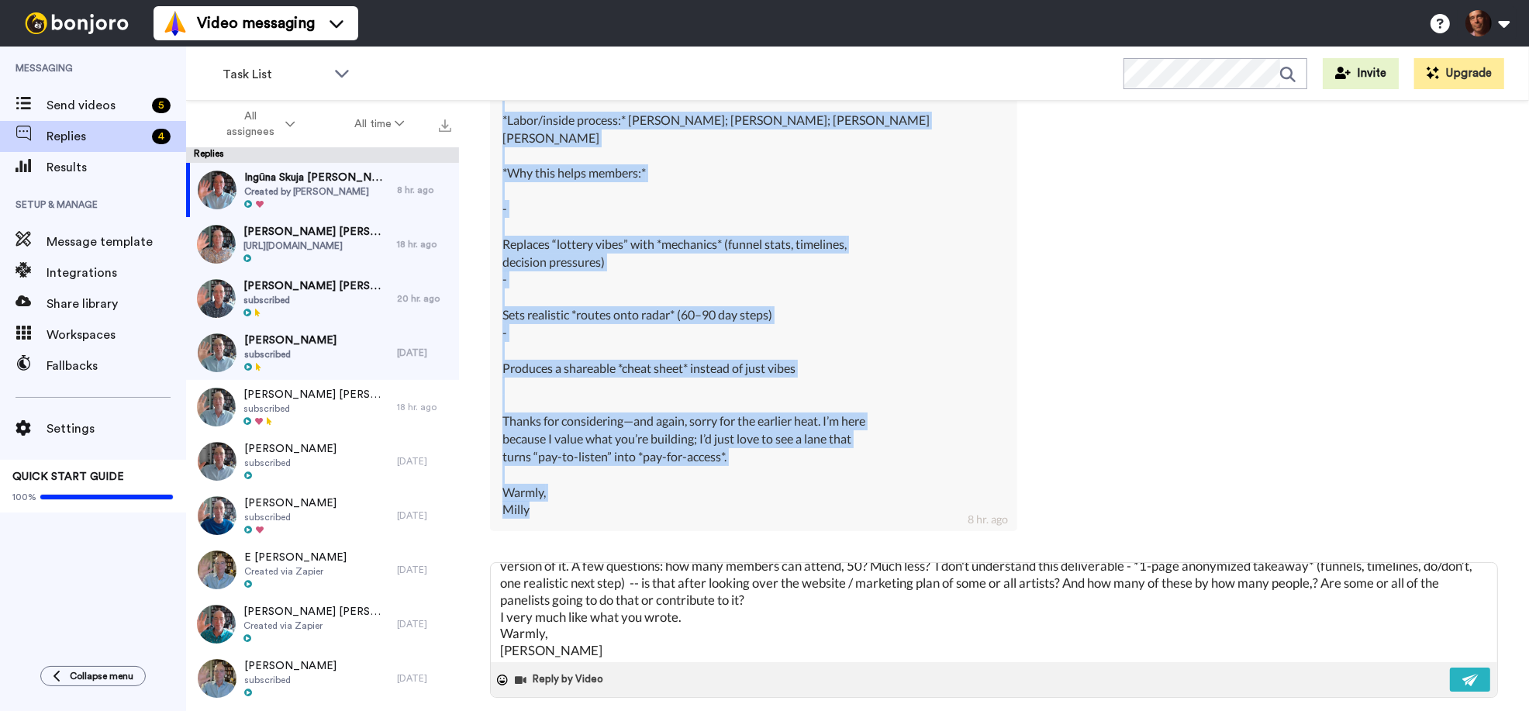
drag, startPoint x: 501, startPoint y: 151, endPoint x: 745, endPoint y: 498, distance: 424.0
copy div "*Loremip:* Dolorsita con adip + elitsedd: eiusmodt inc’ut laboree dol *magn* al…"
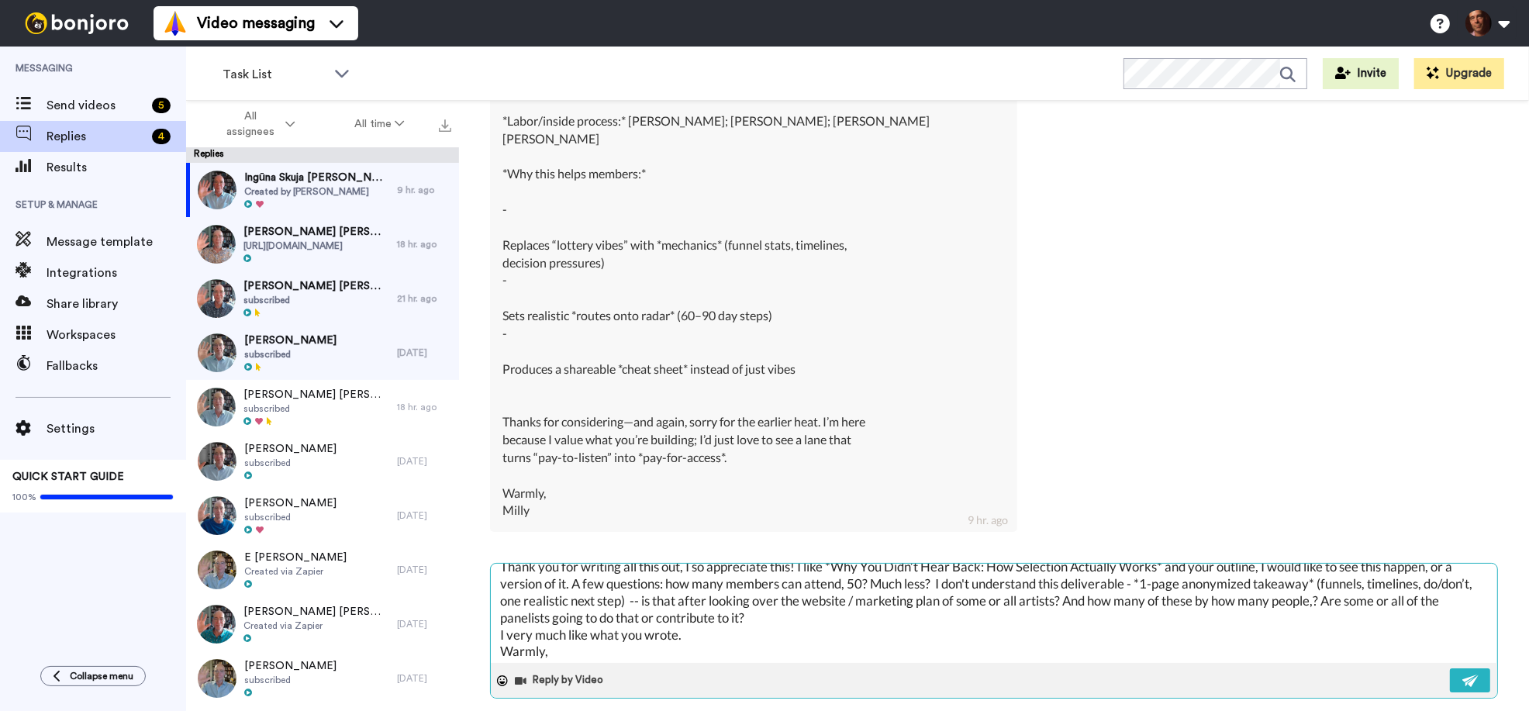
scroll to position [21, 0]
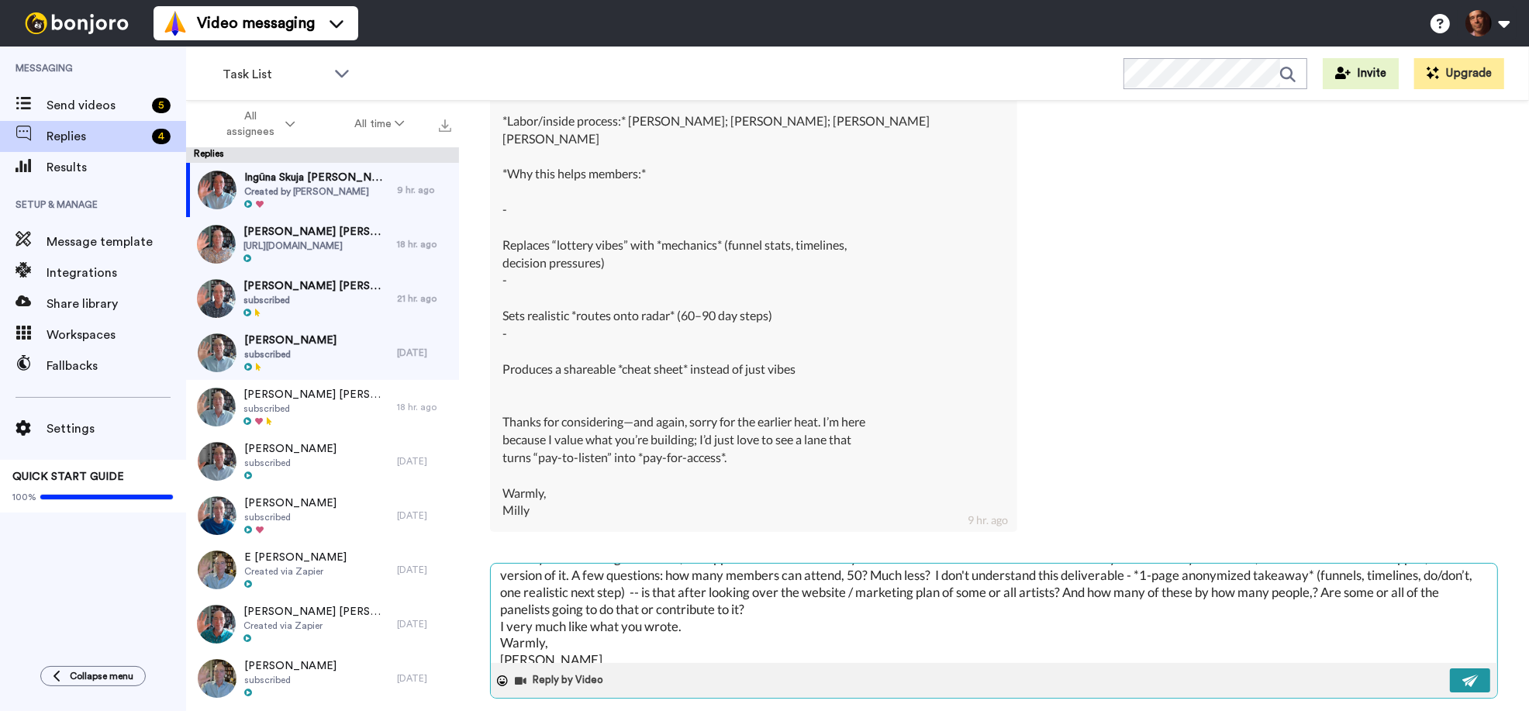
click at [1473, 675] on img at bounding box center [1470, 681] width 17 height 12
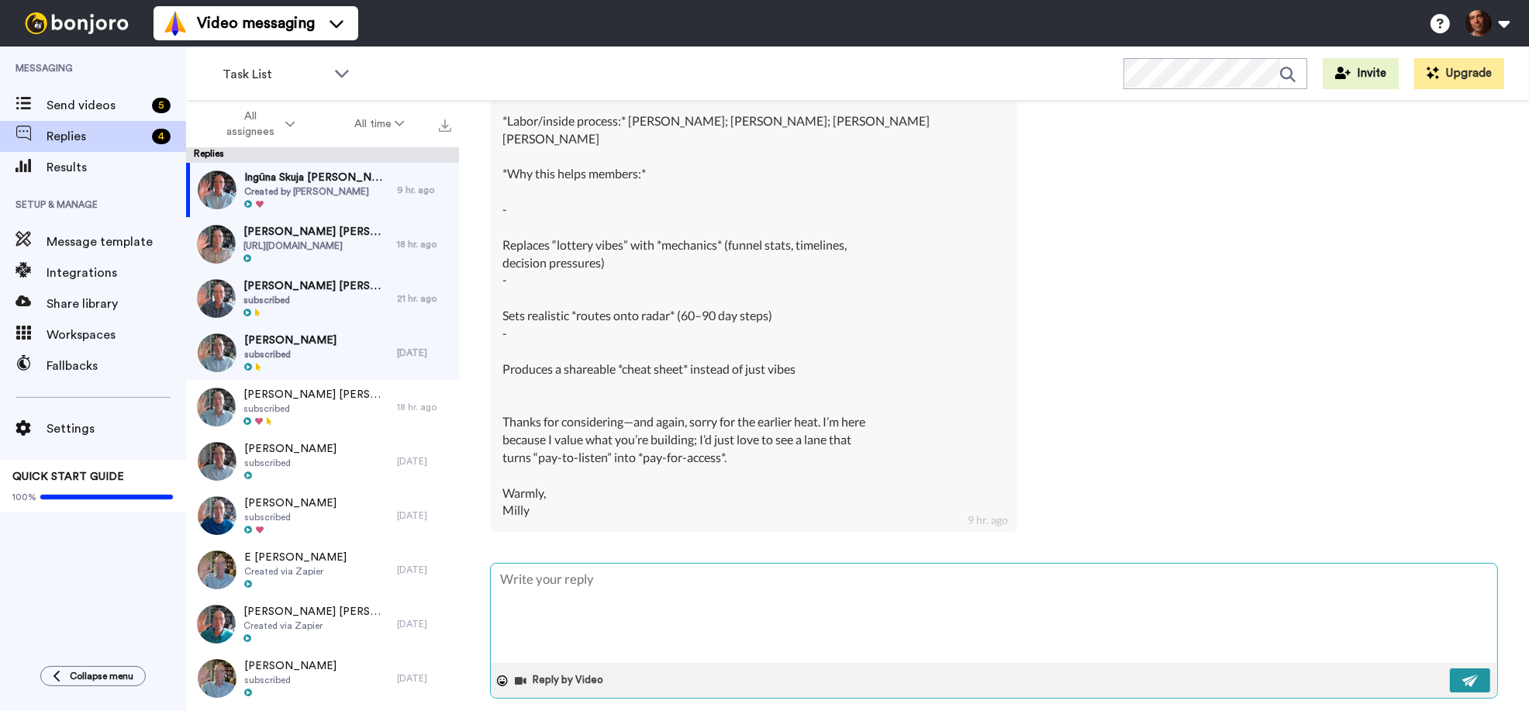
scroll to position [0, 0]
